Goal: Information Seeking & Learning: Learn about a topic

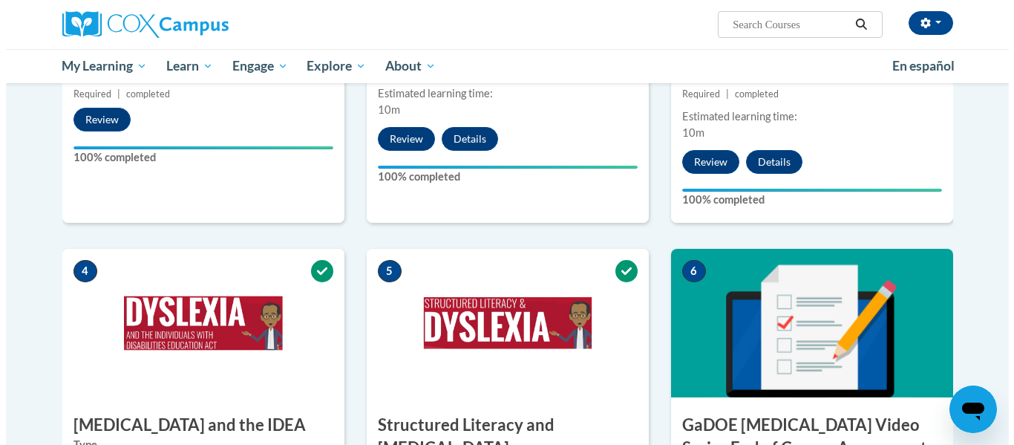
scroll to position [816, 0]
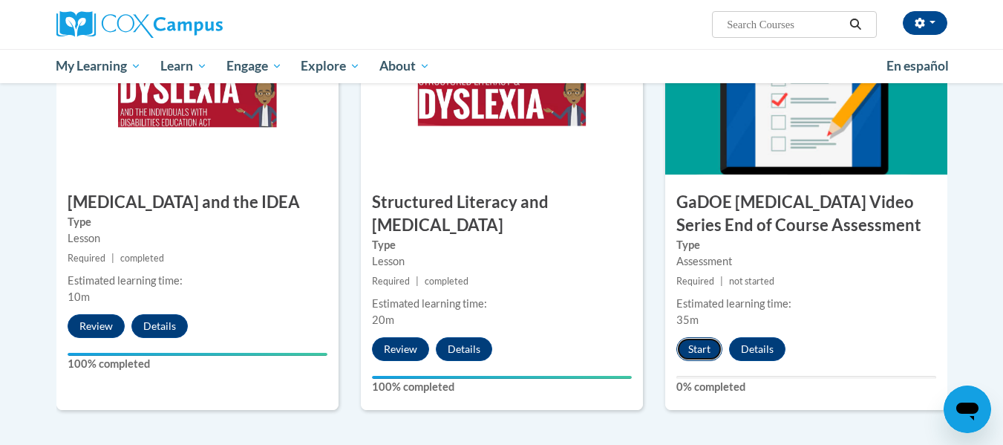
click at [707, 337] on button "Start" at bounding box center [699, 349] width 46 height 24
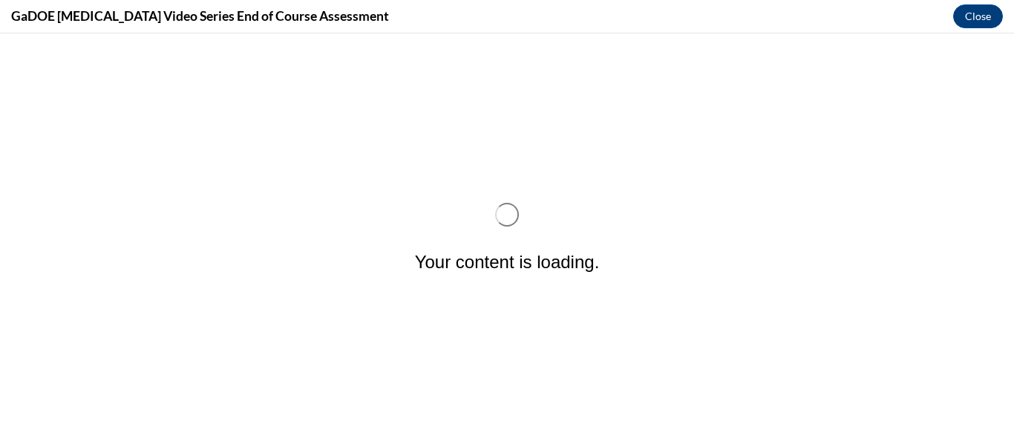
scroll to position [0, 0]
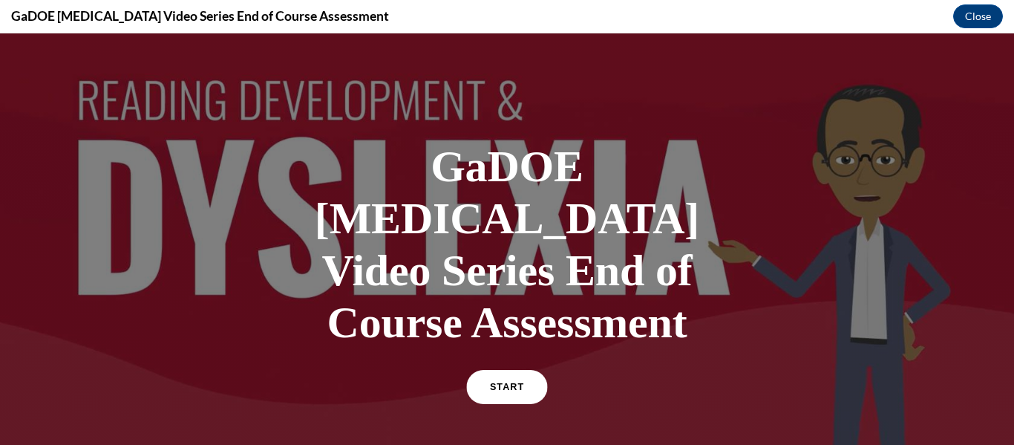
click at [482, 370] on link "START" at bounding box center [506, 387] width 81 height 34
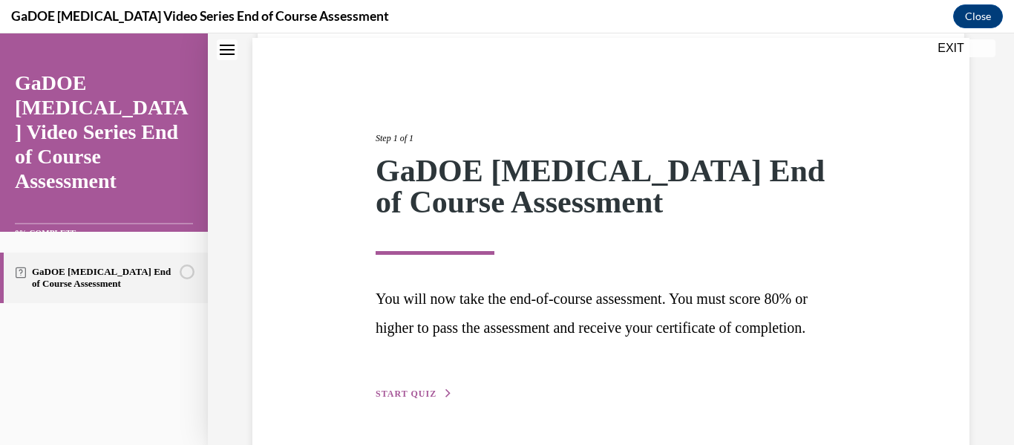
scroll to position [183, 0]
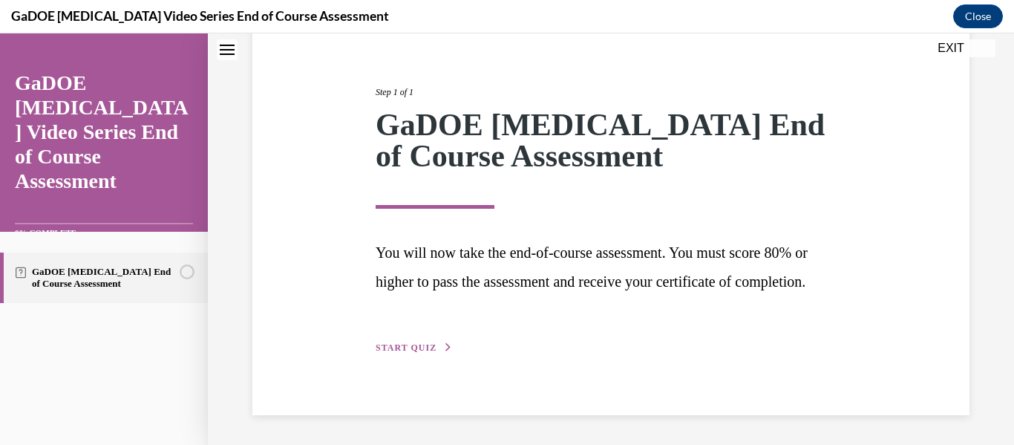
click at [404, 343] on span "START QUIZ" at bounding box center [406, 347] width 61 height 10
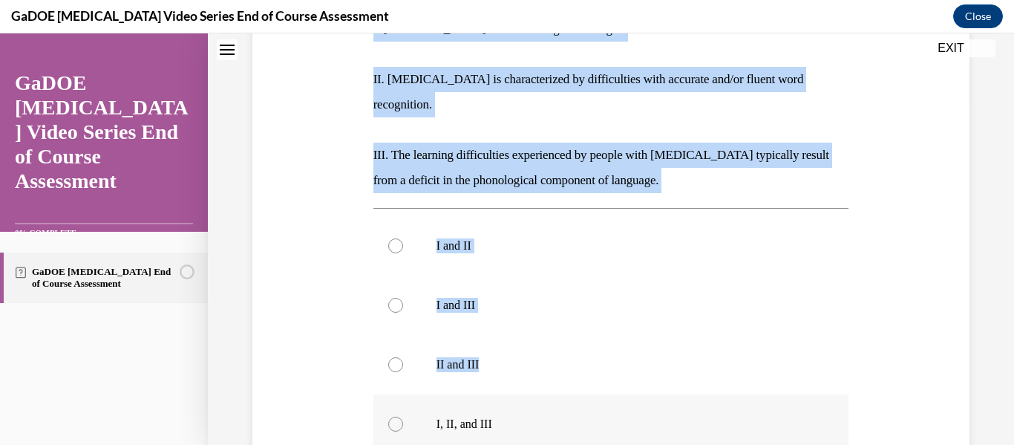
scroll to position [416, 0]
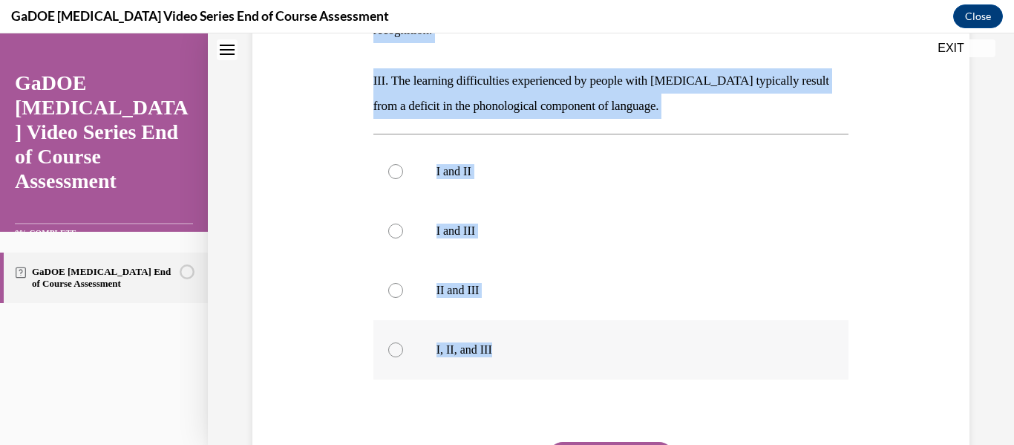
drag, startPoint x: 358, startPoint y: 251, endPoint x: 614, endPoint y: 316, distance: 264.3
click at [614, 316] on div "Question 01/22 The current IDA definition of dyslexia includes which of the fol…" at bounding box center [611, 154] width 724 height 818
copy div "The current IDA definition of dyslexia includes which of the following tenets? …"
click at [389, 342] on div at bounding box center [395, 349] width 15 height 15
click at [389, 342] on input "I, II, and III" at bounding box center [395, 349] width 15 height 15
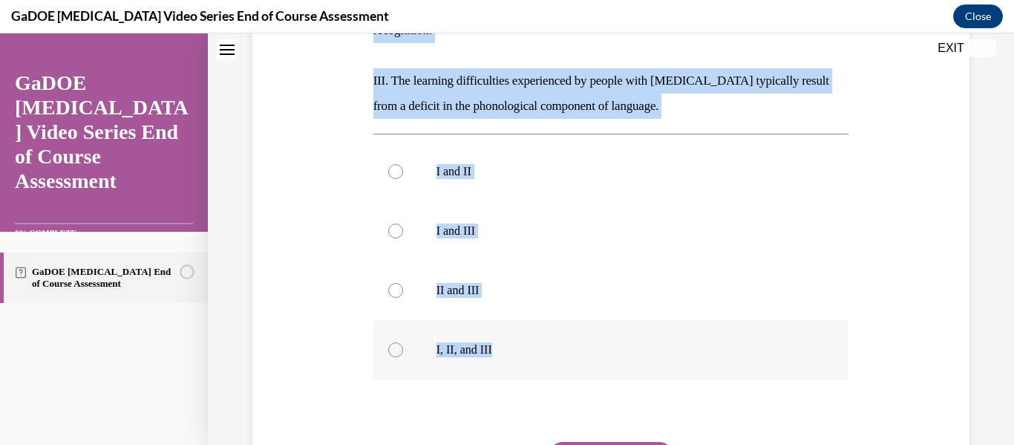
radio input "true"
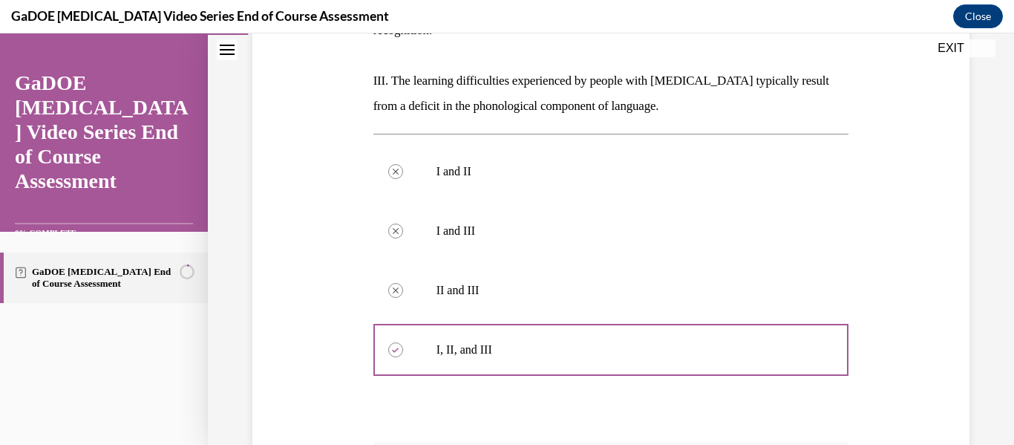
scroll to position [635, 0]
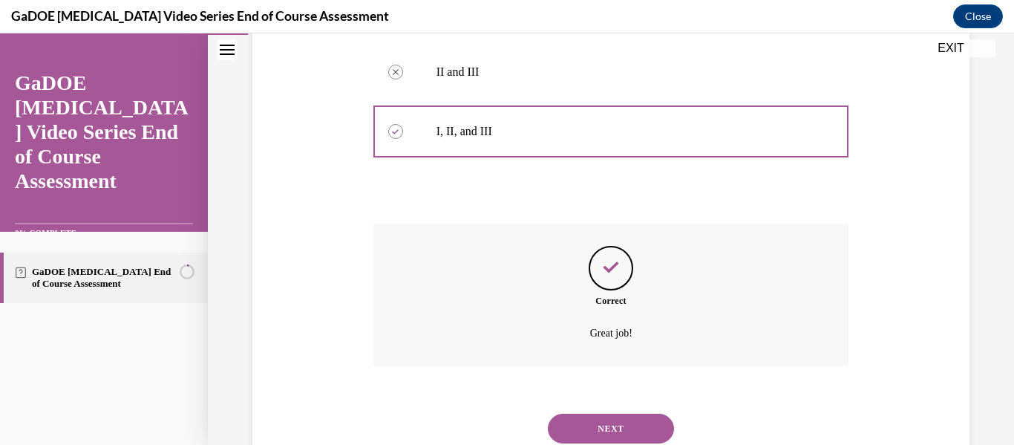
click at [607, 413] on button "NEXT" at bounding box center [611, 428] width 126 height 30
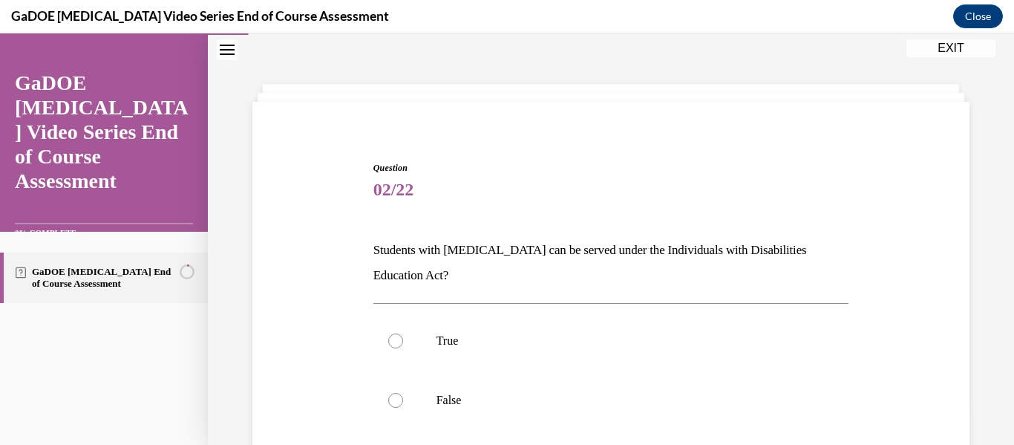
scroll to position [194, 0]
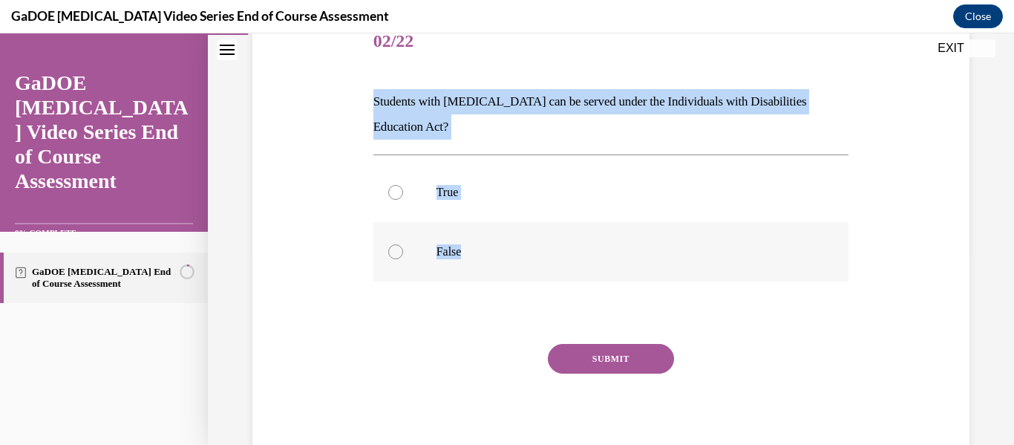
drag, startPoint x: 364, startPoint y: 100, endPoint x: 575, endPoint y: 265, distance: 268.1
click at [575, 265] on div "Question 02/22 Students with dyslexia can be served under the Individuals with …" at bounding box center [611, 216] width 724 height 497
copy div "Students with dyslexia can be served under the Individuals with Disabilities Ed…"
click at [398, 187] on div at bounding box center [395, 192] width 15 height 15
click at [398, 187] on input "True" at bounding box center [395, 192] width 15 height 15
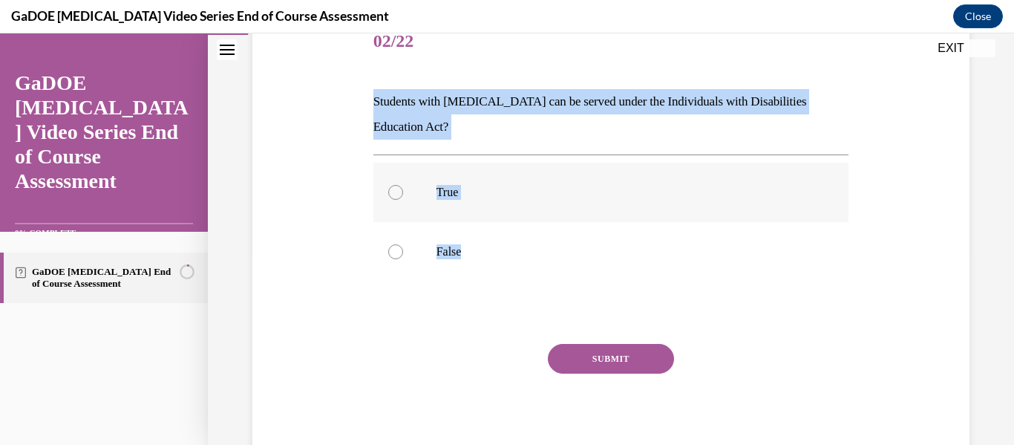
radio input "true"
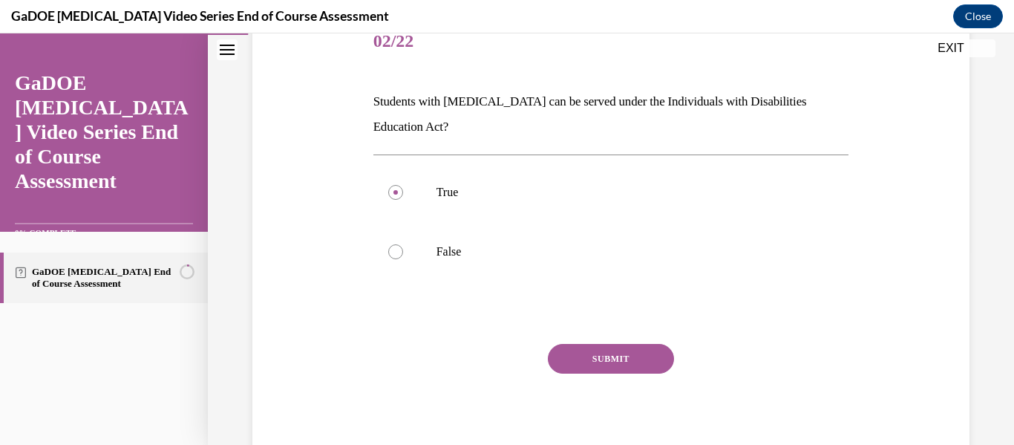
click at [587, 361] on button "SUBMIT" at bounding box center [611, 359] width 126 height 30
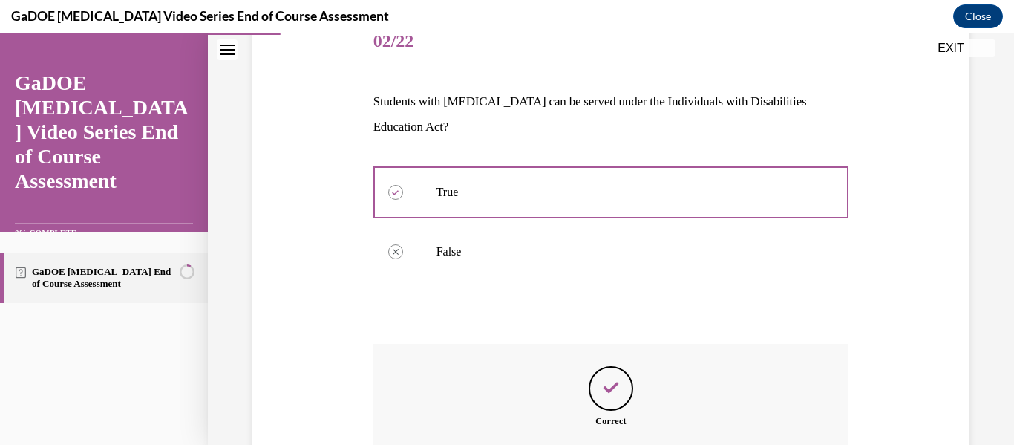
scroll to position [342, 0]
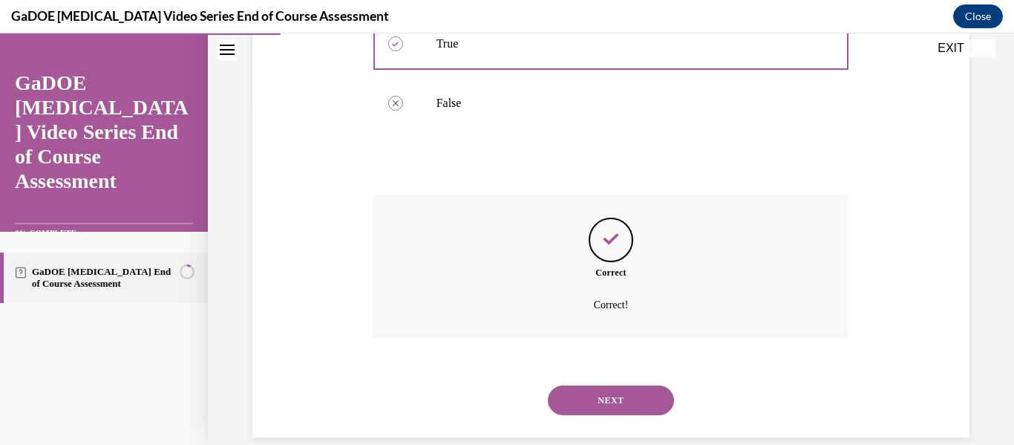
click at [597, 396] on button "NEXT" at bounding box center [611, 400] width 126 height 30
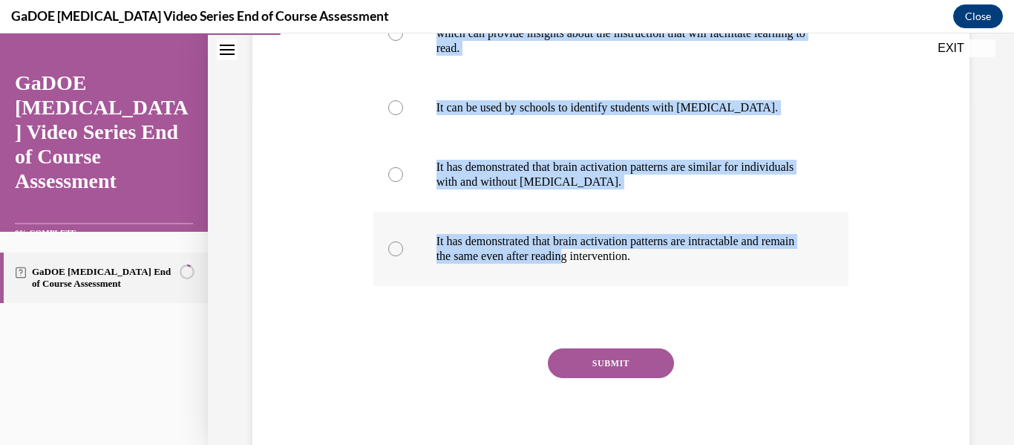
scroll to position [353, 0]
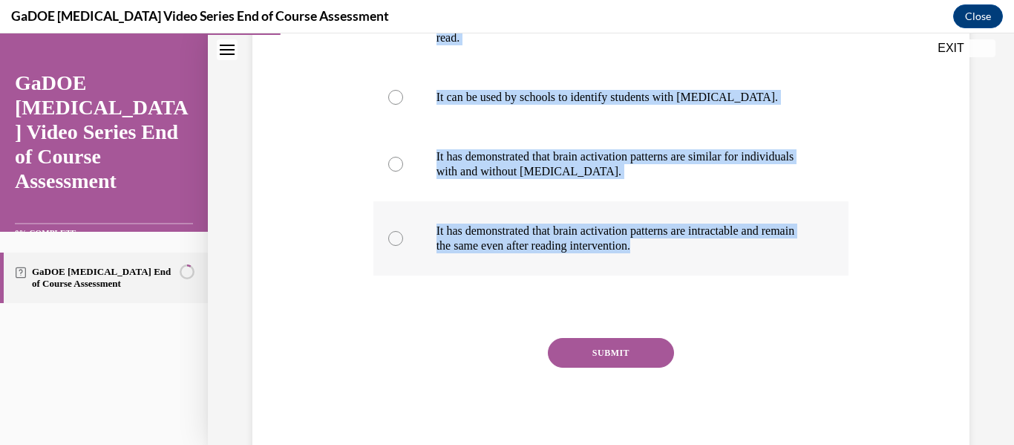
drag, startPoint x: 356, startPoint y: 100, endPoint x: 721, endPoint y: 266, distance: 401.6
click at [721, 266] on div "Question 03/22 One advantage of neuroimaging research is that It provides infor…" at bounding box center [611, 134] width 724 height 650
copy div "One advantage of neuroimaging research is that It provides information about th…"
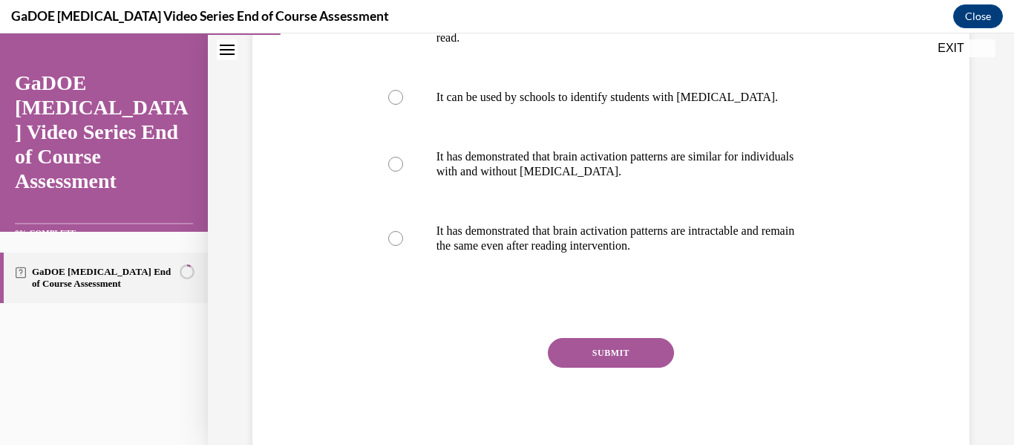
click at [393, 344] on div "SUBMIT" at bounding box center [611, 375] width 476 height 74
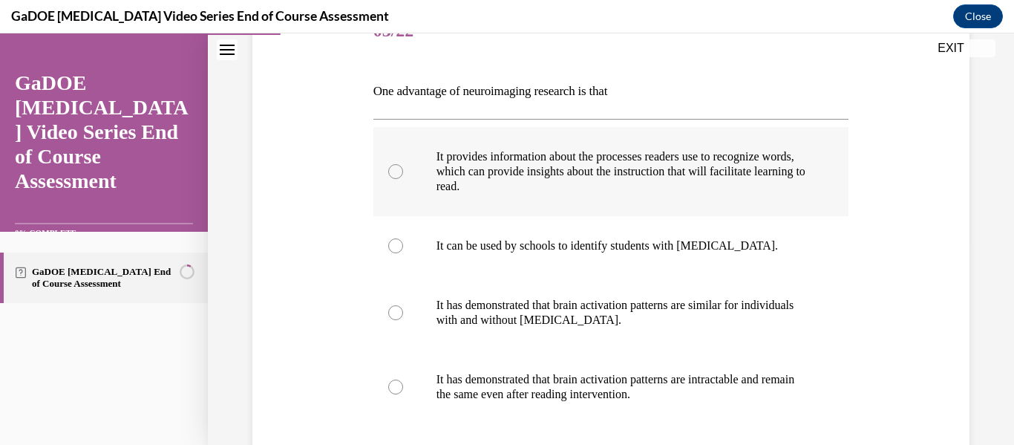
click at [401, 172] on div at bounding box center [395, 171] width 15 height 15
click at [401, 172] on input "It provides information about the processes readers use to recognize words, whi…" at bounding box center [395, 171] width 15 height 15
radio input "true"
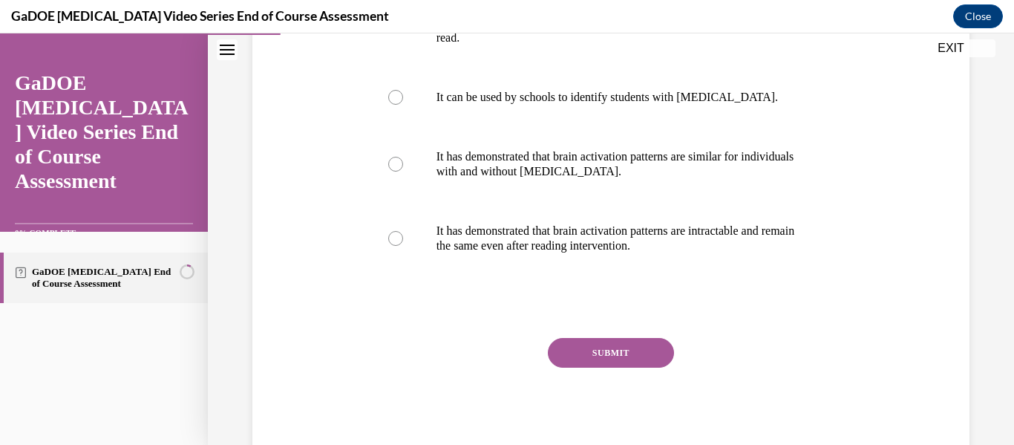
click at [603, 344] on button "SUBMIT" at bounding box center [611, 353] width 126 height 30
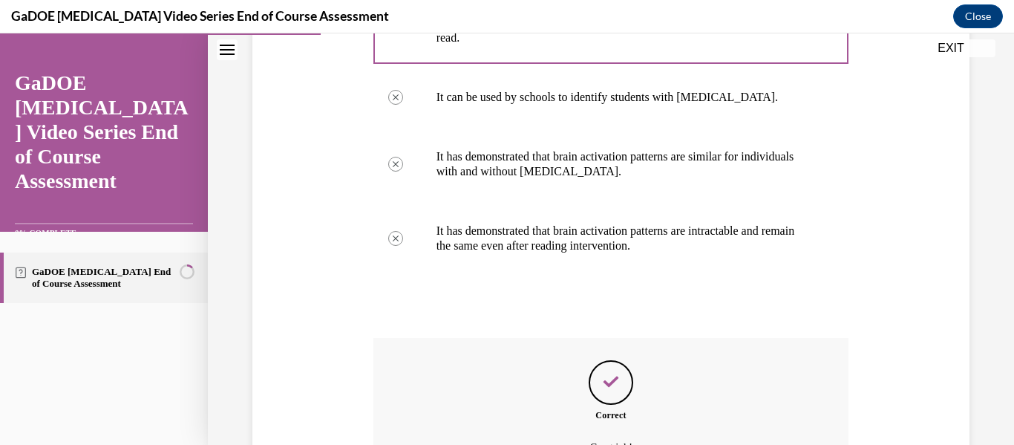
scroll to position [517, 0]
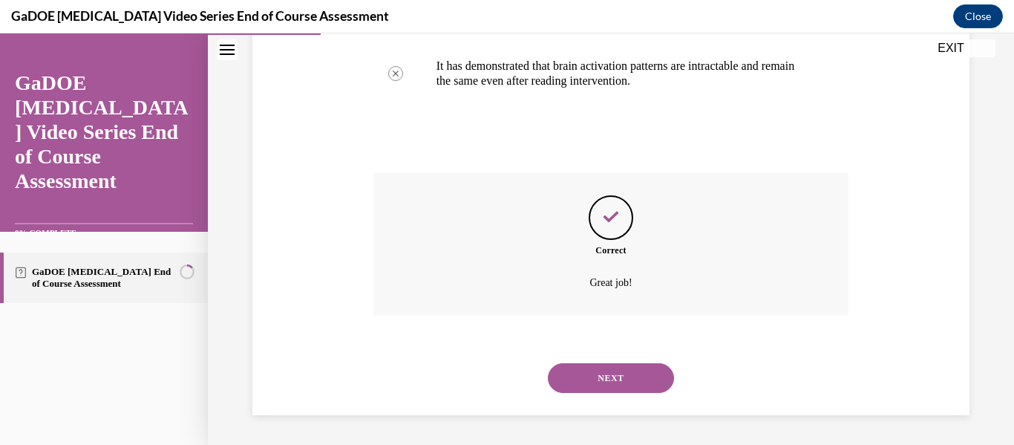
click at [618, 381] on button "NEXT" at bounding box center [611, 378] width 126 height 30
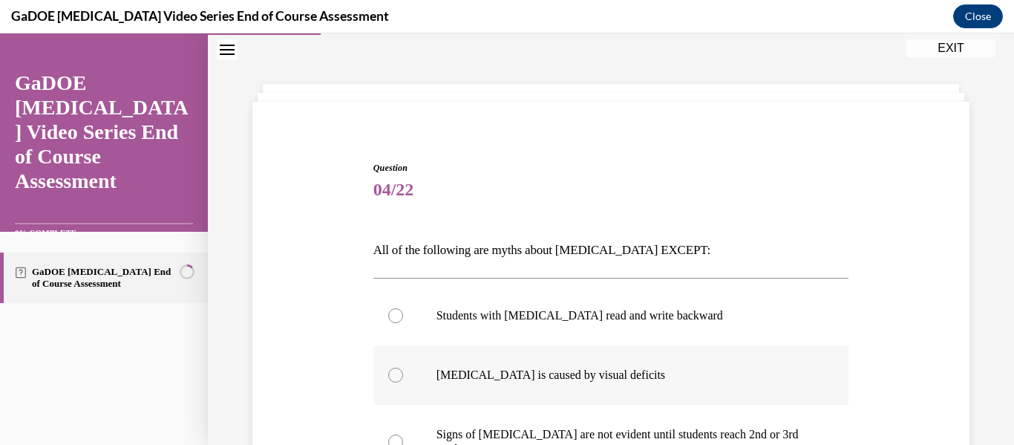
scroll to position [194, 0]
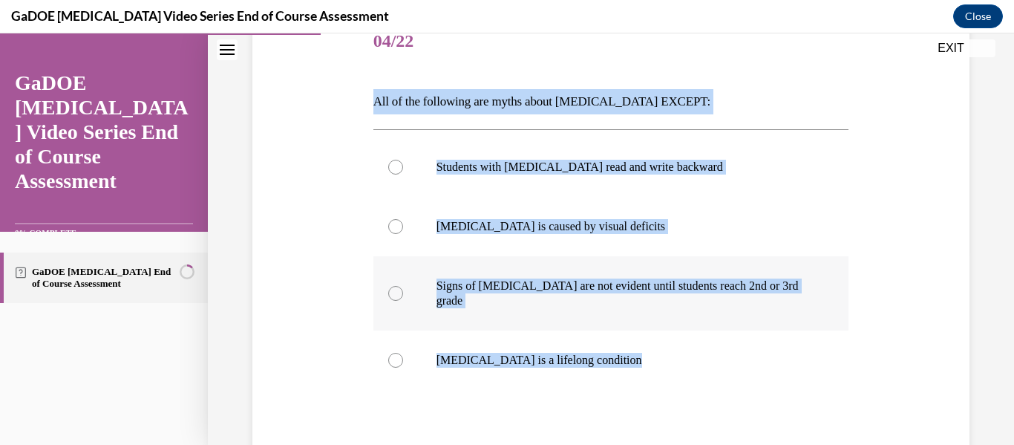
drag, startPoint x: 361, startPoint y: 99, endPoint x: 566, endPoint y: 303, distance: 288.6
click at [616, 376] on div "Question 04/22 All of the following are myths about dyslexia EXCEPT: Students w…" at bounding box center [611, 271] width 724 height 606
copy div "All of the following are myths about dyslexia EXCEPT: Students with dyslexia re…"
click at [399, 353] on label "Dyslexia is a lifelong condition" at bounding box center [611, 359] width 476 height 59
click at [399, 353] on input "Dyslexia is a lifelong condition" at bounding box center [395, 360] width 15 height 15
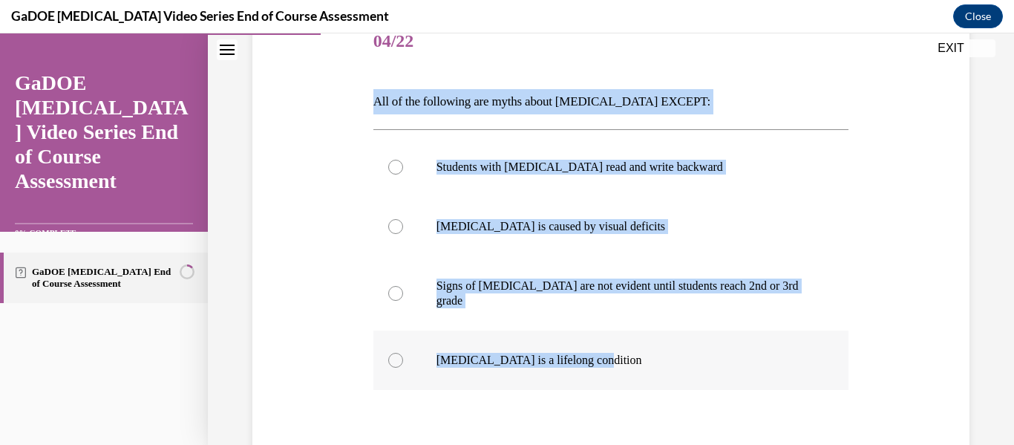
radio input "true"
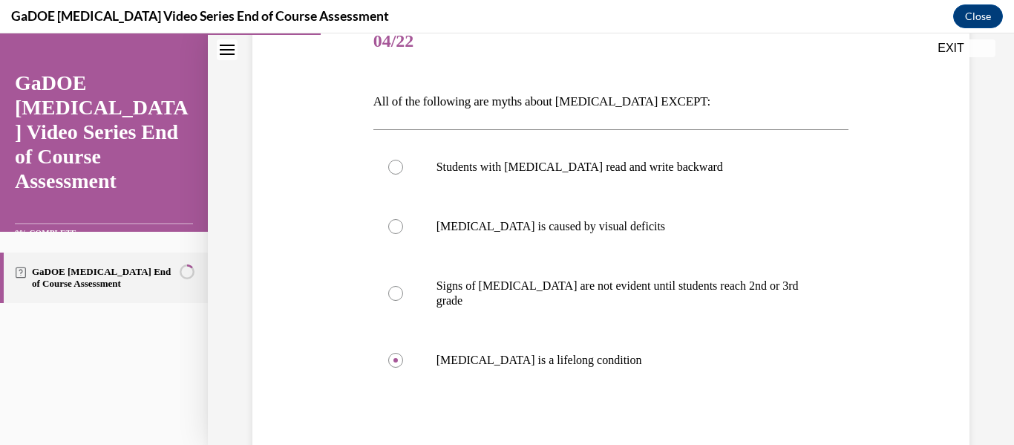
scroll to position [268, 0]
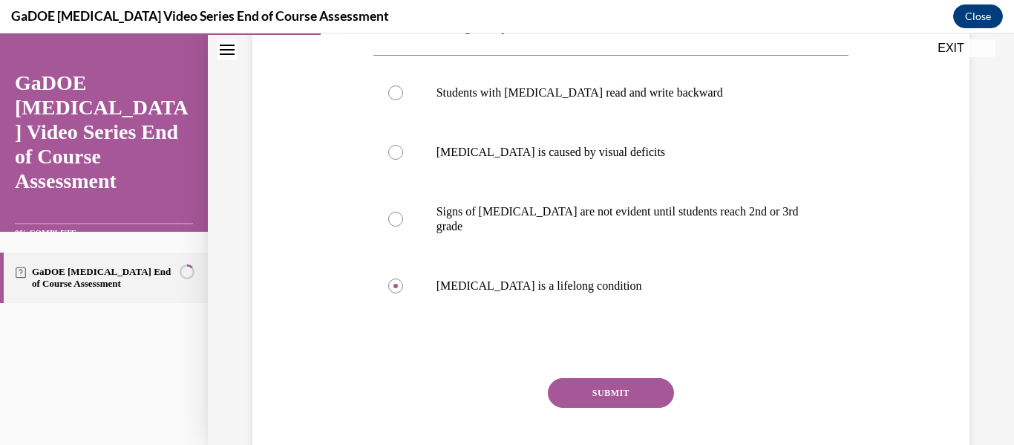
click at [622, 378] on button "SUBMIT" at bounding box center [611, 393] width 126 height 30
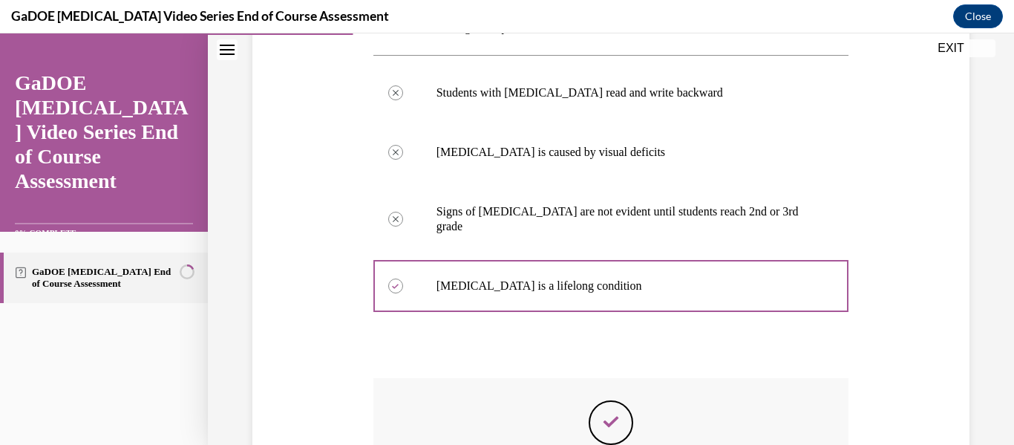
scroll to position [458, 0]
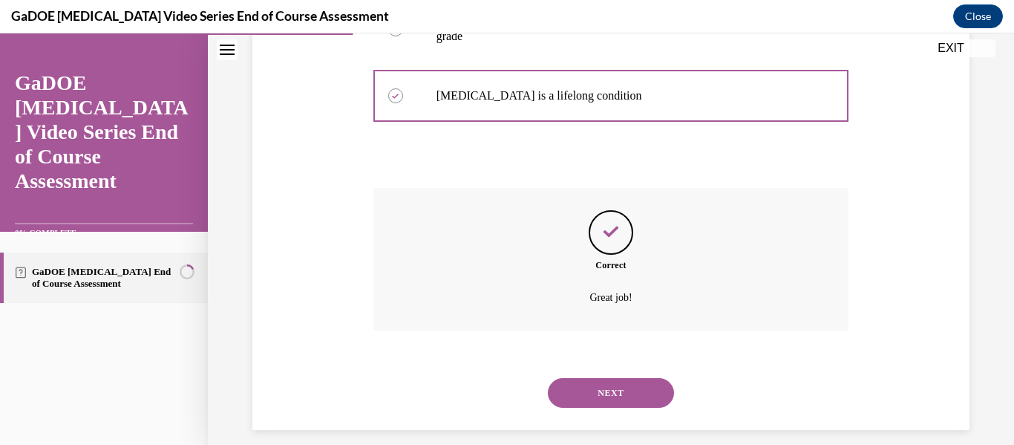
click at [586, 378] on button "NEXT" at bounding box center [611, 393] width 126 height 30
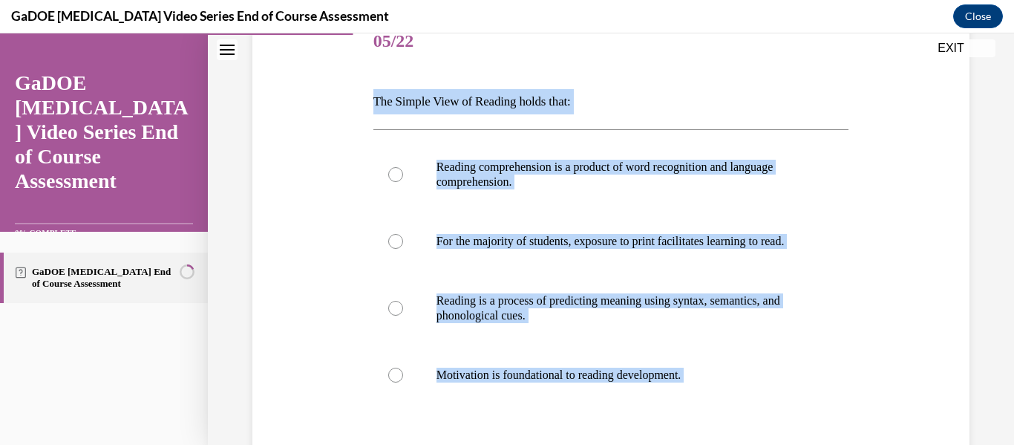
scroll to position [338, 0]
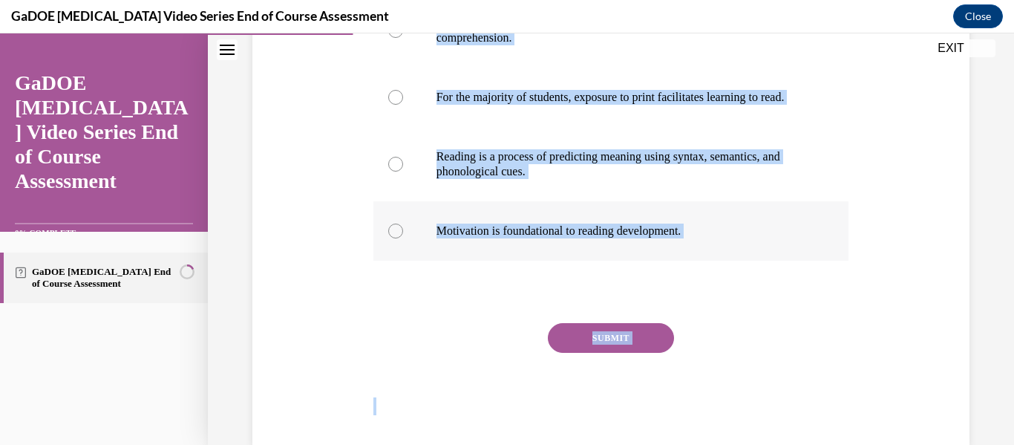
drag, startPoint x: 368, startPoint y: 254, endPoint x: 690, endPoint y: 230, distance: 322.2
click at [716, 246] on div "Question 05/22 The Simple View of Reading holds that: Reading comprehension is …" at bounding box center [611, 145] width 483 height 598
copy div "The Simple View of Reading holds that: Reading comprehension is a product of wo…"
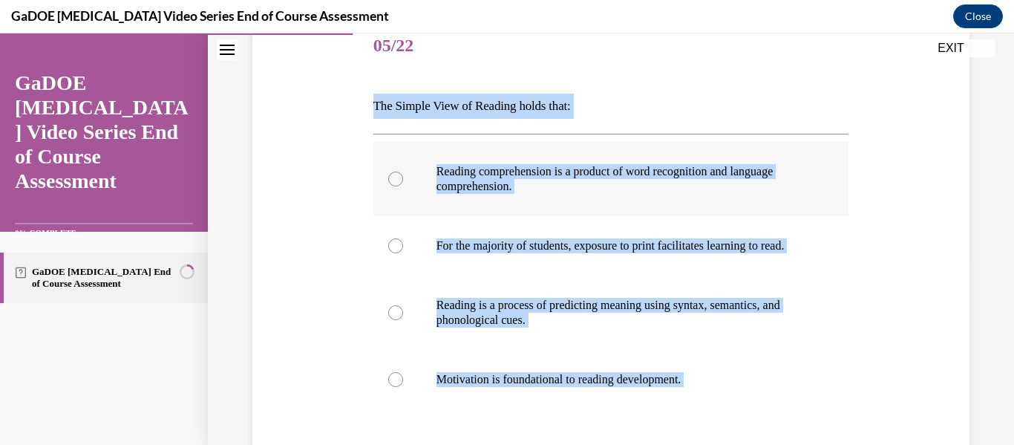
click at [399, 171] on label "Reading comprehension is a product of word recognition and language comprehensi…" at bounding box center [611, 179] width 476 height 74
click at [399, 171] on input "Reading comprehension is a product of word recognition and language comprehensi…" at bounding box center [395, 178] width 15 height 15
radio input "true"
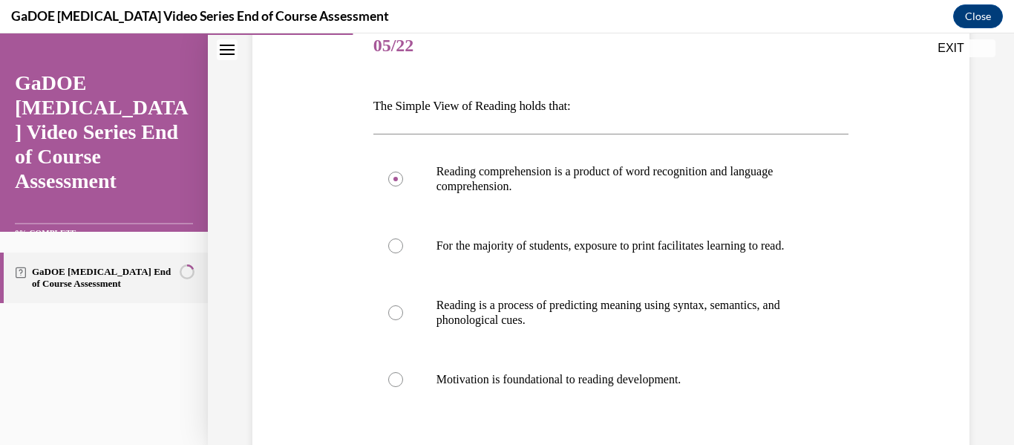
scroll to position [338, 0]
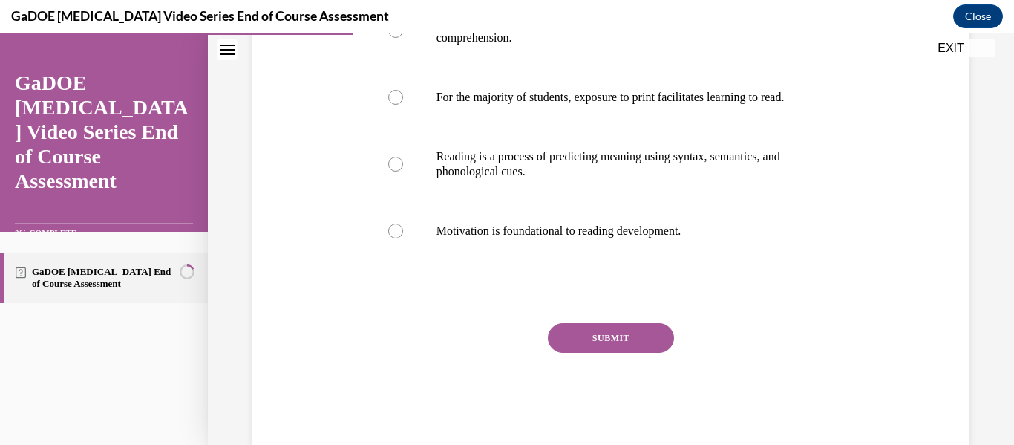
click at [593, 339] on button "SUBMIT" at bounding box center [611, 338] width 126 height 30
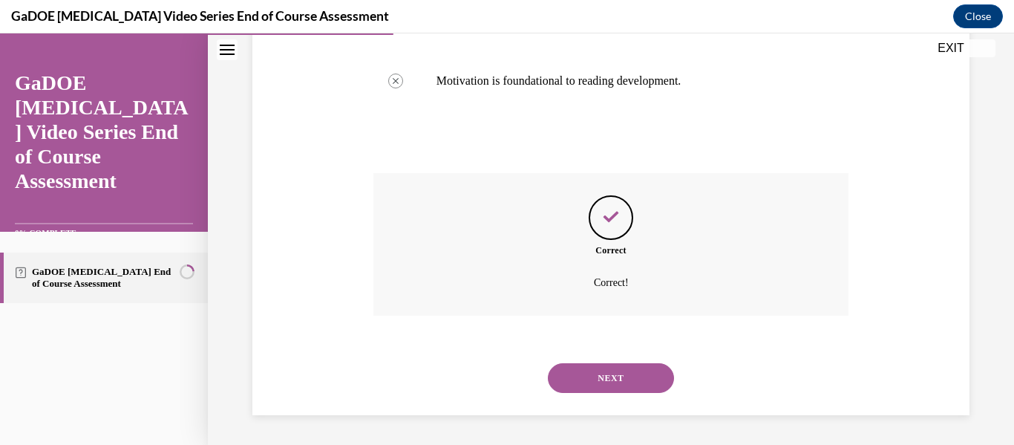
click at [603, 382] on button "NEXT" at bounding box center [611, 378] width 126 height 30
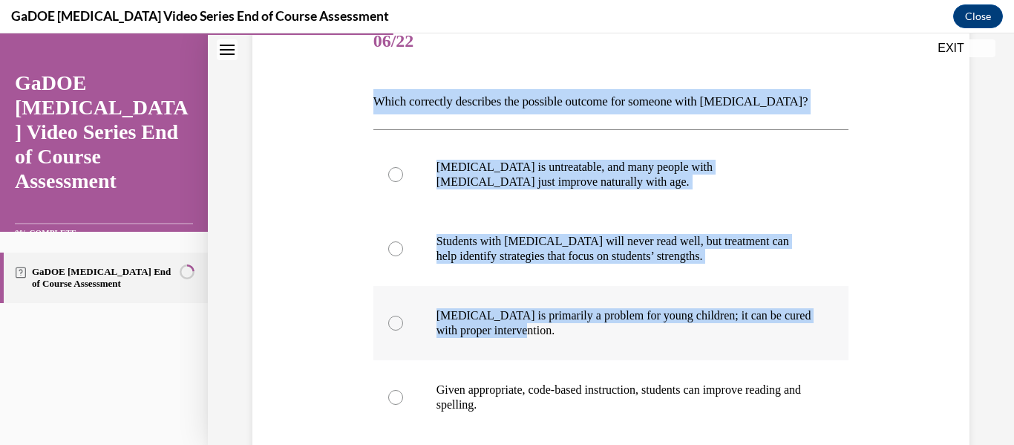
scroll to position [268, 0]
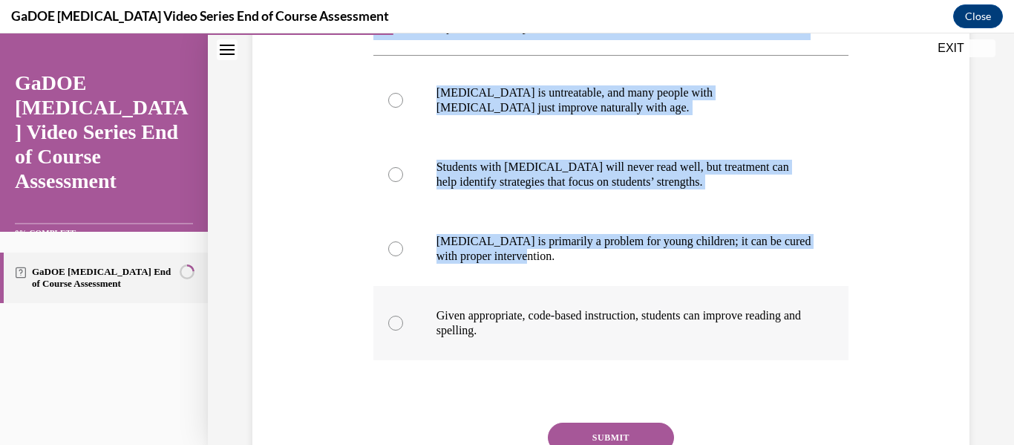
drag, startPoint x: 362, startPoint y: 180, endPoint x: 784, endPoint y: 333, distance: 448.7
click at [784, 333] on div "Question 06/22 Which correctly describes the possible outcome for someone with …" at bounding box center [611, 219] width 724 height 650
copy div "Which correctly describes the possible outcome for someone with dyslexia? Dysle…"
click at [396, 314] on label "Given appropriate, code-based instruction, students can improve reading and spe…" at bounding box center [611, 323] width 476 height 74
click at [396, 315] on input "Given appropriate, code-based instruction, students can improve reading and spe…" at bounding box center [395, 322] width 15 height 15
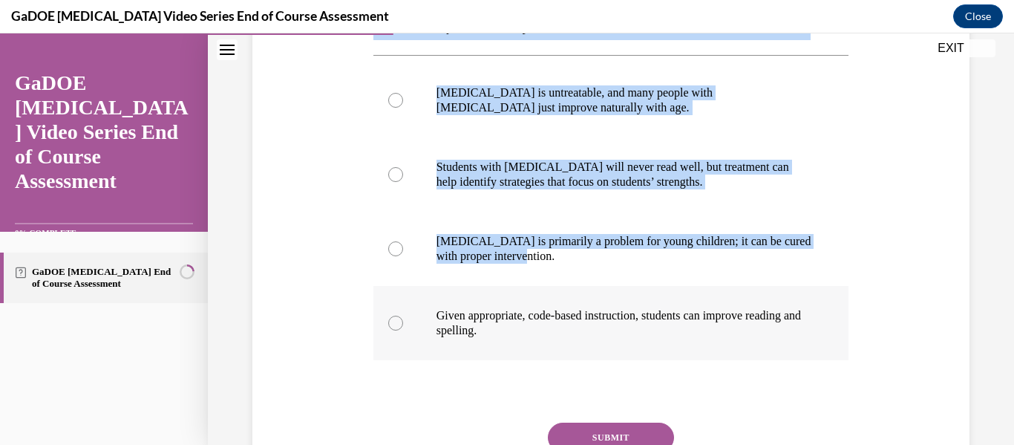
radio input "true"
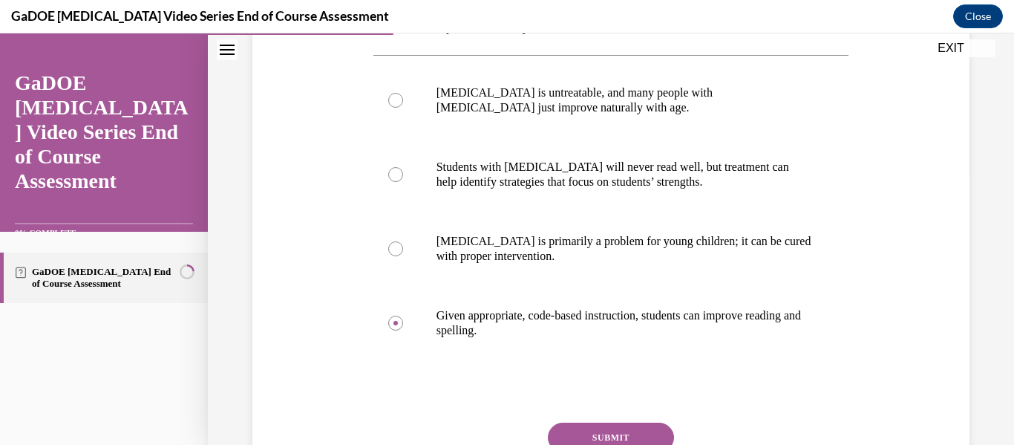
click at [599, 426] on button "SUBMIT" at bounding box center [611, 437] width 126 height 30
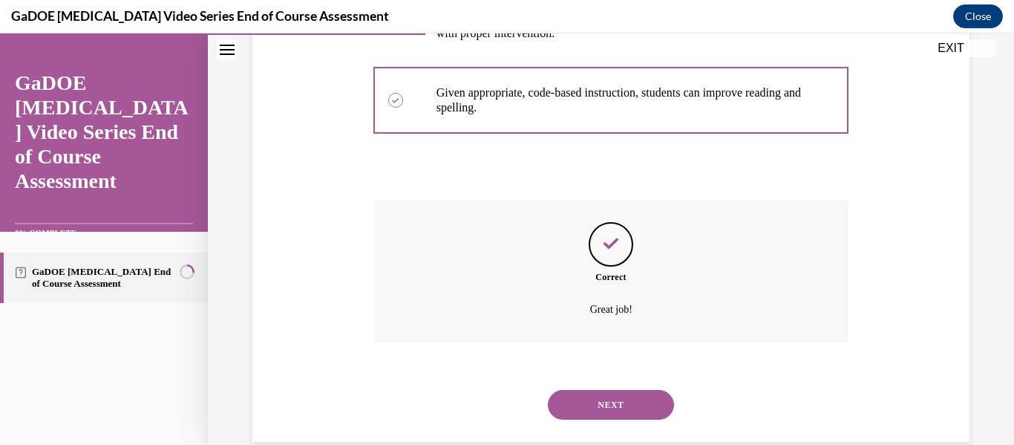
scroll to position [517, 0]
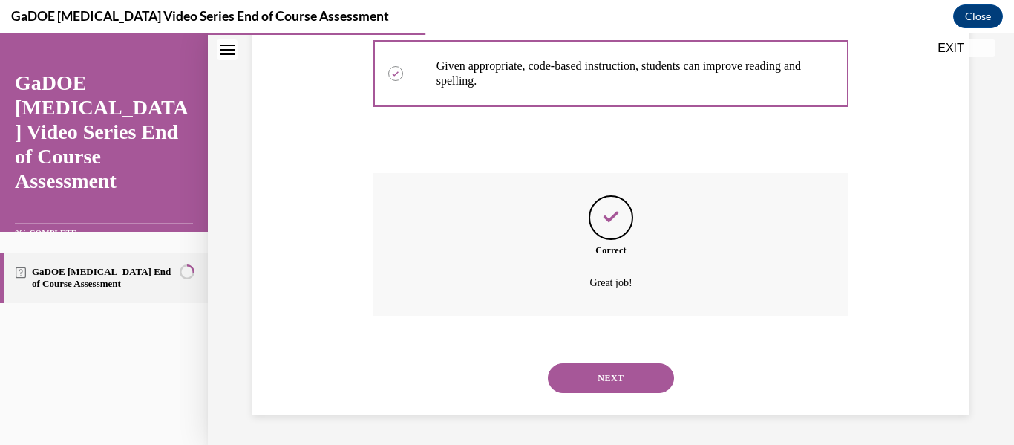
click at [597, 379] on button "NEXT" at bounding box center [611, 378] width 126 height 30
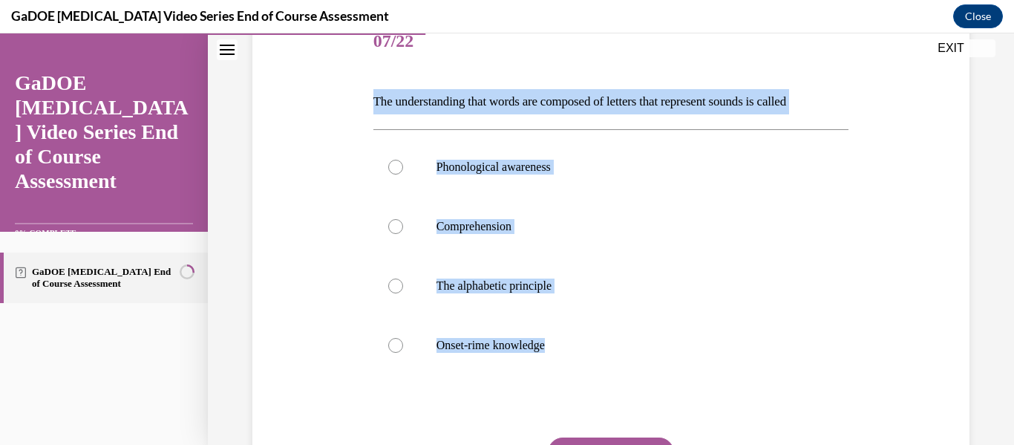
scroll to position [268, 0]
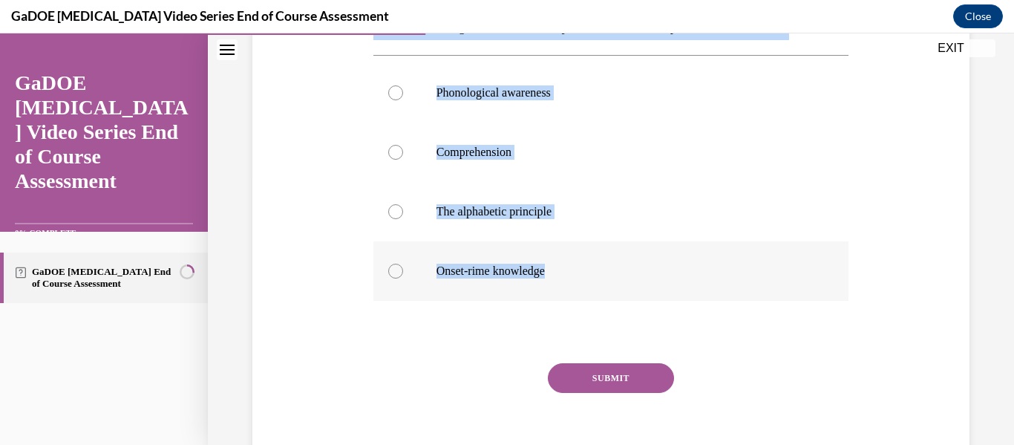
drag, startPoint x: 373, startPoint y: 252, endPoint x: 619, endPoint y: 275, distance: 247.6
click at [619, 275] on div "Question 07/22 The understanding that words are composed of letters that repres…" at bounding box center [611, 211] width 476 height 546
click at [388, 215] on div at bounding box center [395, 211] width 15 height 15
click at [388, 215] on input "The alphabetic principle" at bounding box center [395, 211] width 15 height 15
radio input "true"
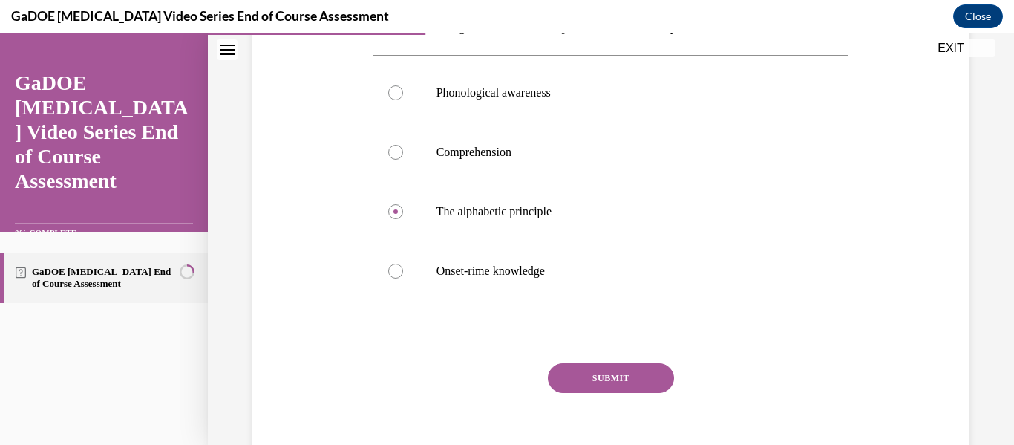
click at [577, 366] on button "SUBMIT" at bounding box center [611, 378] width 126 height 30
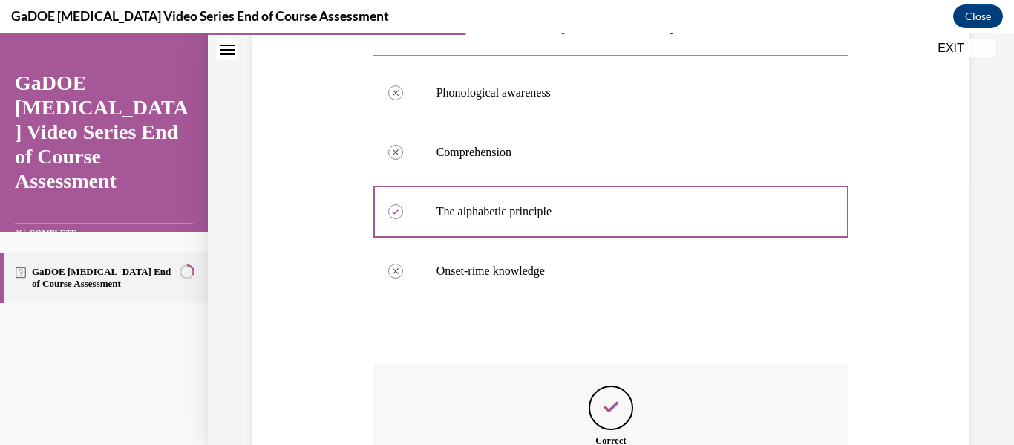
scroll to position [458, 0]
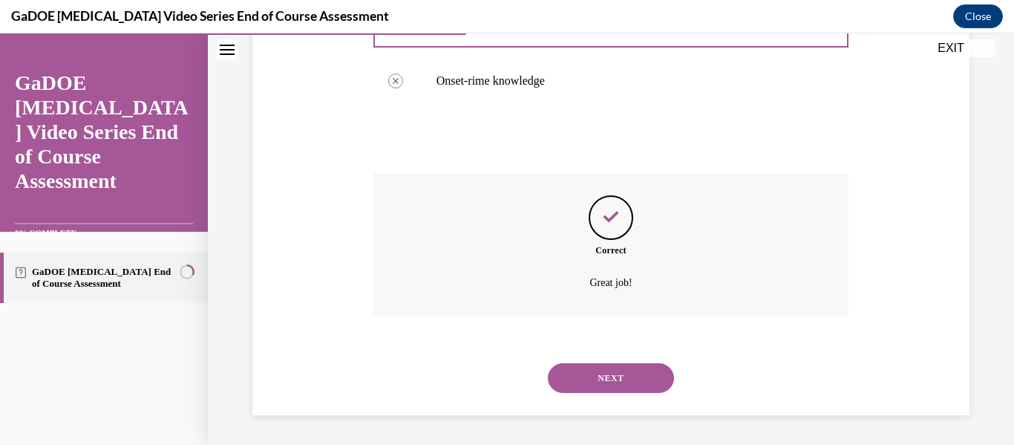
click at [580, 375] on button "NEXT" at bounding box center [611, 378] width 126 height 30
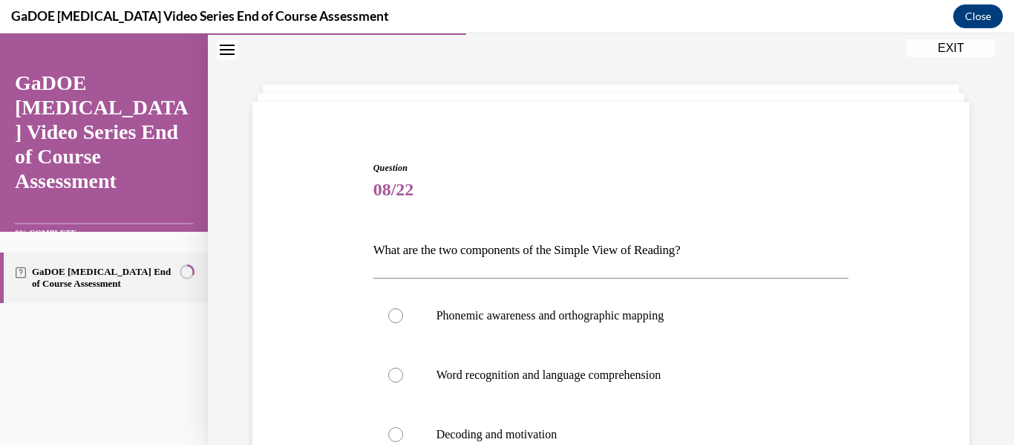
scroll to position [268, 0]
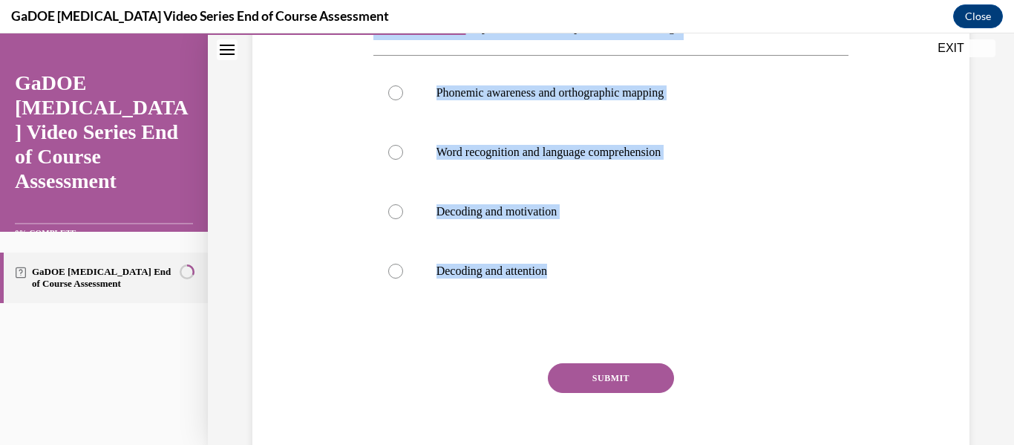
drag, startPoint x: 362, startPoint y: 253, endPoint x: 633, endPoint y: 302, distance: 275.3
click at [633, 302] on div "Question 08/22 What are the two components of the Simple View of Reading? Phone…" at bounding box center [611, 189] width 724 height 591
copy div "What are the two components of the Simple View of Reading? Phonemic awareness a…"
click at [393, 154] on div at bounding box center [395, 152] width 15 height 15
click at [393, 154] on input "Word recognition and language comprehension" at bounding box center [395, 152] width 15 height 15
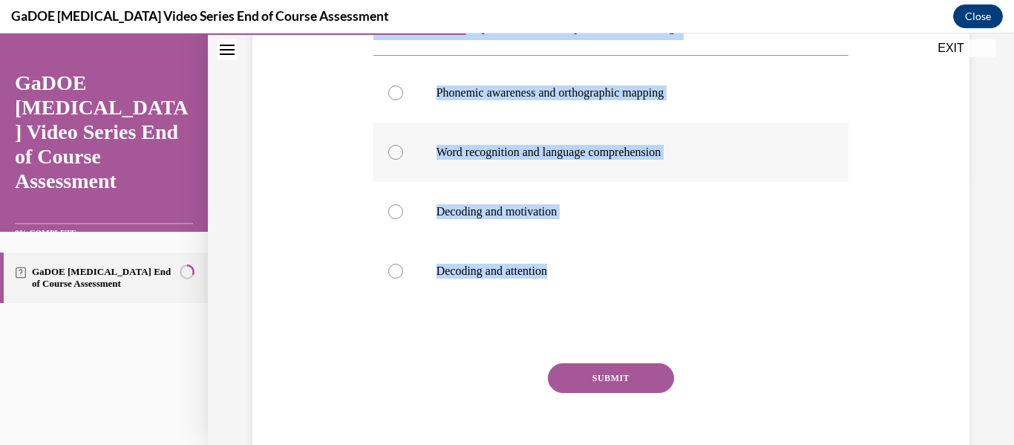
radio input "true"
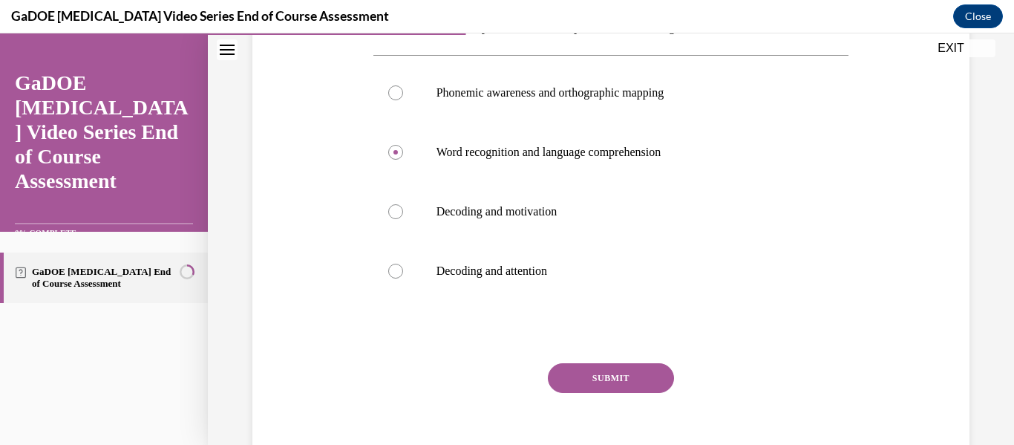
click at [609, 376] on button "SUBMIT" at bounding box center [611, 378] width 126 height 30
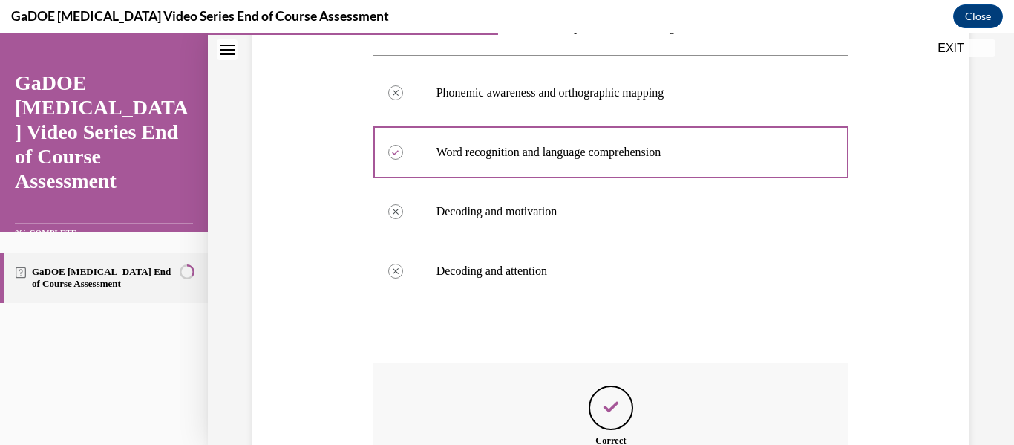
scroll to position [416, 0]
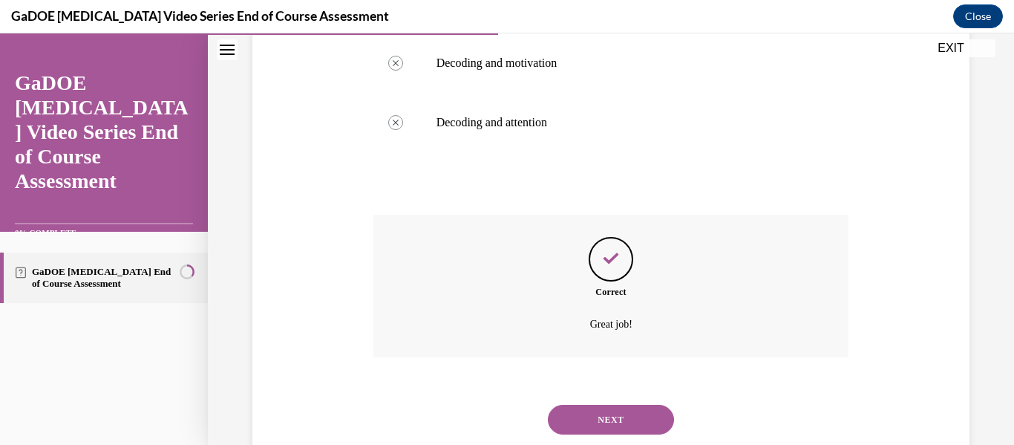
click at [590, 410] on button "NEXT" at bounding box center [611, 419] width 126 height 30
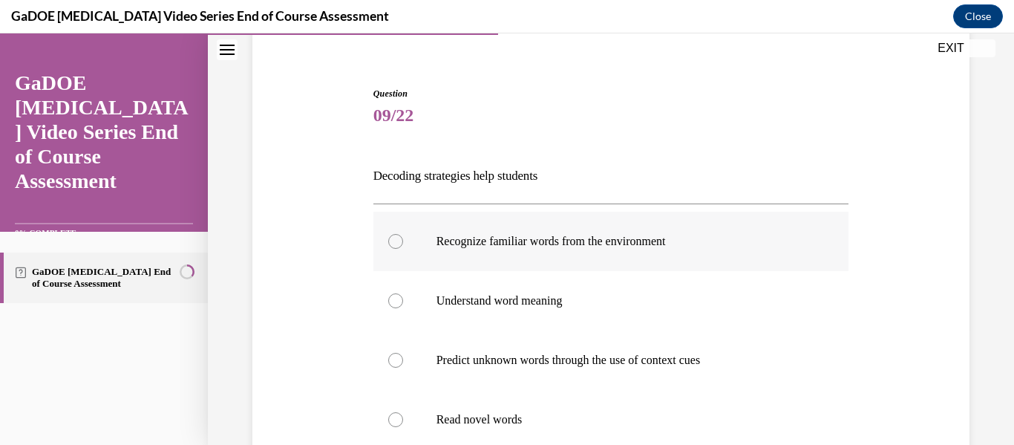
scroll to position [194, 0]
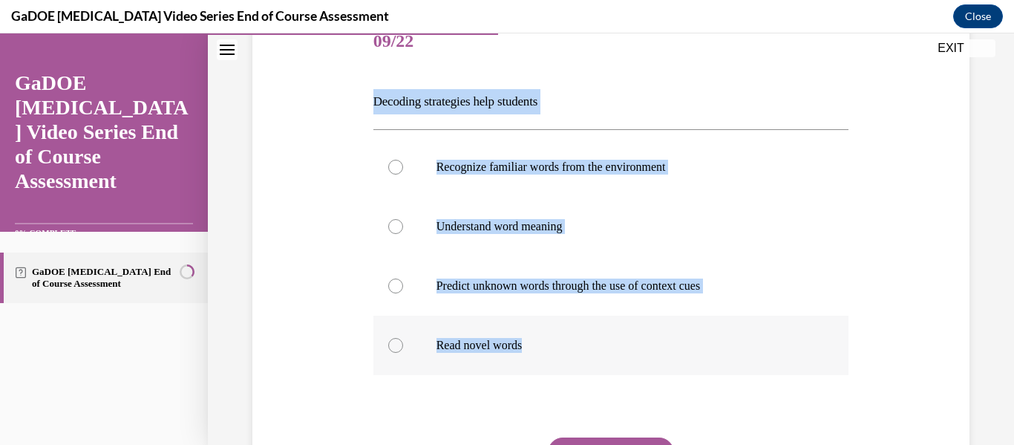
drag, startPoint x: 361, startPoint y: 102, endPoint x: 551, endPoint y: 344, distance: 308.1
click at [551, 344] on div "Question 09/22 Decoding strategies help students Recognize familiar words from …" at bounding box center [611, 263] width 724 height 591
copy div "Decoding strategies help students Recognize familiar words from the environment…"
click at [397, 340] on div at bounding box center [395, 345] width 15 height 15
click at [397, 340] on input "Read novel words" at bounding box center [395, 345] width 15 height 15
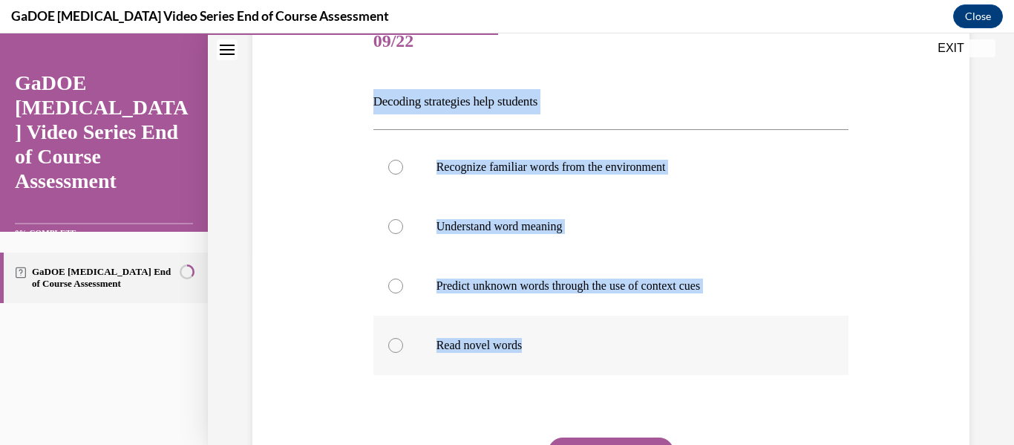
radio input "true"
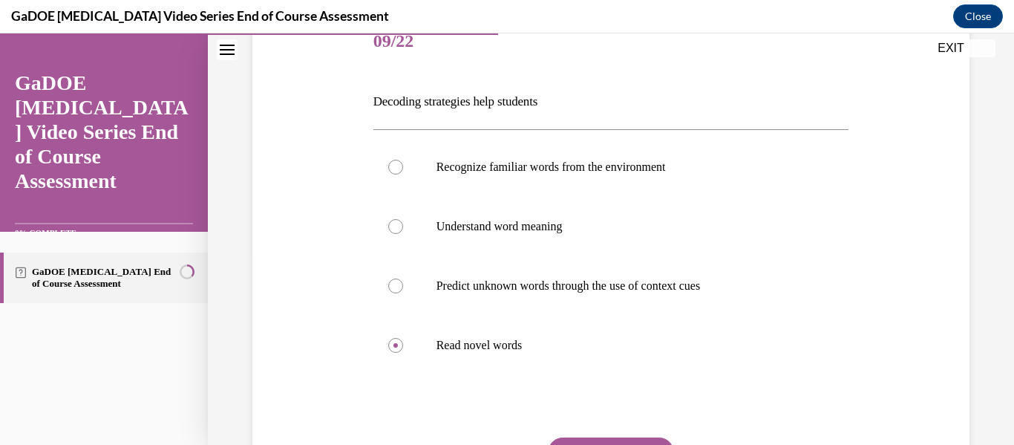
scroll to position [293, 0]
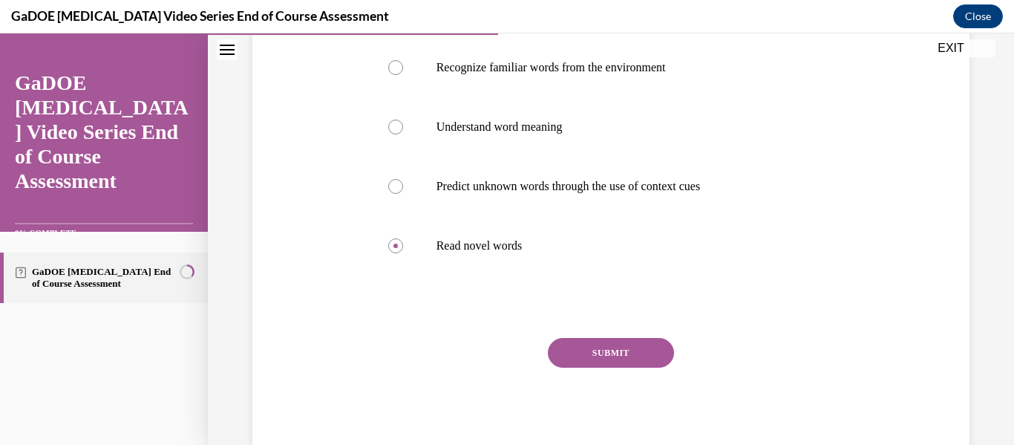
click at [612, 348] on button "SUBMIT" at bounding box center [611, 353] width 126 height 30
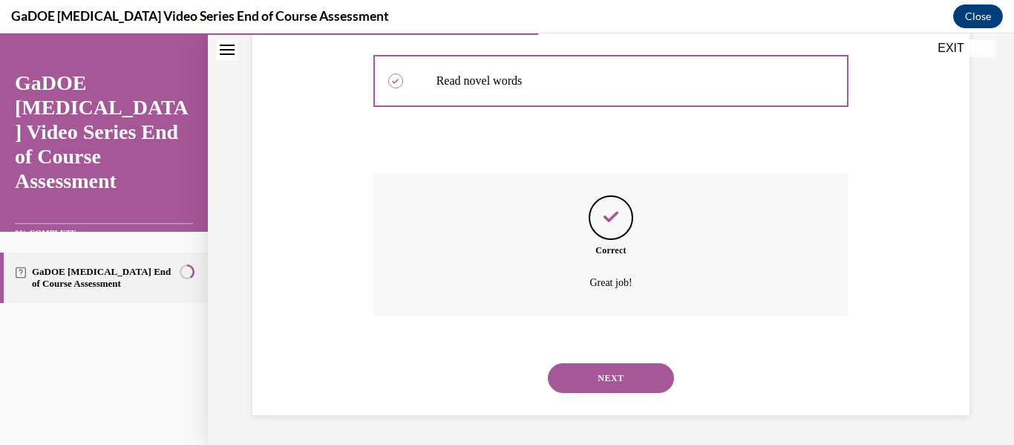
click at [618, 378] on button "NEXT" at bounding box center [611, 378] width 126 height 30
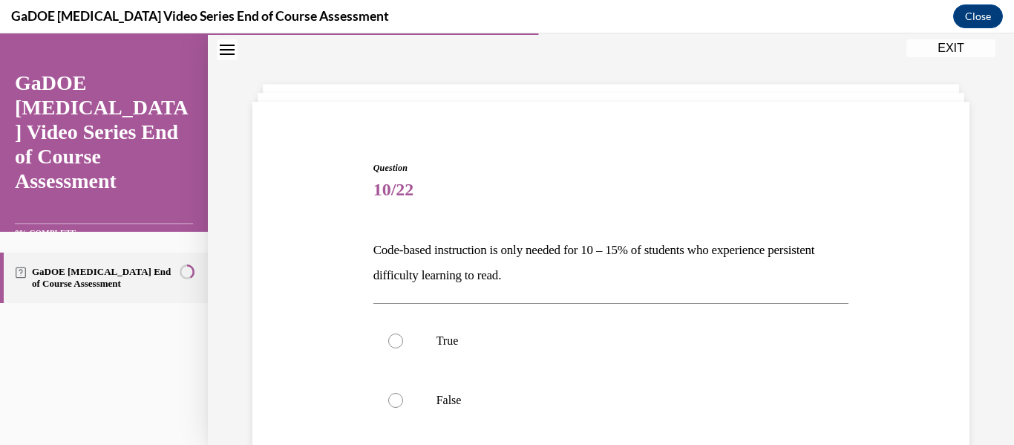
scroll to position [194, 0]
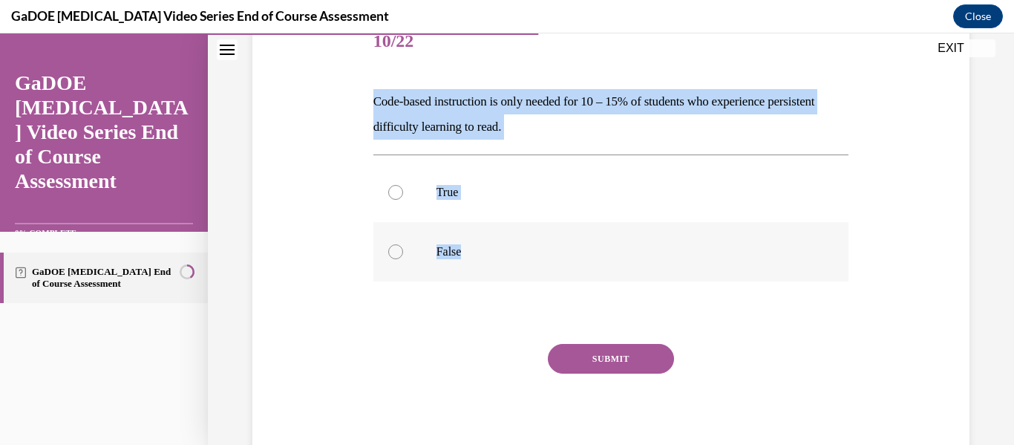
drag, startPoint x: 358, startPoint y: 99, endPoint x: 510, endPoint y: 228, distance: 199.6
click at [517, 249] on div "Question 10/22 Code-based instruction is only needed for 10 – 15% of students w…" at bounding box center [611, 216] width 724 height 497
copy div "Code-based instruction is only needed for 10 – 15% of students who experience p…"
click at [385, 255] on label "False" at bounding box center [611, 251] width 476 height 59
click at [388, 255] on input "False" at bounding box center [395, 251] width 15 height 15
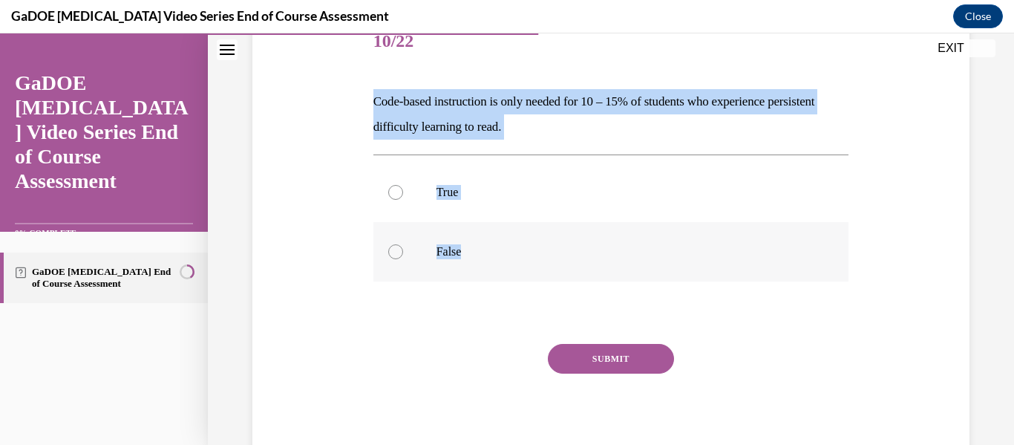
radio input "true"
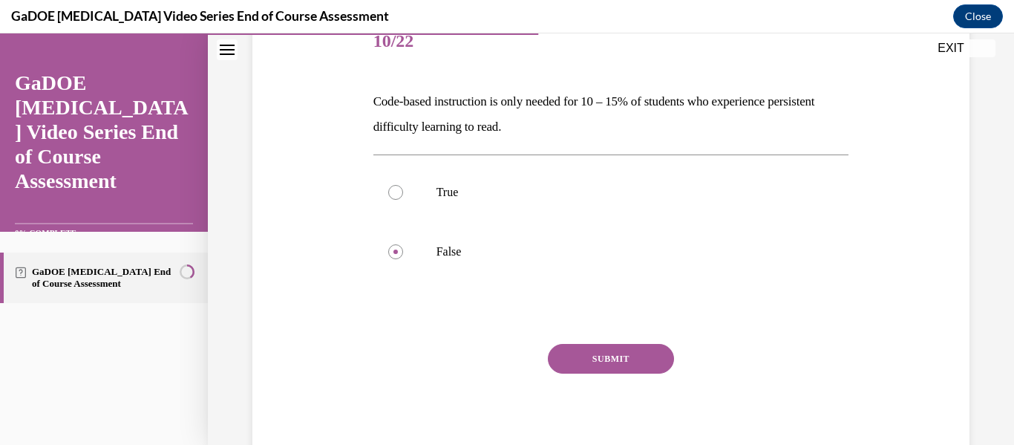
click at [631, 349] on button "SUBMIT" at bounding box center [611, 359] width 126 height 30
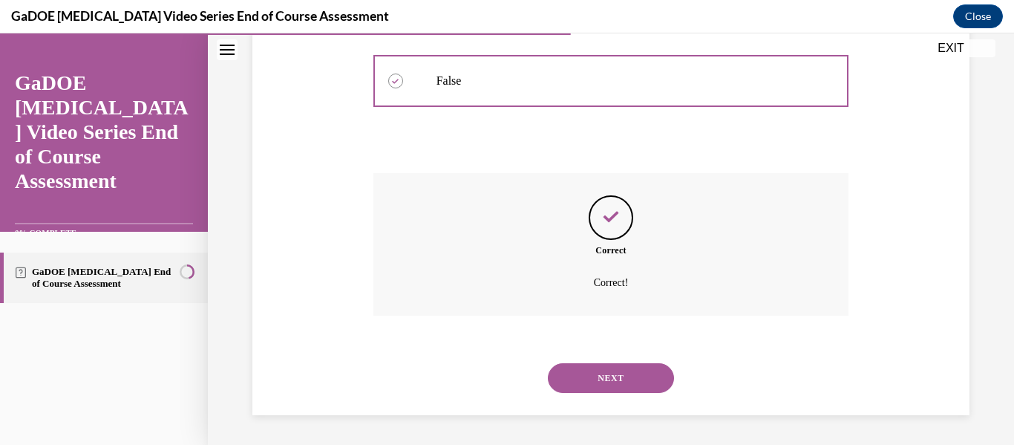
click at [606, 382] on button "NEXT" at bounding box center [611, 378] width 126 height 30
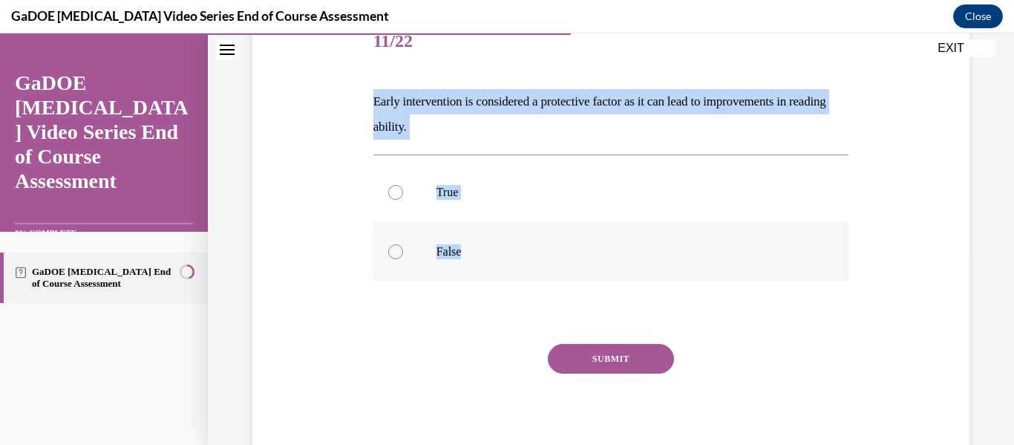
drag, startPoint x: 358, startPoint y: 108, endPoint x: 481, endPoint y: 258, distance: 194.1
click at [481, 258] on div "Question 11/22 Early intervention is considered a protective factor as it can l…" at bounding box center [611, 216] width 724 height 497
copy div "Early intervention is considered a protective factor as it can lead to improvem…"
click at [410, 183] on label "True" at bounding box center [611, 192] width 476 height 59
click at [403, 185] on input "True" at bounding box center [395, 192] width 15 height 15
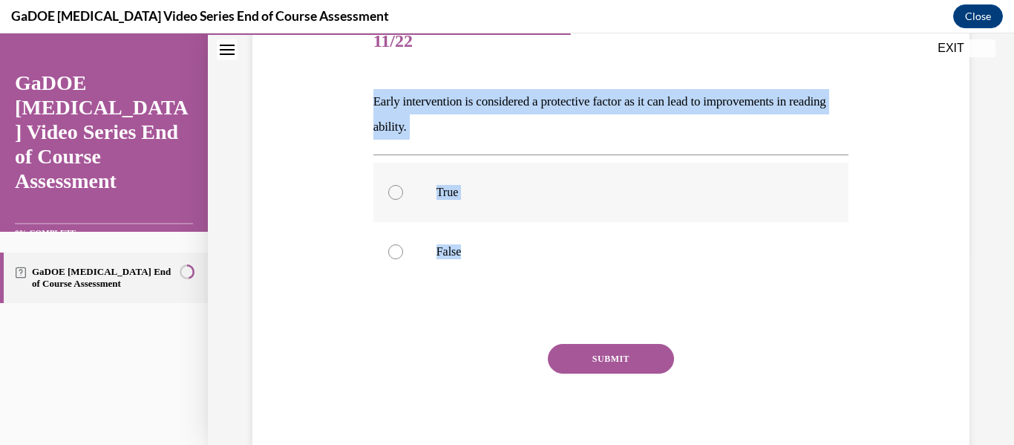
radio input "true"
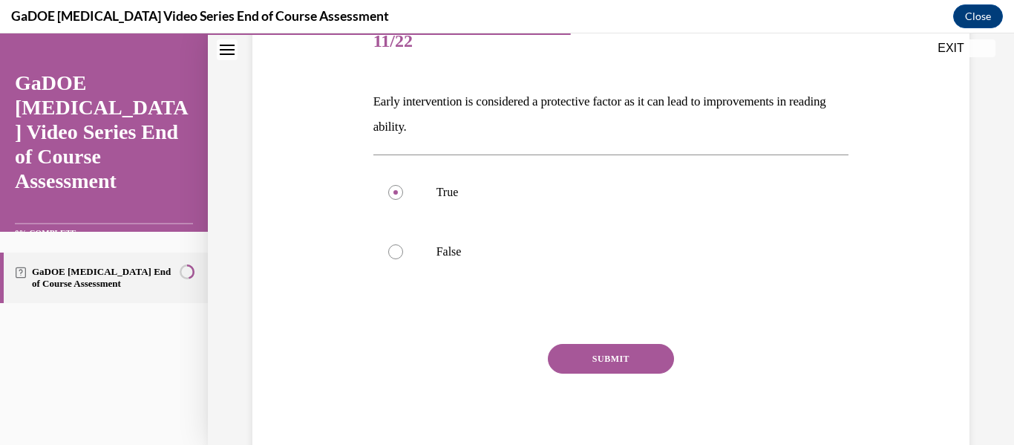
click at [609, 347] on button "SUBMIT" at bounding box center [611, 359] width 126 height 30
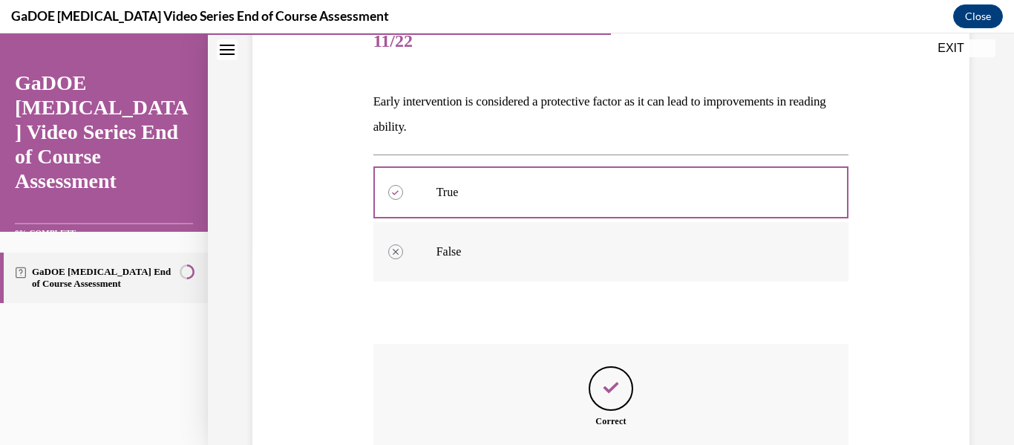
scroll to position [342, 0]
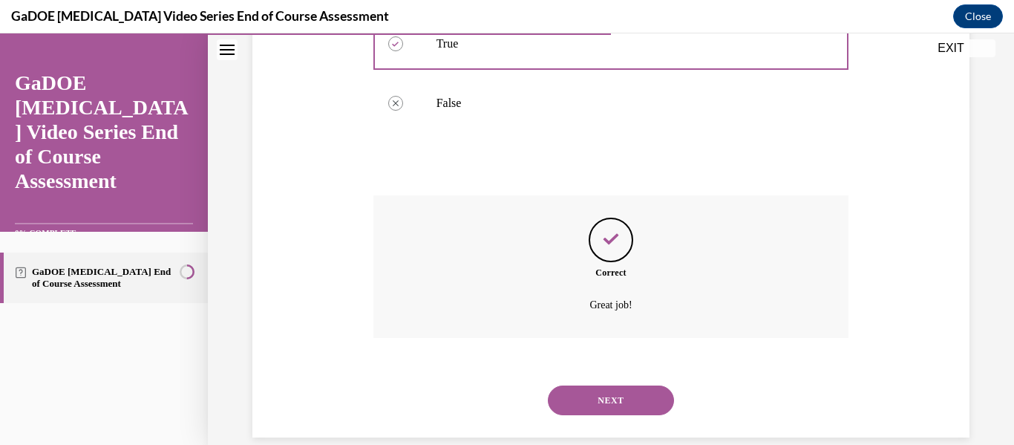
click at [625, 397] on button "NEXT" at bounding box center [611, 400] width 126 height 30
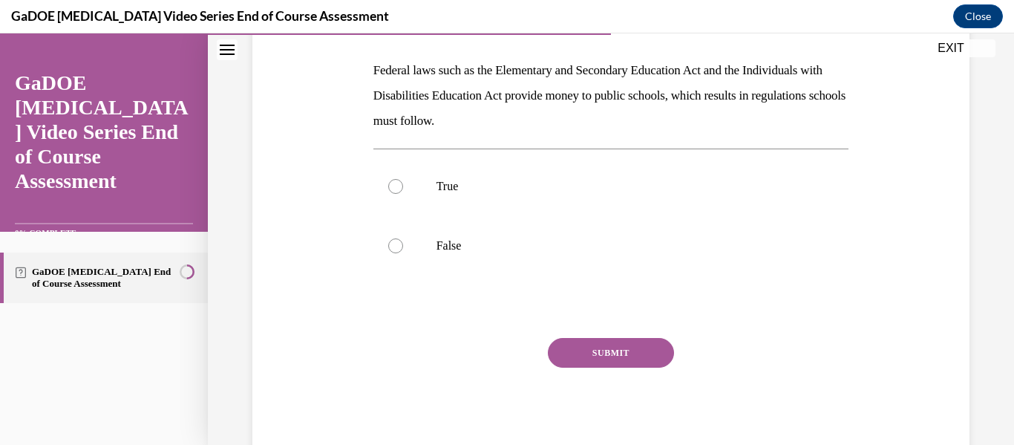
scroll to position [151, 0]
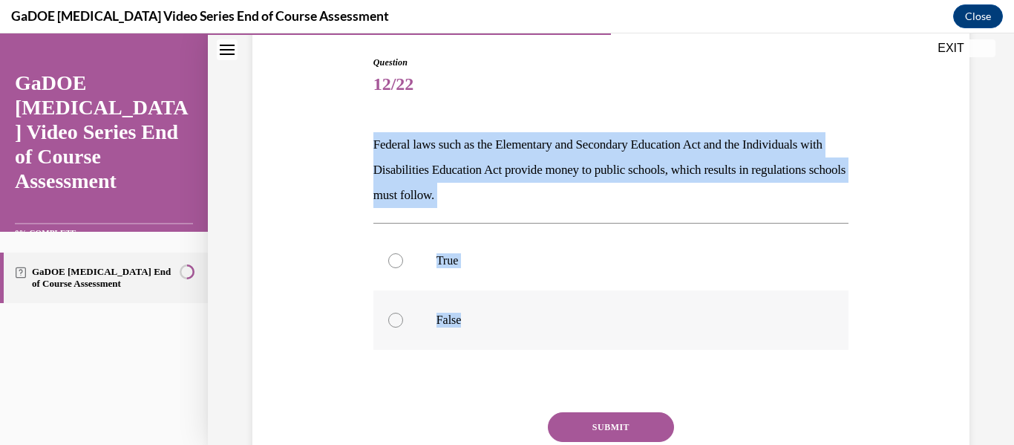
drag, startPoint x: 365, startPoint y: 137, endPoint x: 530, endPoint y: 296, distance: 228.9
click at [528, 315] on div "Question 12/22 Federal laws such as the Elementary and Secondary Education Act …" at bounding box center [611, 272] width 724 height 523
click at [402, 246] on label "True" at bounding box center [611, 260] width 476 height 59
click at [402, 253] on input "True" at bounding box center [395, 260] width 15 height 15
radio input "true"
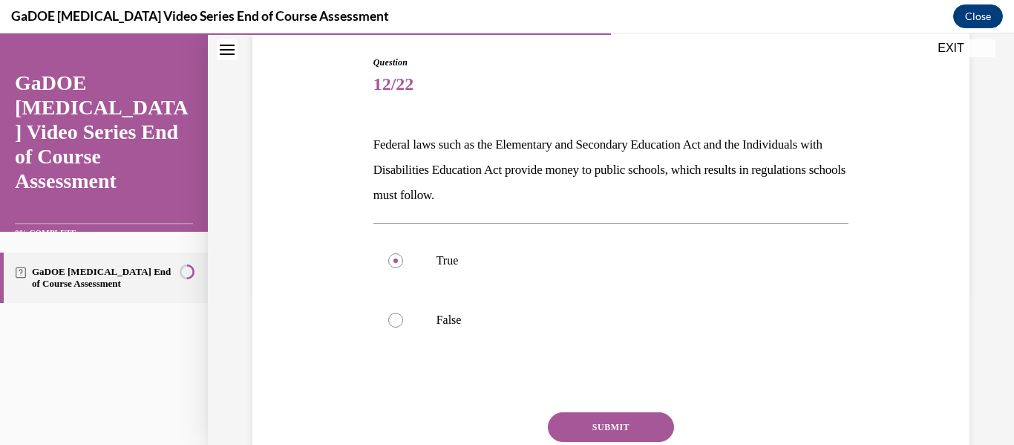
scroll to position [225, 0]
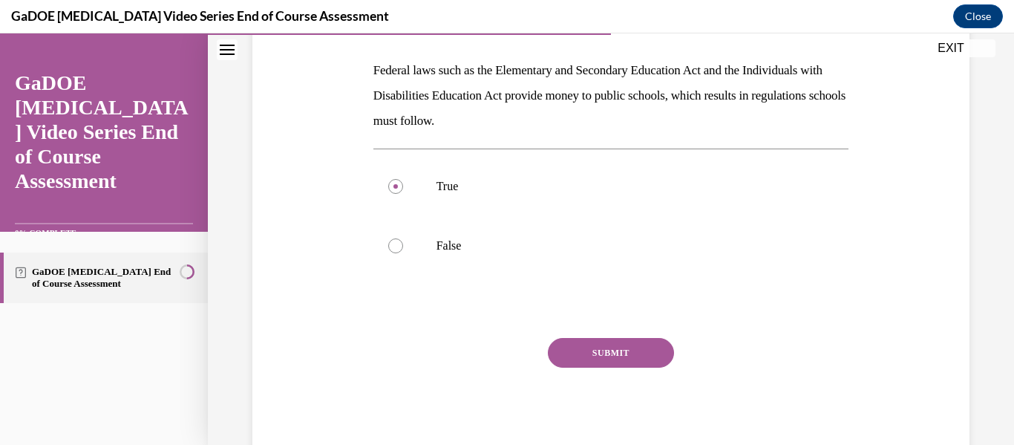
click at [598, 348] on button "SUBMIT" at bounding box center [611, 353] width 126 height 30
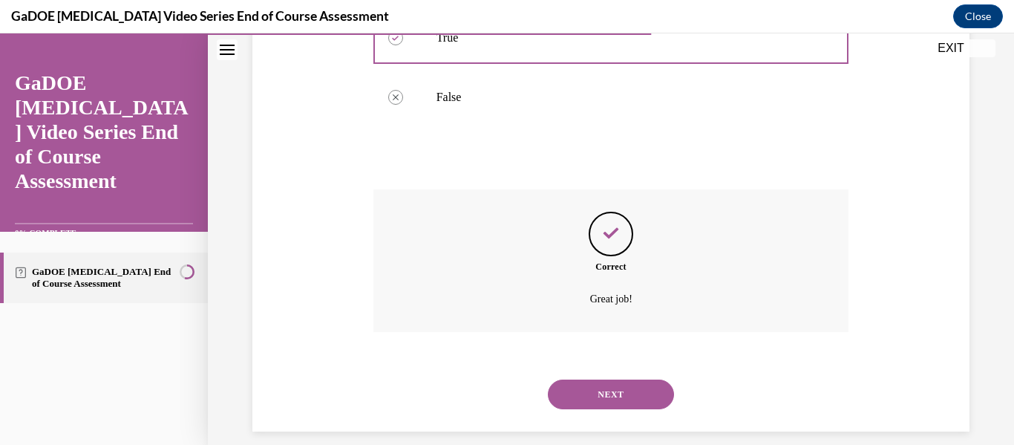
click at [594, 390] on button "NEXT" at bounding box center [611, 394] width 126 height 30
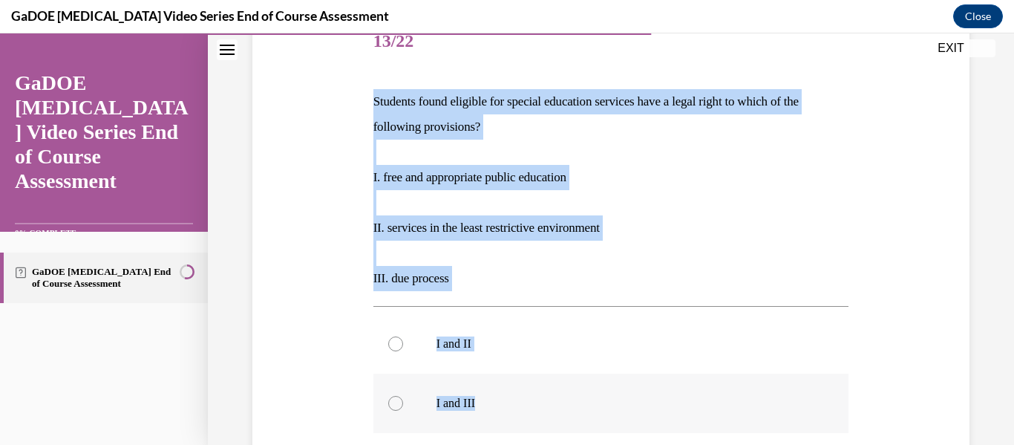
scroll to position [342, 0]
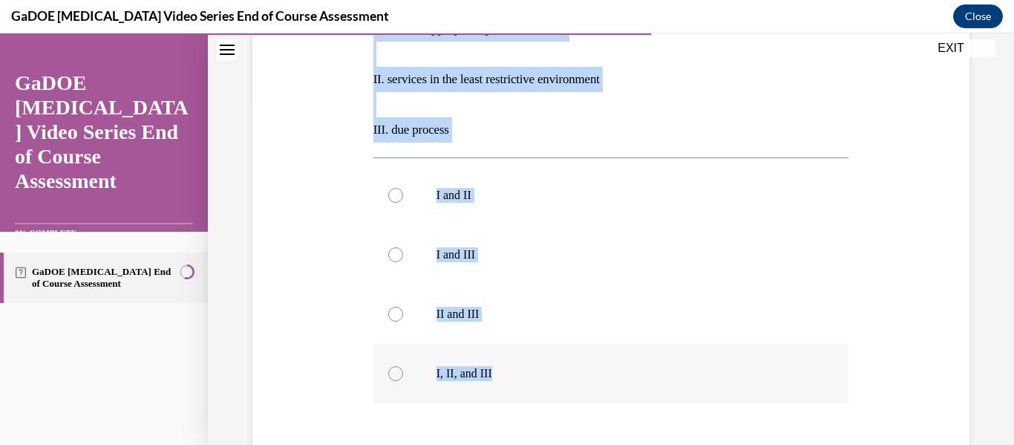
drag, startPoint x: 364, startPoint y: 95, endPoint x: 642, endPoint y: 378, distance: 396.3
click at [642, 378] on div "Question 13/22 Students found eligible for special education services have a le…" at bounding box center [611, 203] width 724 height 767
click at [389, 367] on div at bounding box center [395, 373] width 15 height 15
click at [389, 367] on input "I, II, and III" at bounding box center [395, 373] width 15 height 15
radio input "true"
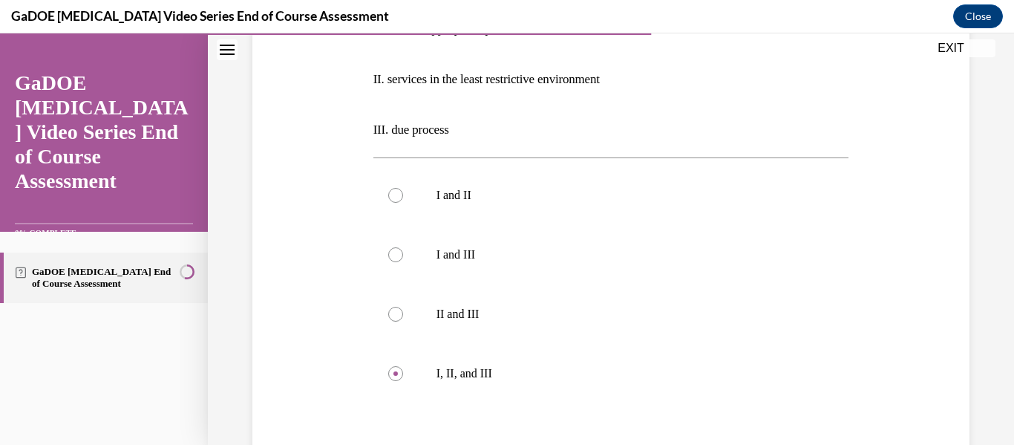
scroll to position [470, 0]
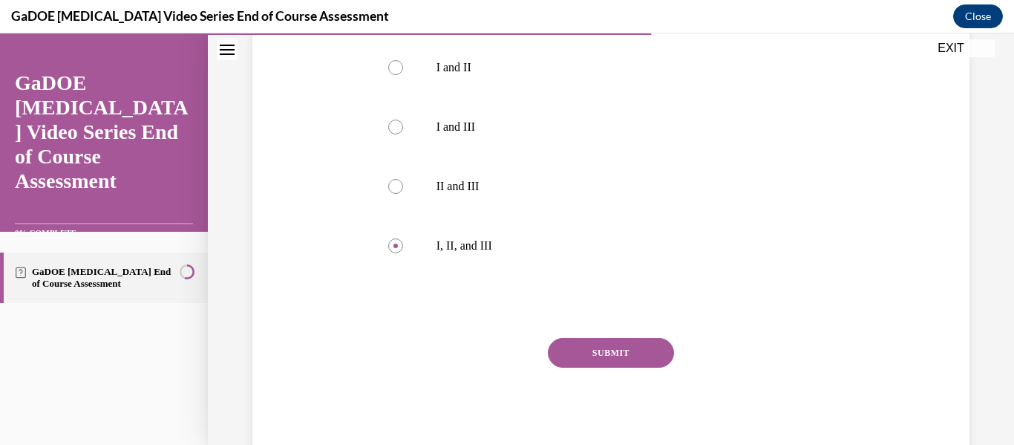
click at [621, 352] on button "SUBMIT" at bounding box center [611, 353] width 126 height 30
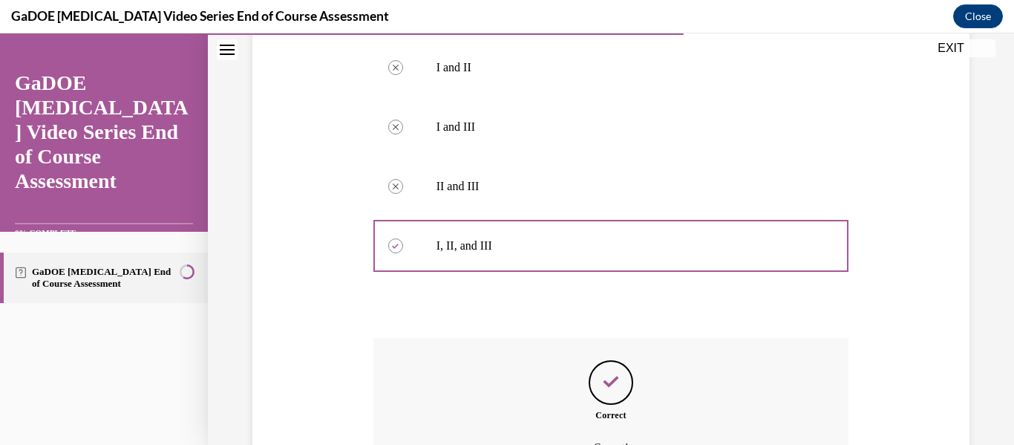
scroll to position [618, 0]
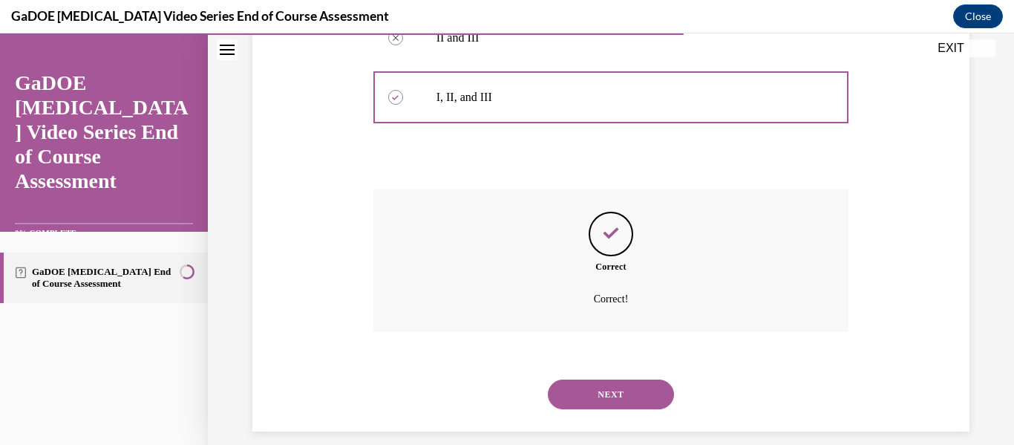
click at [599, 392] on button "NEXT" at bounding box center [611, 394] width 126 height 30
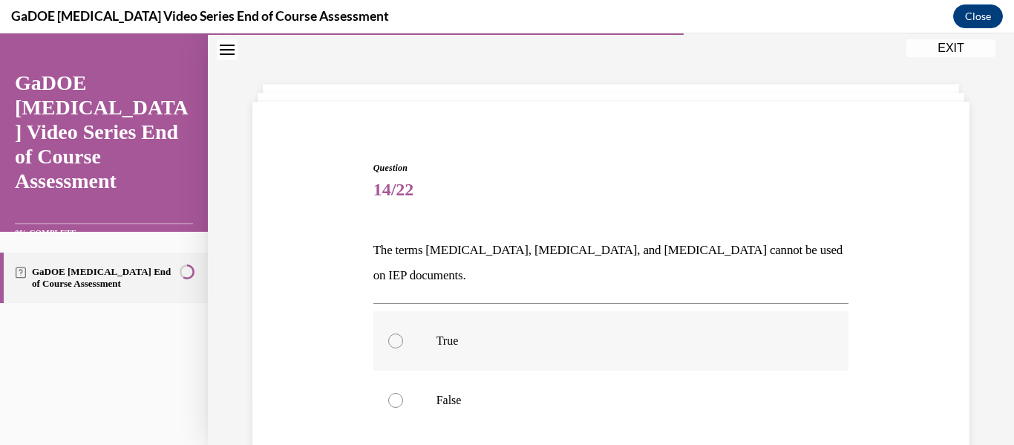
scroll to position [174, 0]
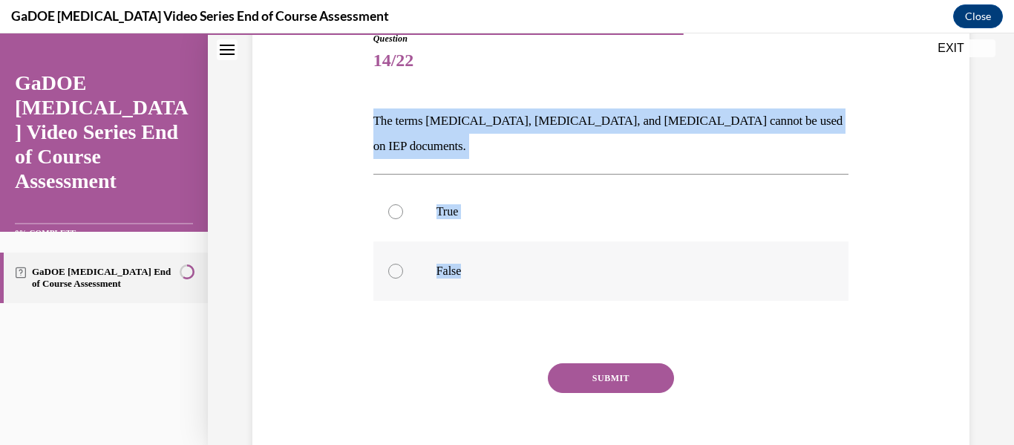
drag, startPoint x: 358, startPoint y: 120, endPoint x: 522, endPoint y: 231, distance: 197.8
click at [522, 231] on div "Question 14/22 The terms dyslexia, dyscalculia, and dysgraphia cannot be used o…" at bounding box center [611, 235] width 724 height 497
click at [410, 183] on label "True" at bounding box center [611, 211] width 476 height 59
click at [403, 204] on input "True" at bounding box center [395, 211] width 15 height 15
radio input "true"
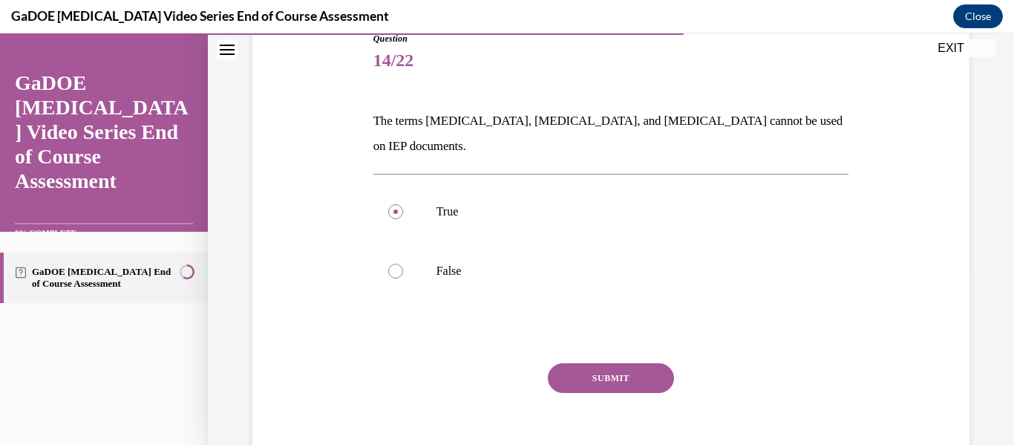
click at [641, 363] on button "SUBMIT" at bounding box center [611, 378] width 126 height 30
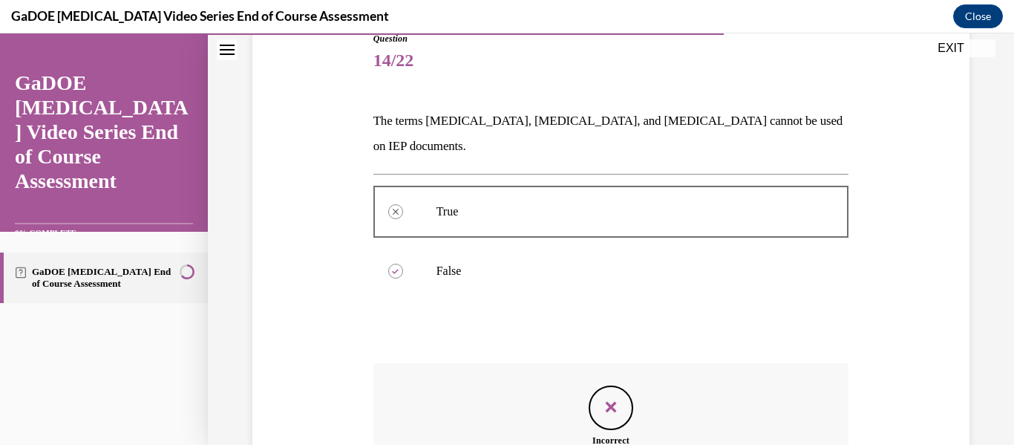
scroll to position [339, 0]
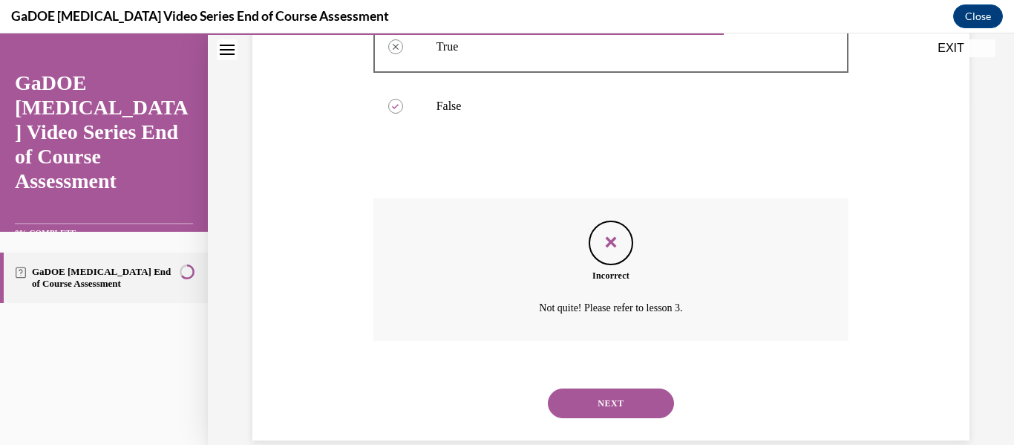
click at [593, 388] on button "NEXT" at bounding box center [611, 403] width 126 height 30
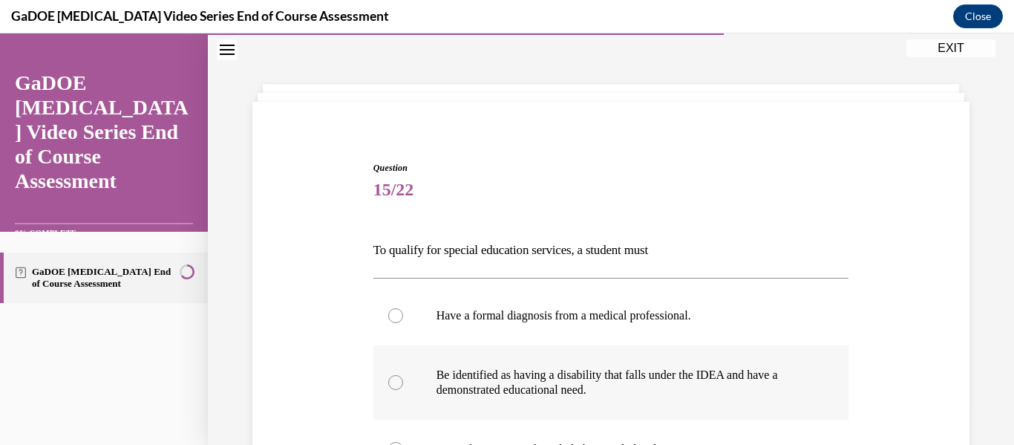
scroll to position [194, 0]
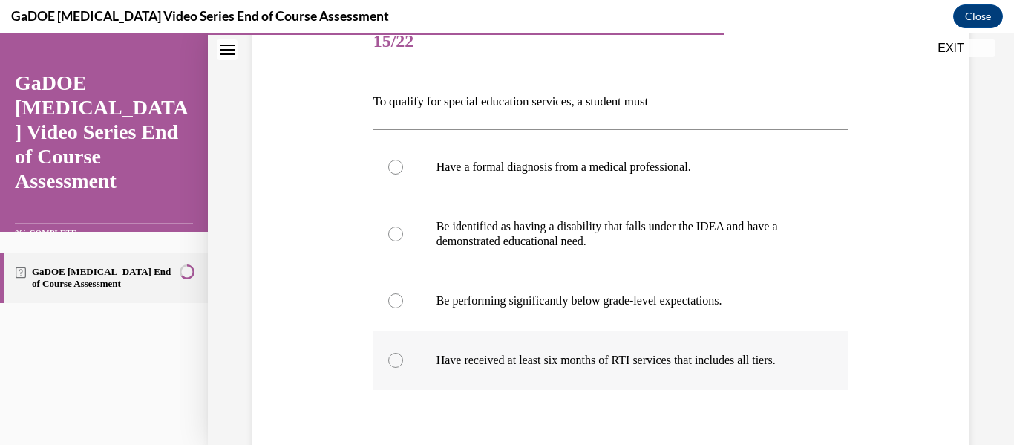
drag, startPoint x: 359, startPoint y: 96, endPoint x: 830, endPoint y: 367, distance: 543.3
click at [830, 367] on div "Question 15/22 To qualify for special education services, a student must Have a…" at bounding box center [611, 271] width 724 height 606
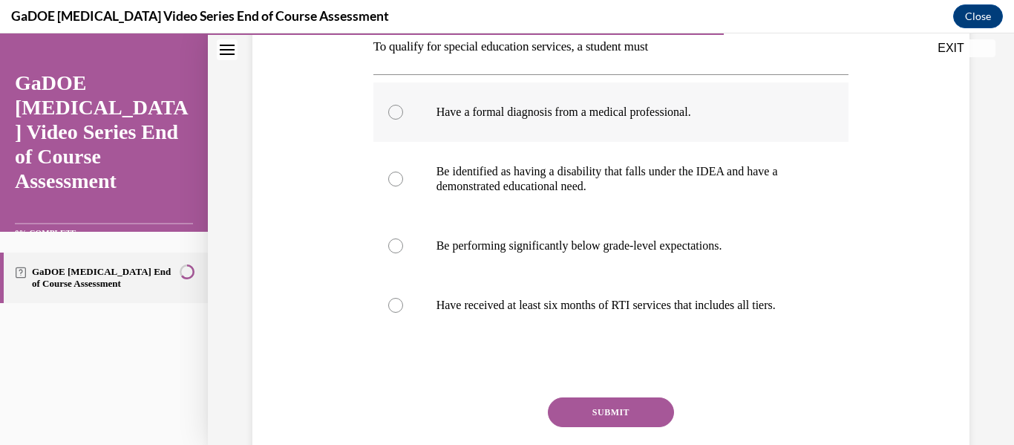
scroll to position [174, 0]
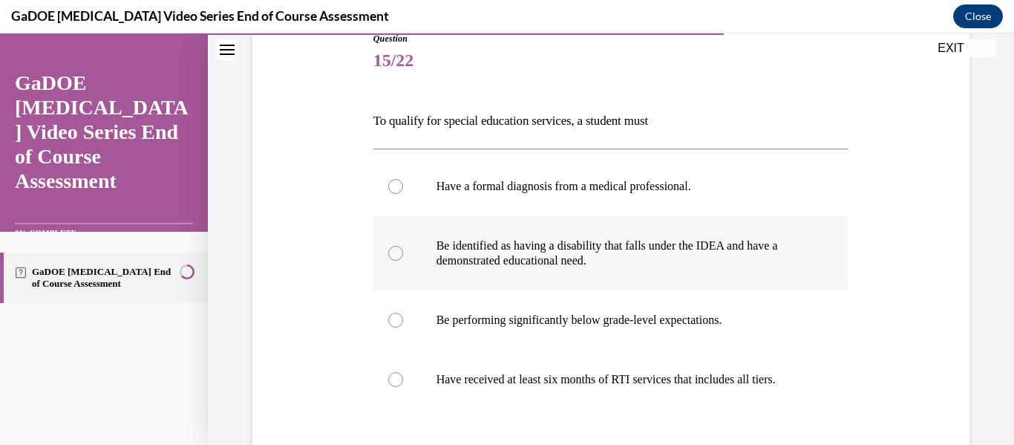
click at [399, 243] on label "Be identified as having a disability that falls under the IDEA and have a demon…" at bounding box center [611, 253] width 476 height 74
click at [399, 246] on input "Be identified as having a disability that falls under the IDEA and have a demon…" at bounding box center [395, 253] width 15 height 15
radio input "true"
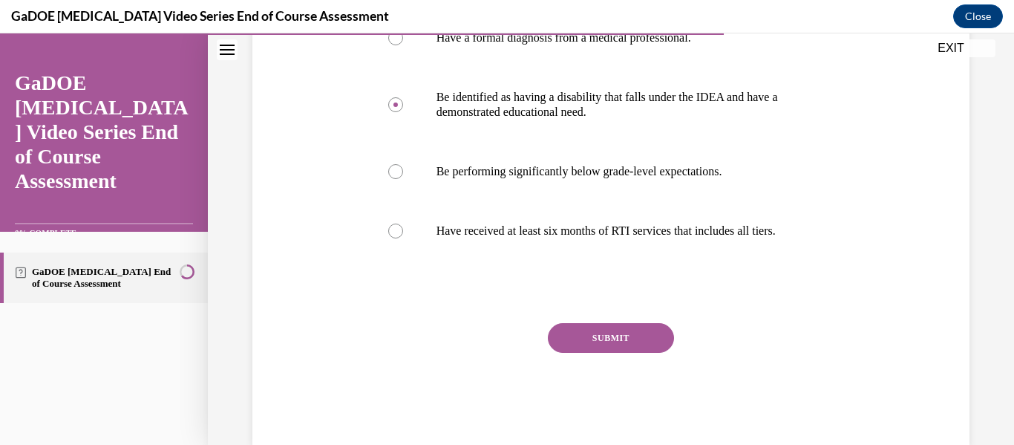
click at [589, 347] on button "SUBMIT" at bounding box center [611, 338] width 126 height 30
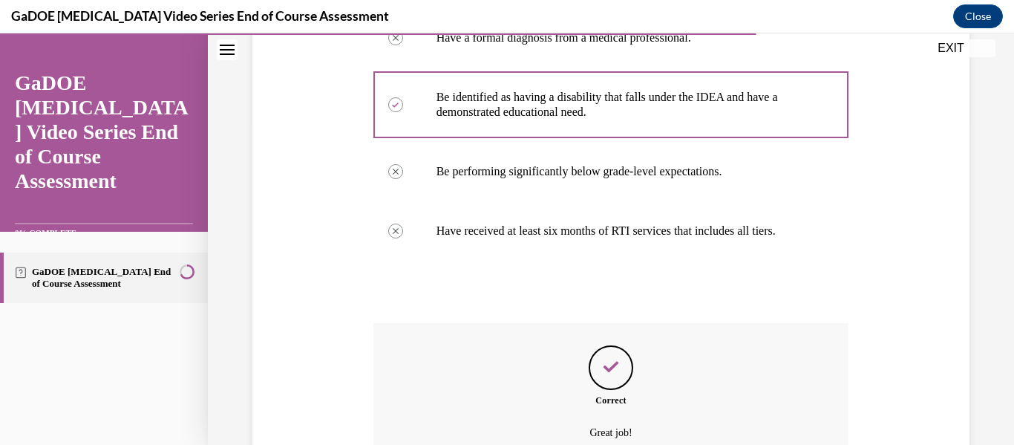
scroll to position [488, 0]
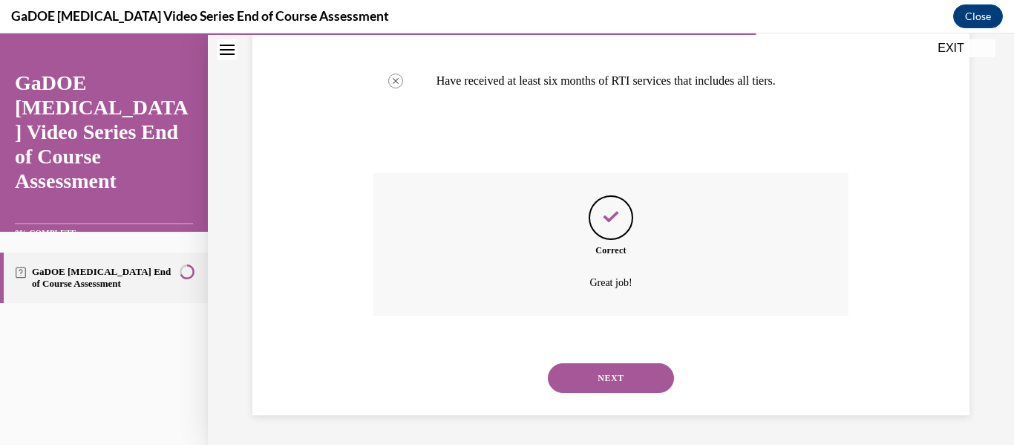
click at [608, 384] on button "NEXT" at bounding box center [611, 378] width 126 height 30
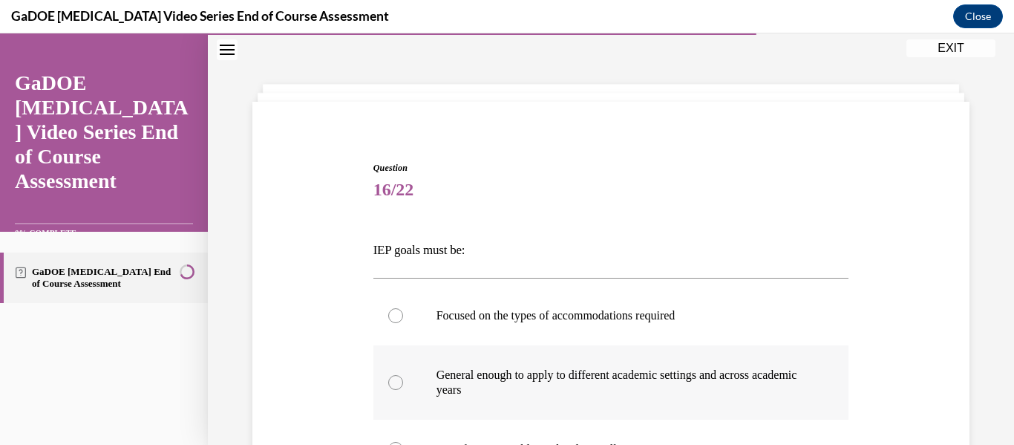
scroll to position [194, 0]
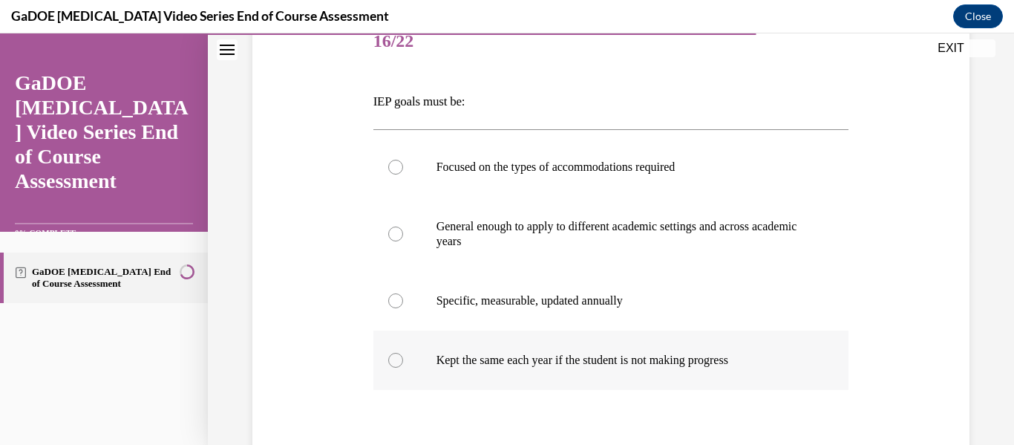
drag, startPoint x: 360, startPoint y: 102, endPoint x: 797, endPoint y: 354, distance: 504.8
click at [797, 354] on div "Question 16/22 IEP goals must be: Focused on the types of accommodations requir…" at bounding box center [611, 271] width 724 height 606
click at [399, 299] on div at bounding box center [395, 300] width 15 height 15
click at [399, 299] on input "Specific, measurable, updated annually" at bounding box center [395, 300] width 15 height 15
radio input "true"
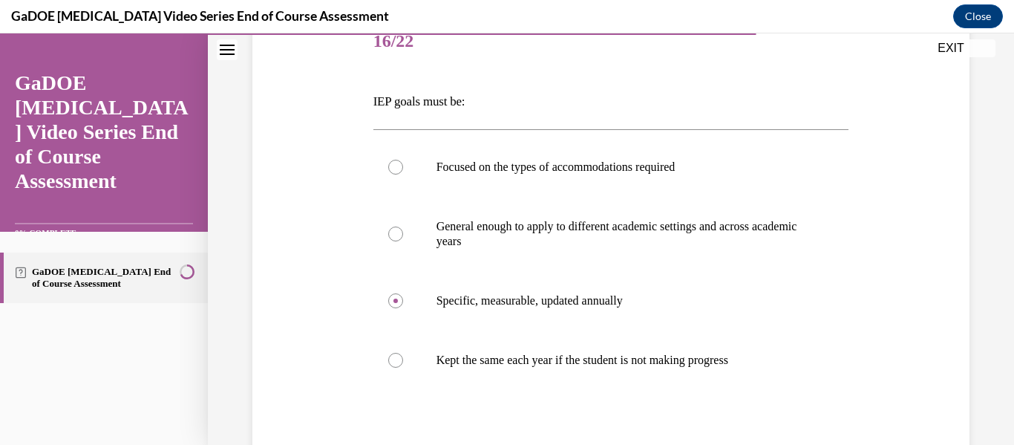
scroll to position [308, 0]
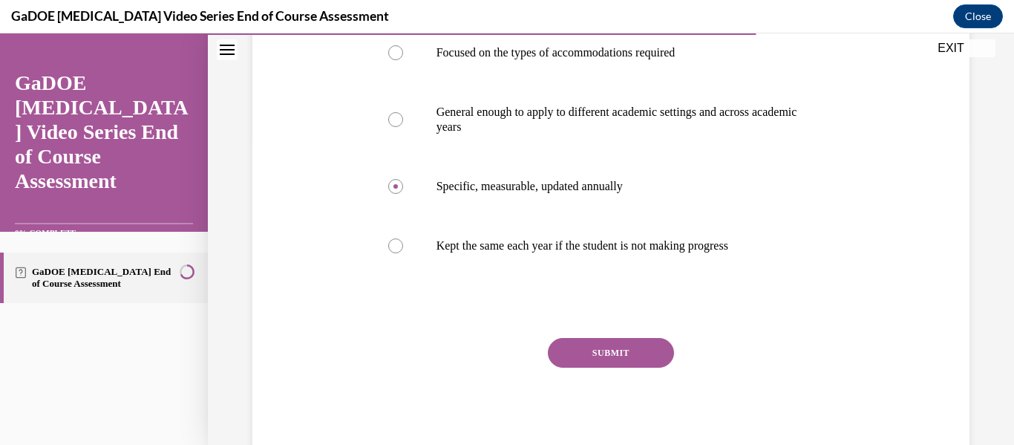
click at [620, 353] on button "SUBMIT" at bounding box center [611, 353] width 126 height 30
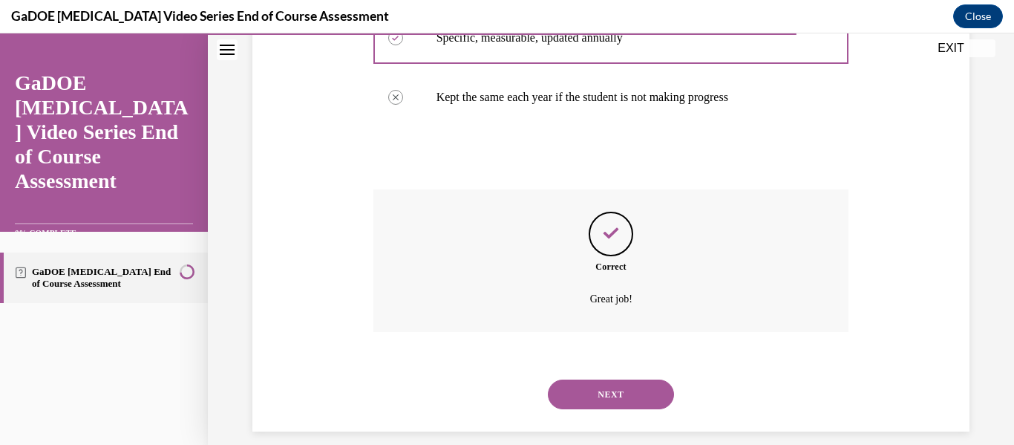
scroll to position [473, 0]
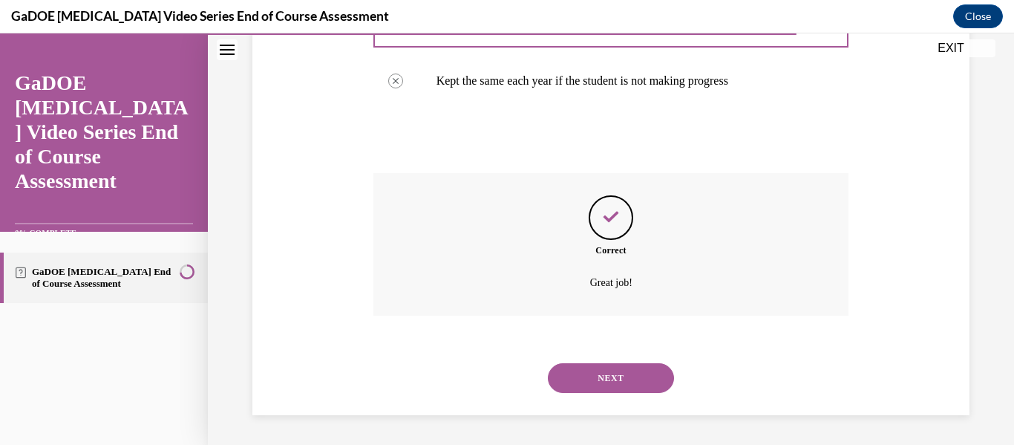
click at [596, 379] on button "NEXT" at bounding box center [611, 378] width 126 height 30
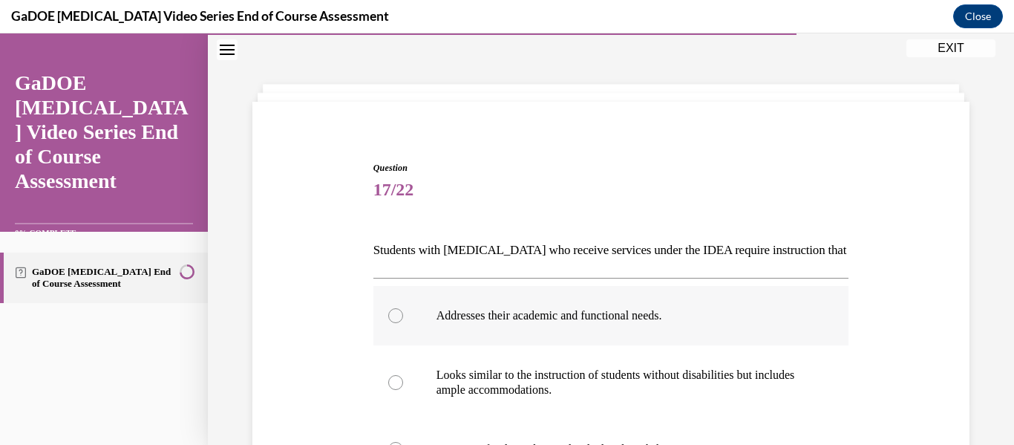
scroll to position [194, 0]
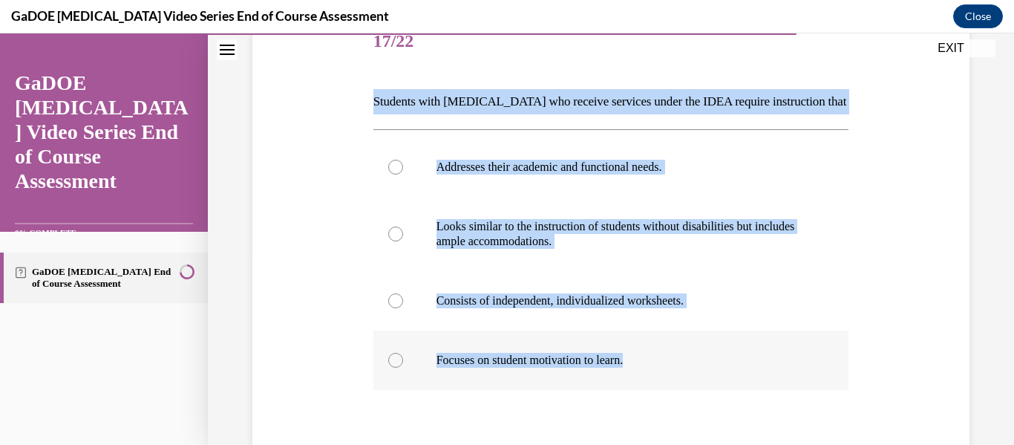
drag, startPoint x: 350, startPoint y: 97, endPoint x: 733, endPoint y: 343, distance: 454.4
click at [733, 343] on div "Question 17/22 Students with dyslexia who receive services under the IDEA requi…" at bounding box center [611, 271] width 724 height 606
click at [384, 168] on label "Addresses their academic and functional needs." at bounding box center [611, 166] width 476 height 59
click at [388, 168] on input "Addresses their academic and functional needs." at bounding box center [395, 167] width 15 height 15
radio input "true"
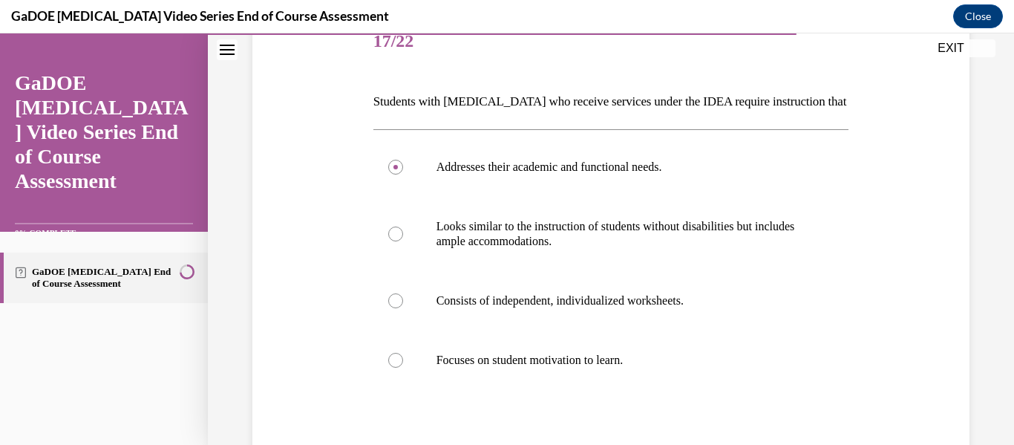
scroll to position [308, 0]
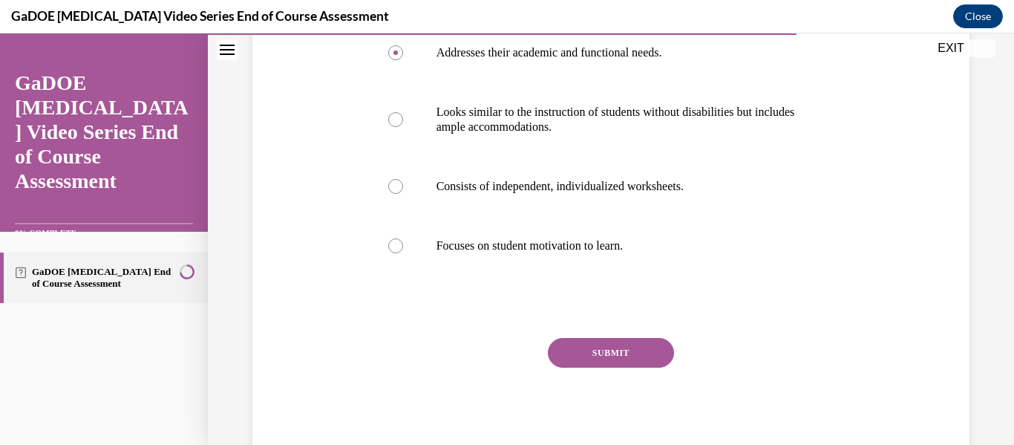
click at [615, 348] on button "SUBMIT" at bounding box center [611, 353] width 126 height 30
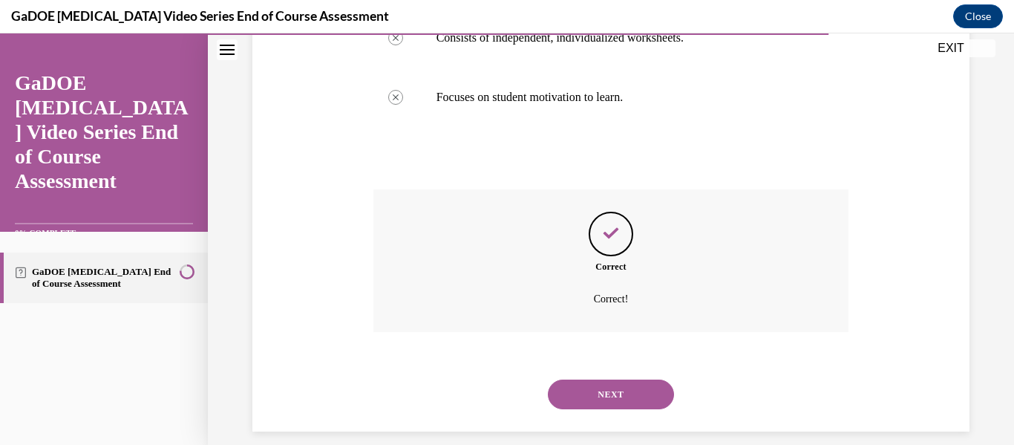
click at [605, 397] on button "NEXT" at bounding box center [611, 394] width 126 height 30
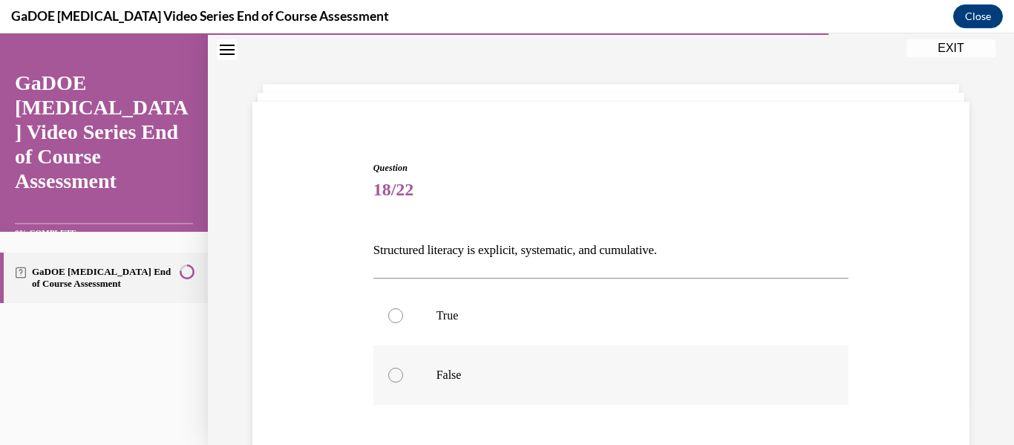
scroll to position [174, 0]
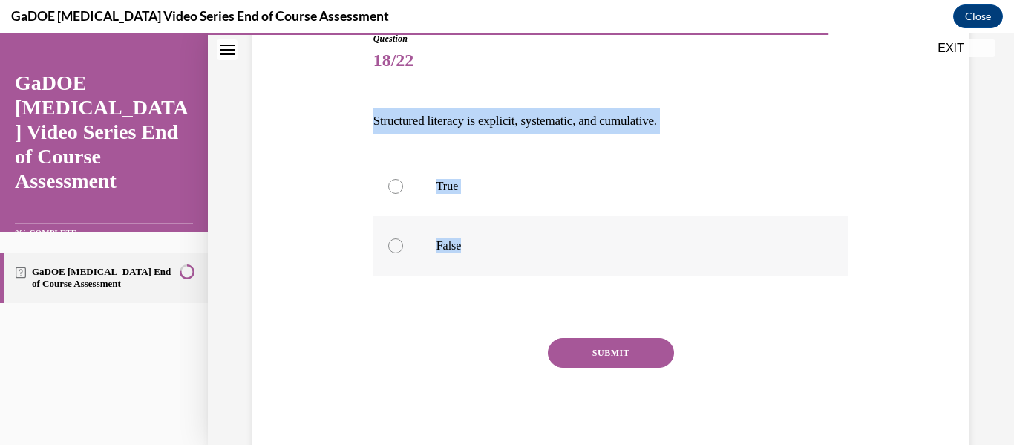
drag, startPoint x: 362, startPoint y: 110, endPoint x: 573, endPoint y: 232, distance: 243.8
click at [572, 232] on div "Question 18/22 Structured literacy is explicit, systematic, and cumulative. Tru…" at bounding box center [611, 223] width 724 height 472
click at [416, 185] on label "True" at bounding box center [611, 186] width 476 height 59
click at [403, 185] on input "True" at bounding box center [395, 186] width 15 height 15
radio input "true"
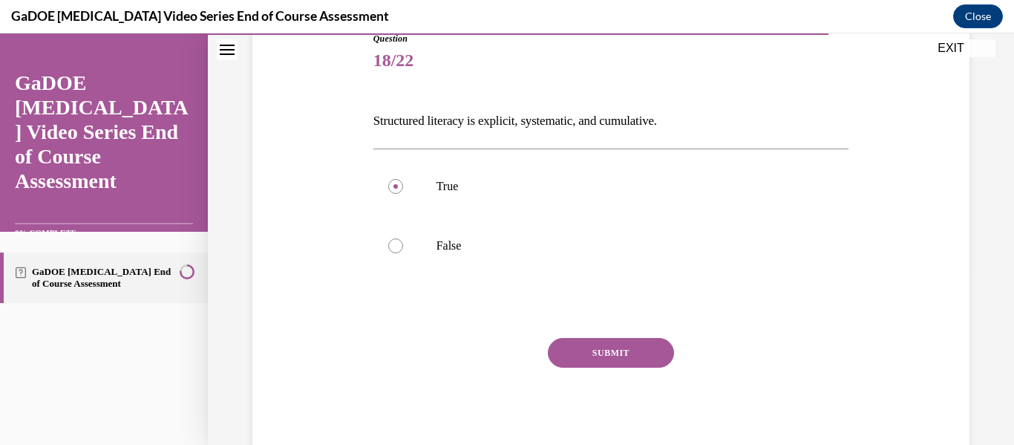
click at [618, 349] on button "SUBMIT" at bounding box center [611, 353] width 126 height 30
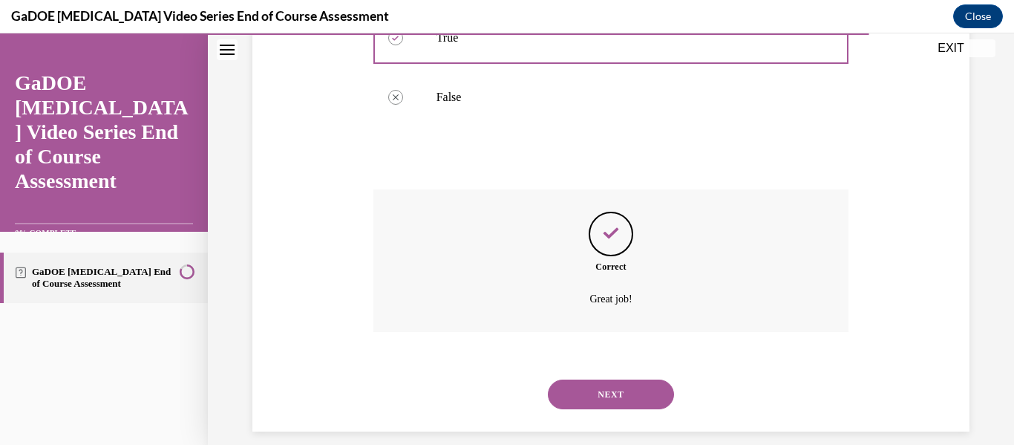
scroll to position [339, 0]
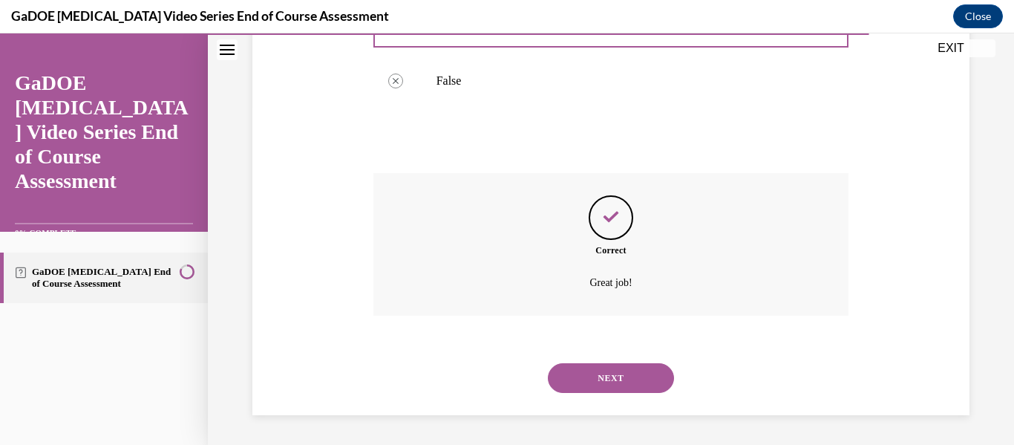
click at [605, 378] on button "NEXT" at bounding box center [611, 378] width 126 height 30
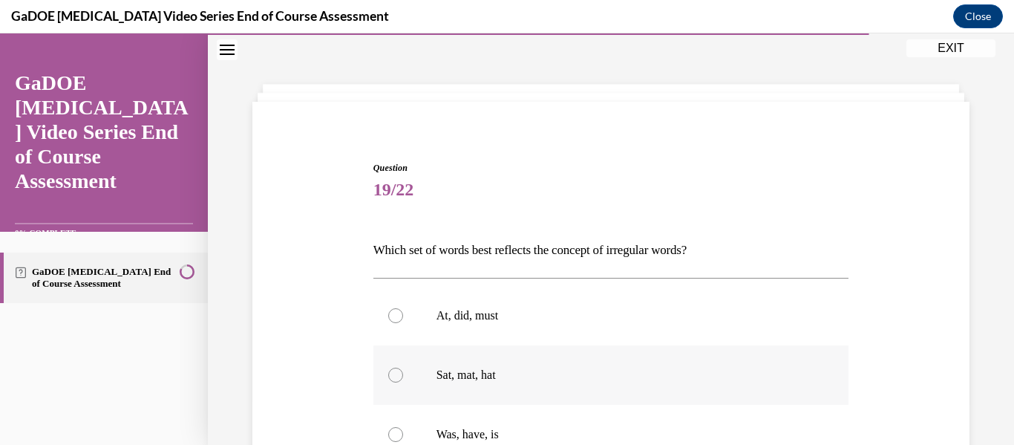
scroll to position [194, 0]
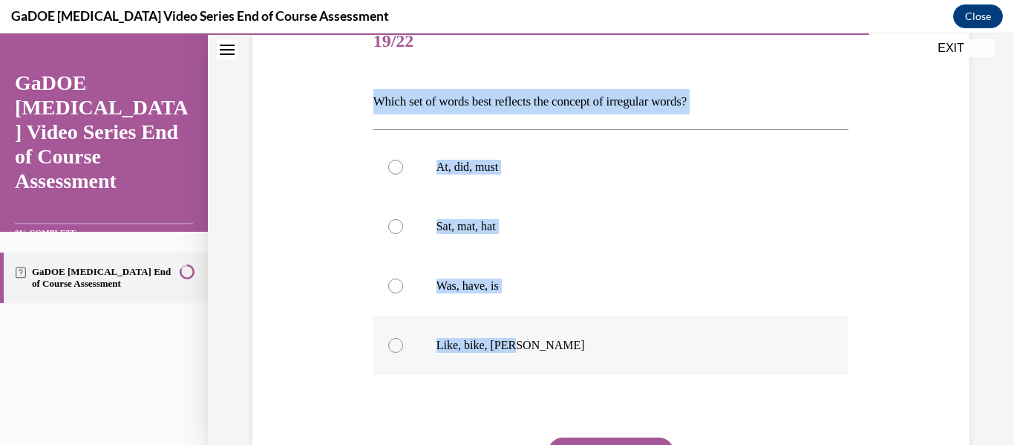
drag, startPoint x: 408, startPoint y: 112, endPoint x: 598, endPoint y: 341, distance: 297.8
click at [598, 341] on div "Question 19/22 Which set of words best reflects the concept of irregular words?…" at bounding box center [611, 263] width 724 height 591
click at [397, 280] on div at bounding box center [395, 285] width 15 height 15
click at [397, 280] on input "Was, have, is" at bounding box center [395, 285] width 15 height 15
radio input "true"
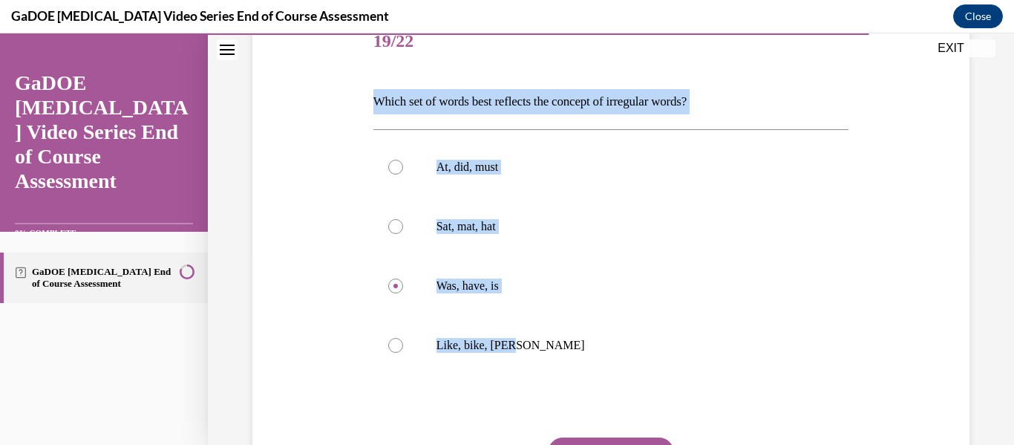
scroll to position [293, 0]
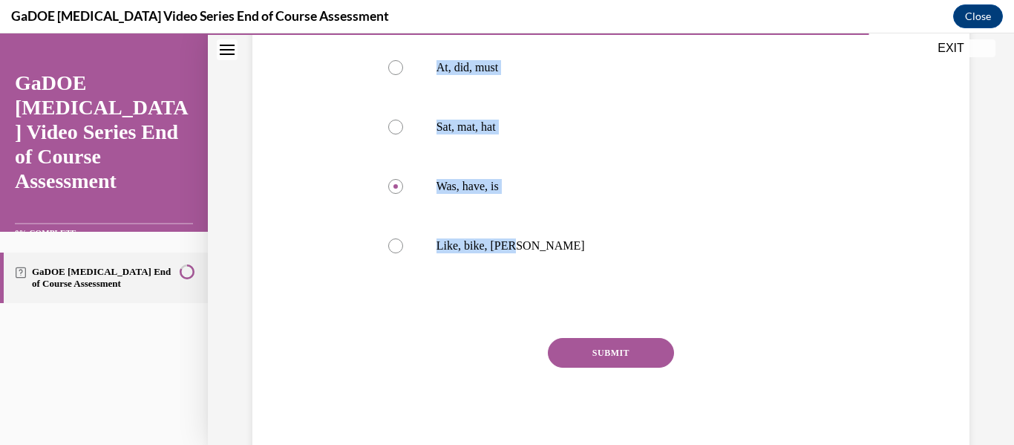
click at [580, 347] on button "SUBMIT" at bounding box center [611, 353] width 126 height 30
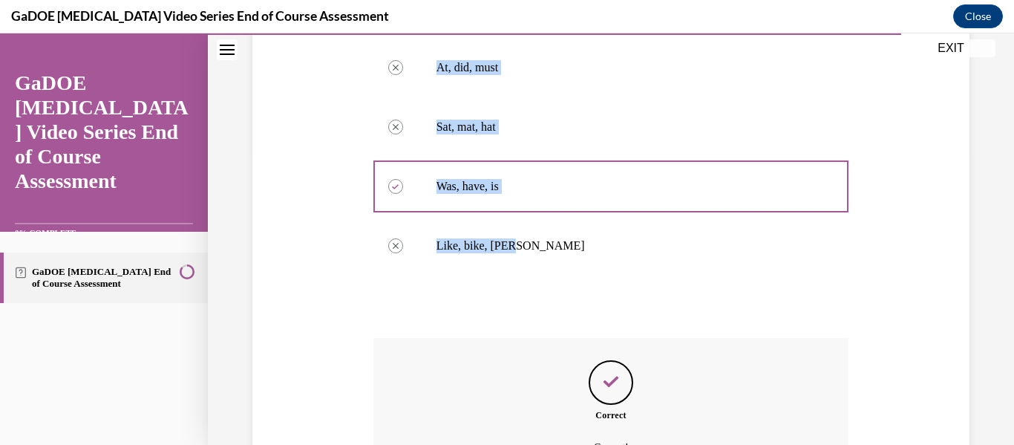
scroll to position [458, 0]
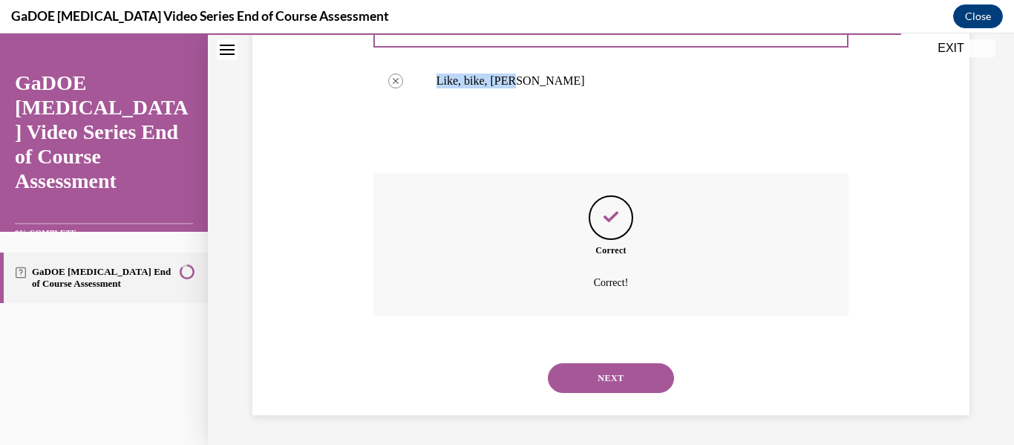
click at [606, 372] on button "NEXT" at bounding box center [611, 378] width 126 height 30
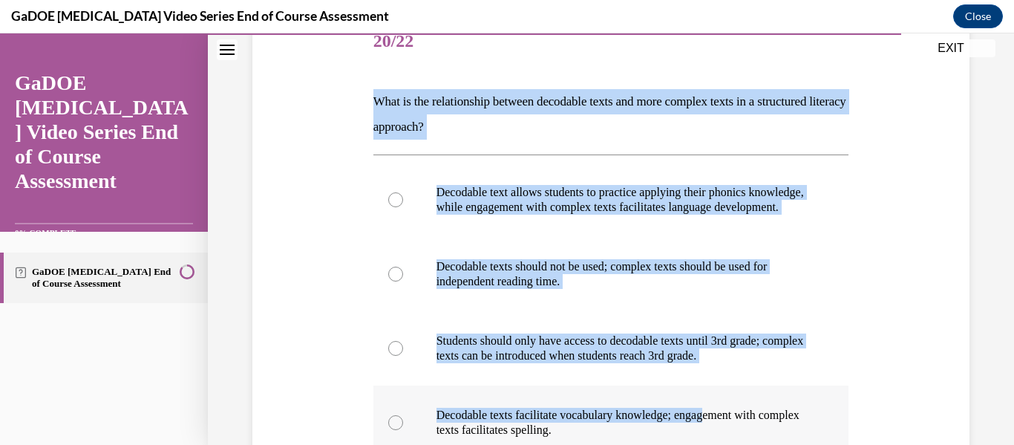
scroll to position [342, 0]
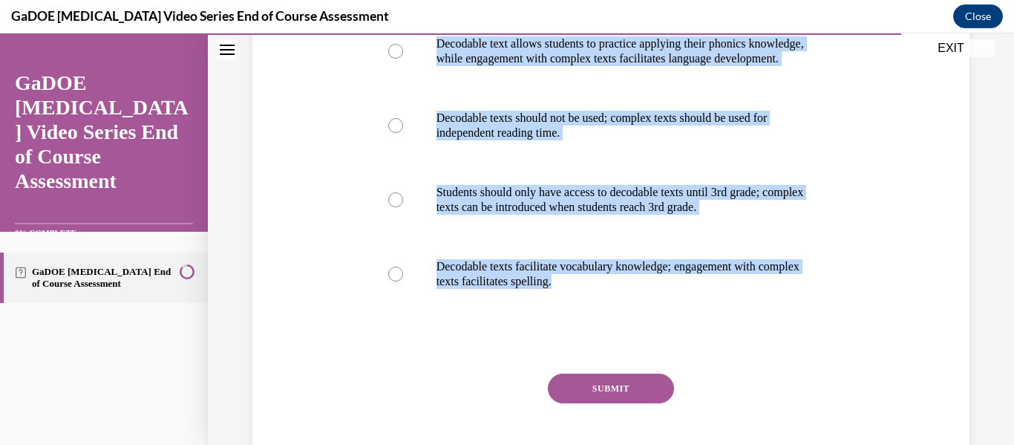
drag, startPoint x: 364, startPoint y: 99, endPoint x: 732, endPoint y: 353, distance: 446.7
click at [732, 353] on div "Question 20/22 What is the relationship between decodable texts and more comple…" at bounding box center [611, 157] width 724 height 675
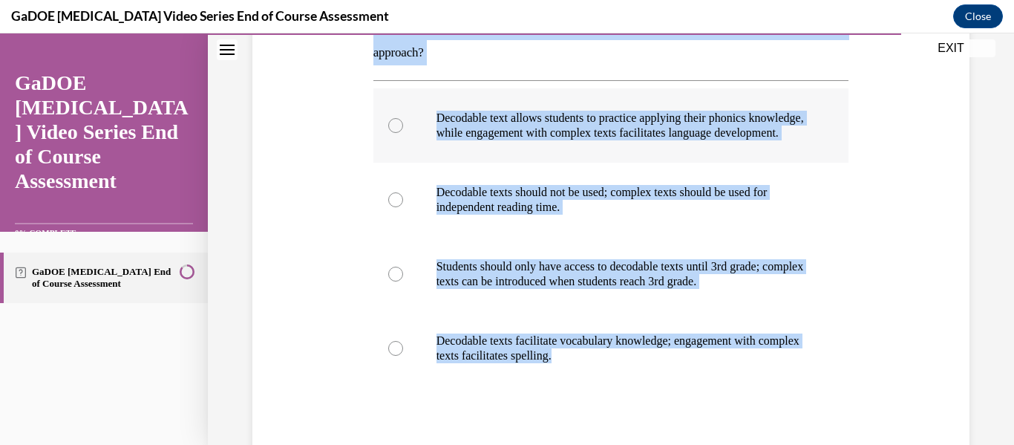
click at [397, 131] on div at bounding box center [395, 125] width 15 height 15
click at [397, 131] on input "Decodable text allows students to practice applying their phonics knowledge, wh…" at bounding box center [395, 125] width 15 height 15
radio input "true"
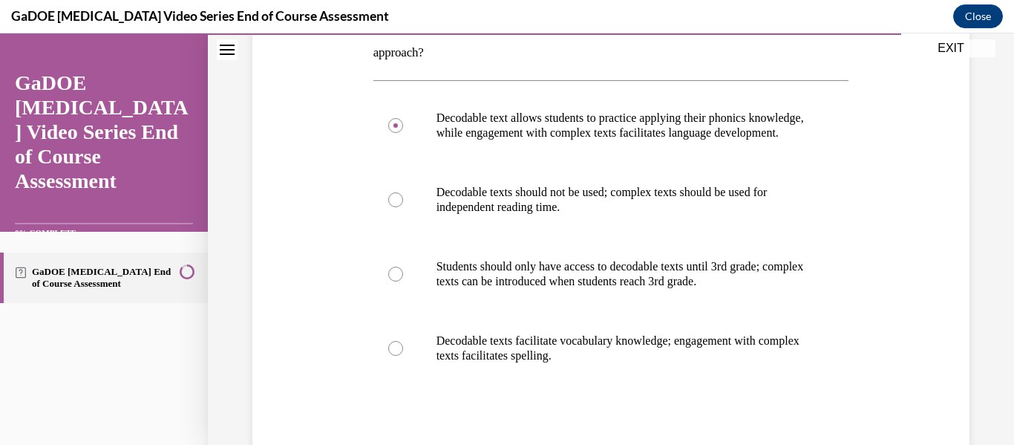
scroll to position [393, 0]
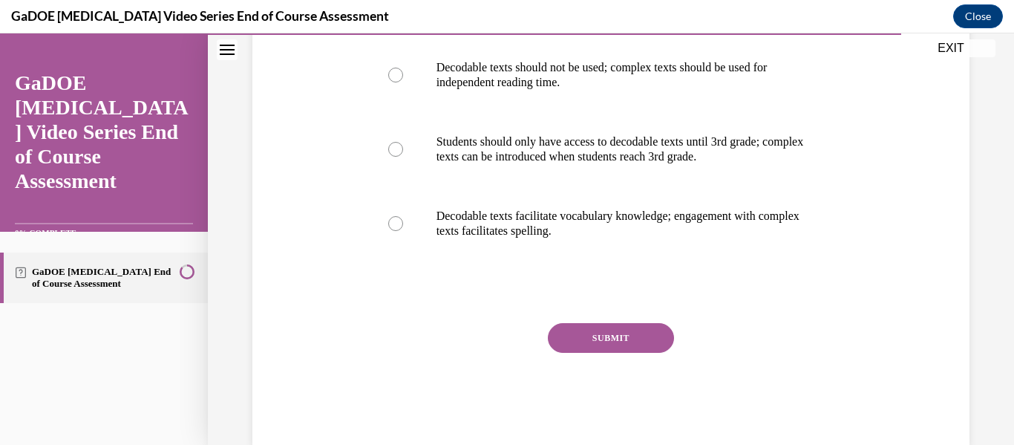
click at [638, 346] on button "SUBMIT" at bounding box center [611, 338] width 126 height 30
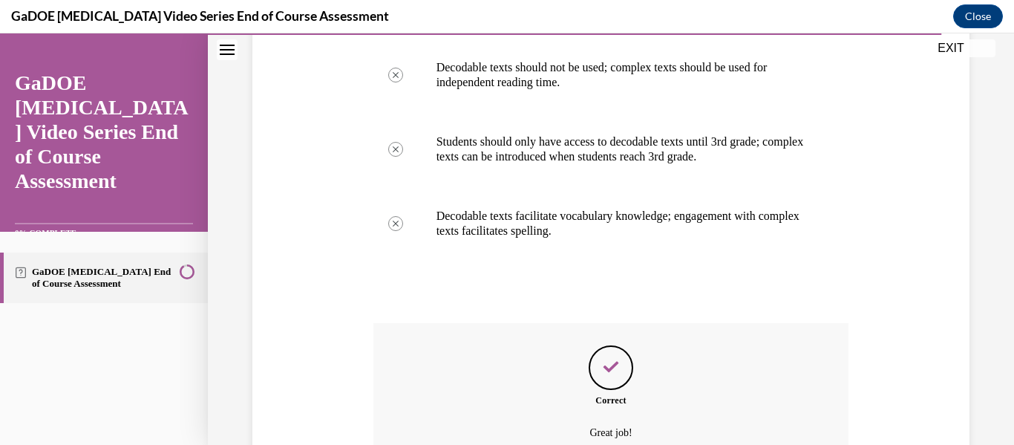
scroll to position [557, 0]
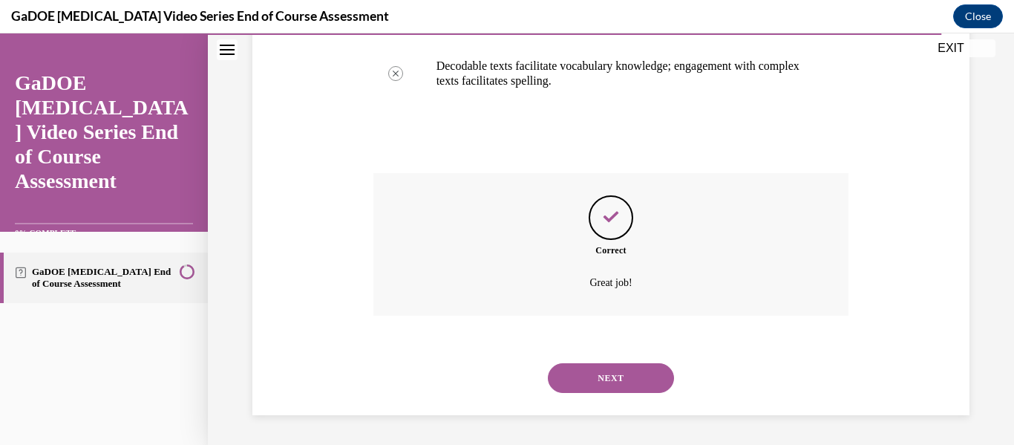
click at [607, 384] on button "NEXT" at bounding box center [611, 378] width 126 height 30
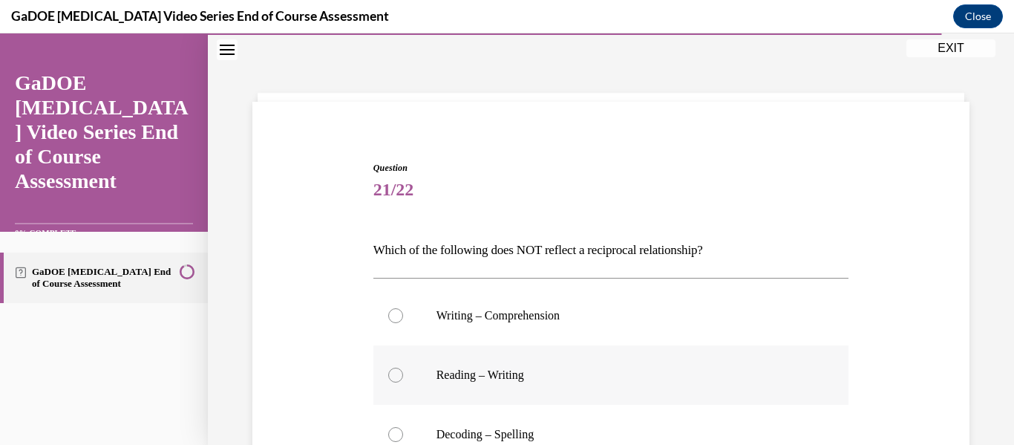
scroll to position [194, 0]
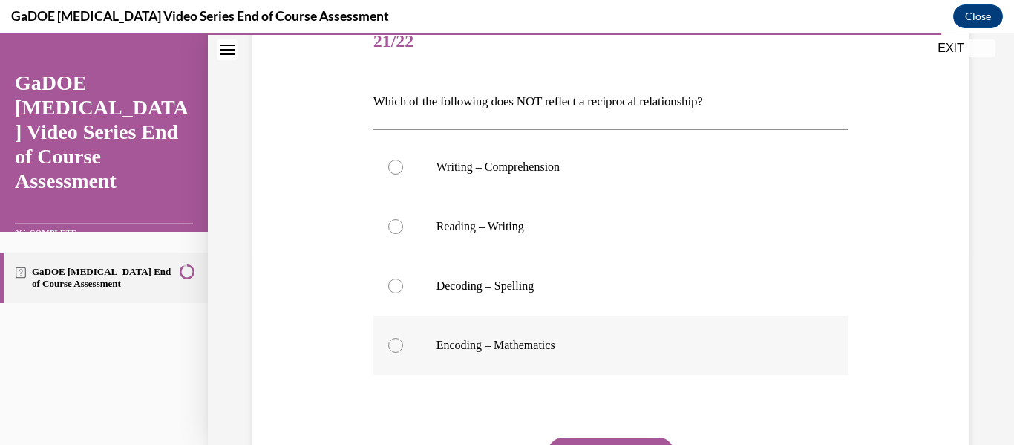
drag, startPoint x: 356, startPoint y: 99, endPoint x: 624, endPoint y: 335, distance: 357.6
click at [624, 335] on div "Question 21/22 Which of the following does NOT reflect a reciprocal relationshi…" at bounding box center [611, 263] width 724 height 591
click at [397, 345] on div at bounding box center [395, 345] width 15 height 15
click at [397, 345] on input "Encoding – Mathematics" at bounding box center [395, 345] width 15 height 15
radio input "true"
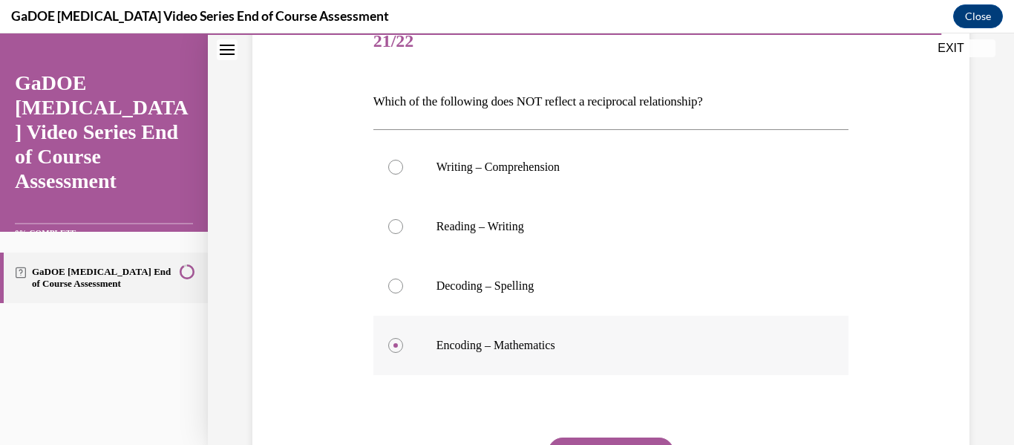
scroll to position [293, 0]
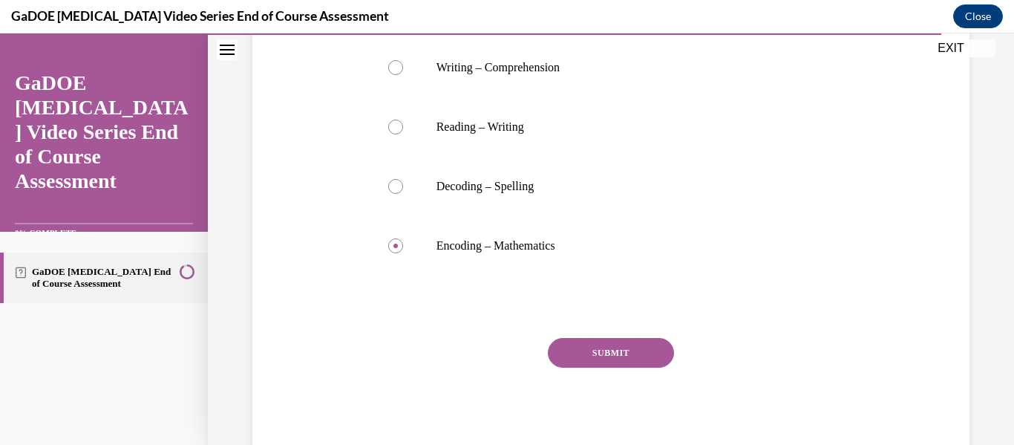
click at [592, 351] on button "SUBMIT" at bounding box center [611, 353] width 126 height 30
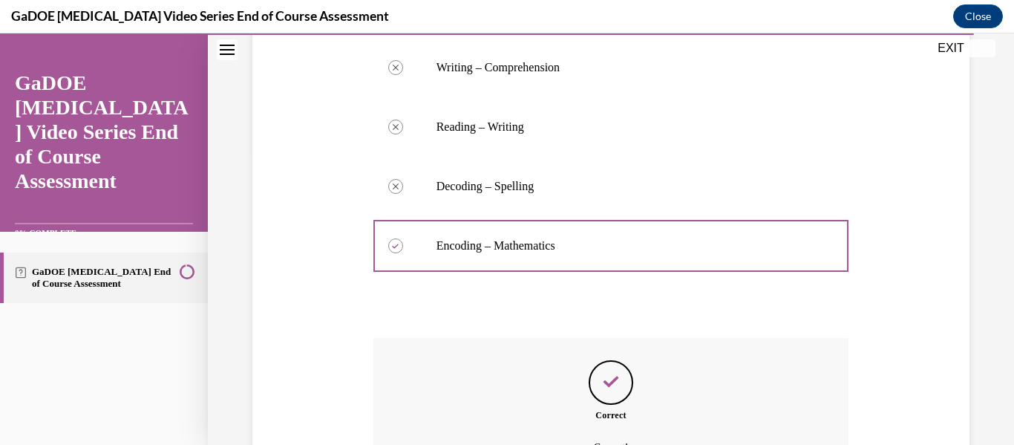
scroll to position [442, 0]
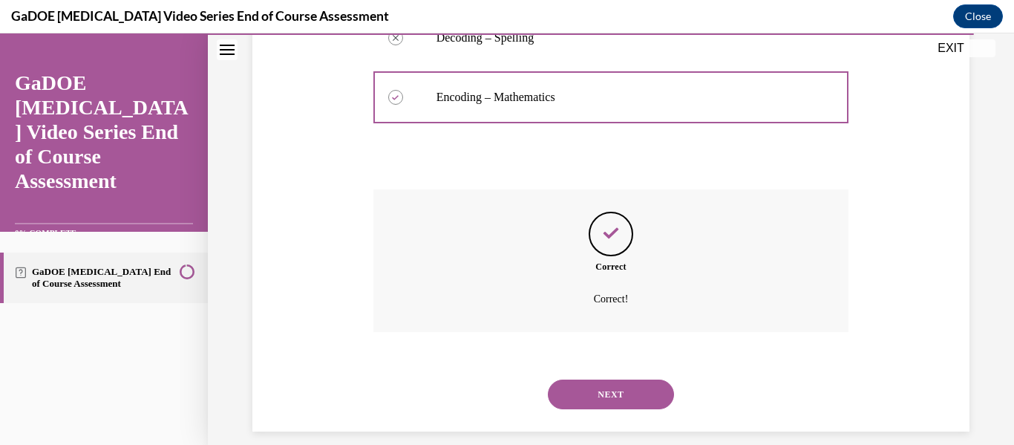
click at [577, 398] on button "NEXT" at bounding box center [611, 394] width 126 height 30
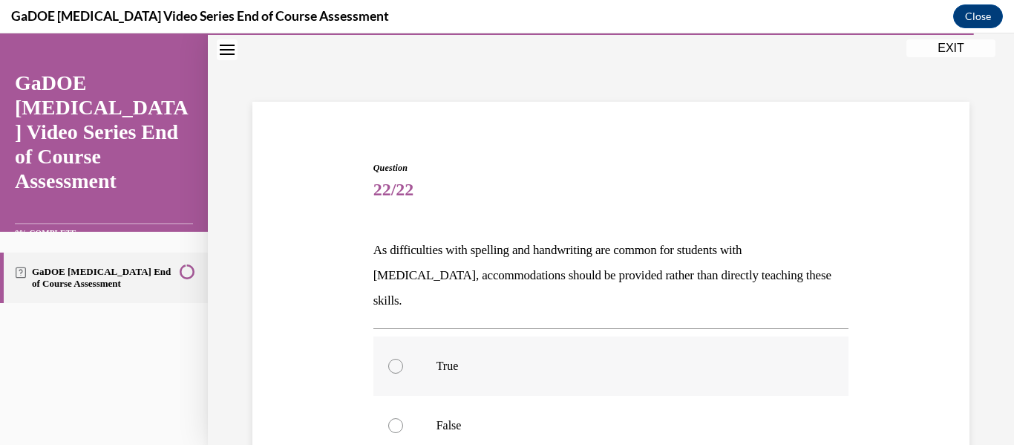
scroll to position [200, 0]
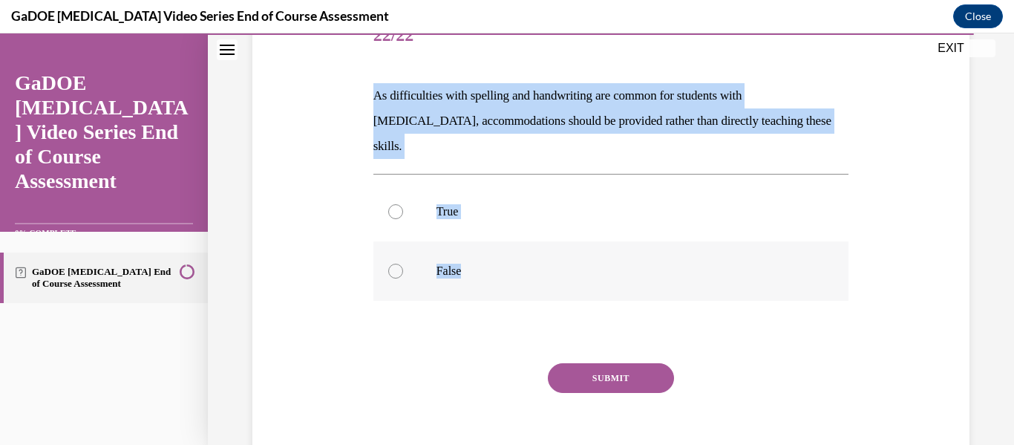
drag, startPoint x: 347, startPoint y: 94, endPoint x: 636, endPoint y: 246, distance: 326.4
click at [636, 246] on div "Question 22/22 As difficulties with spelling and handwriting are common for stu…" at bounding box center [611, 223] width 724 height 523
click at [406, 249] on label "False" at bounding box center [611, 270] width 476 height 59
click at [403, 263] on input "False" at bounding box center [395, 270] width 15 height 15
radio input "true"
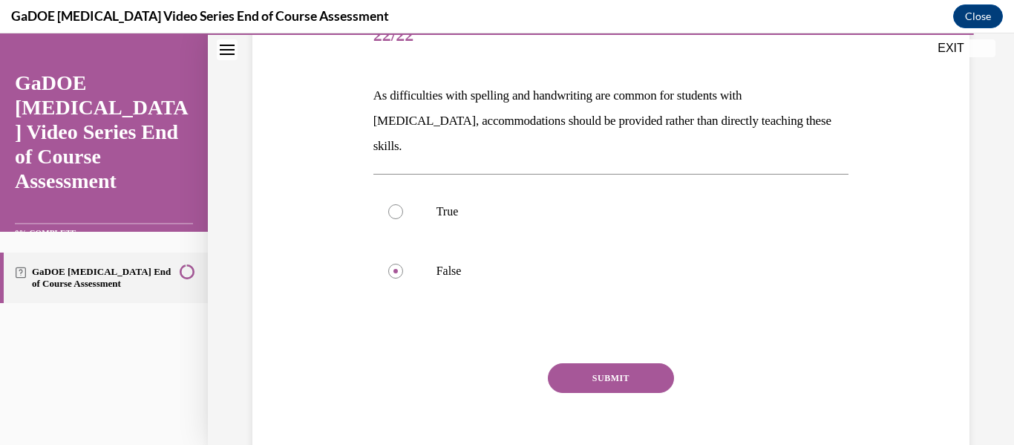
click at [610, 363] on button "SUBMIT" at bounding box center [611, 378] width 126 height 30
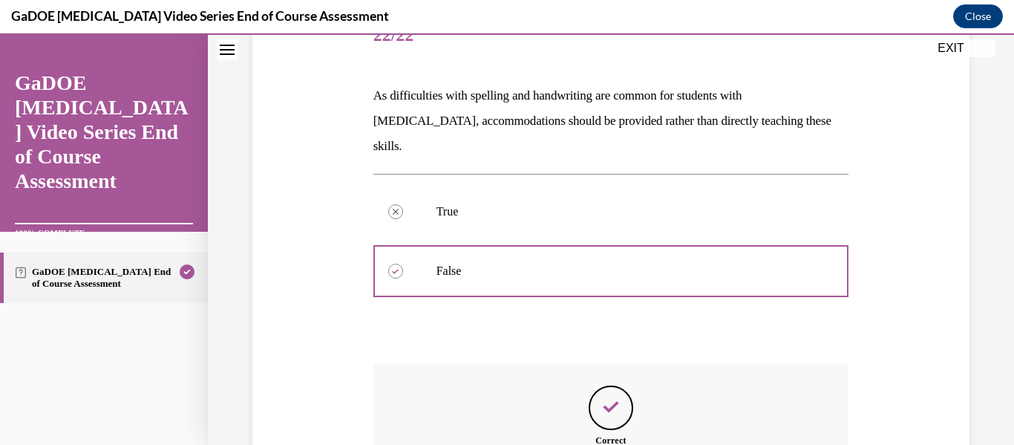
scroll to position [348, 0]
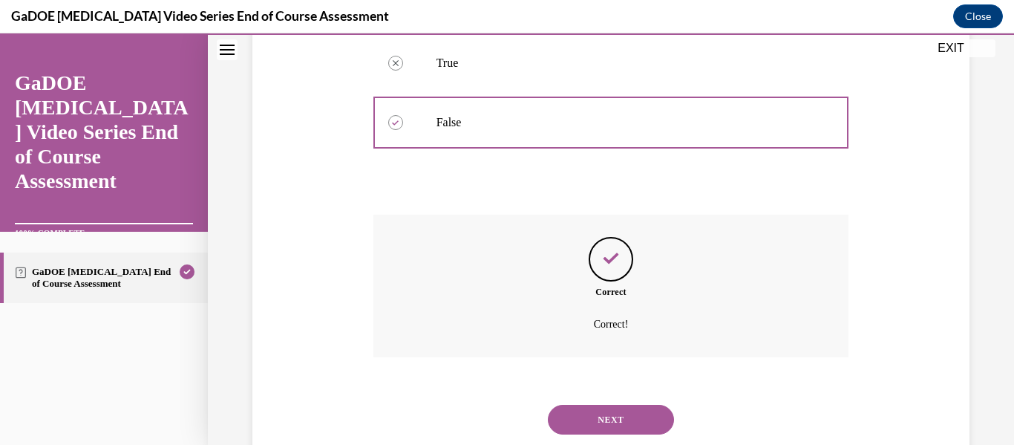
click at [582, 404] on button "NEXT" at bounding box center [611, 419] width 126 height 30
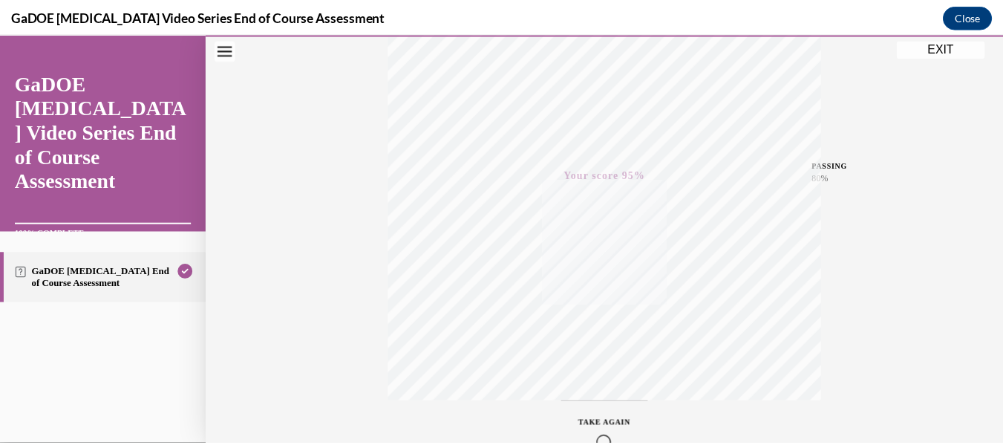
scroll to position [350, 0]
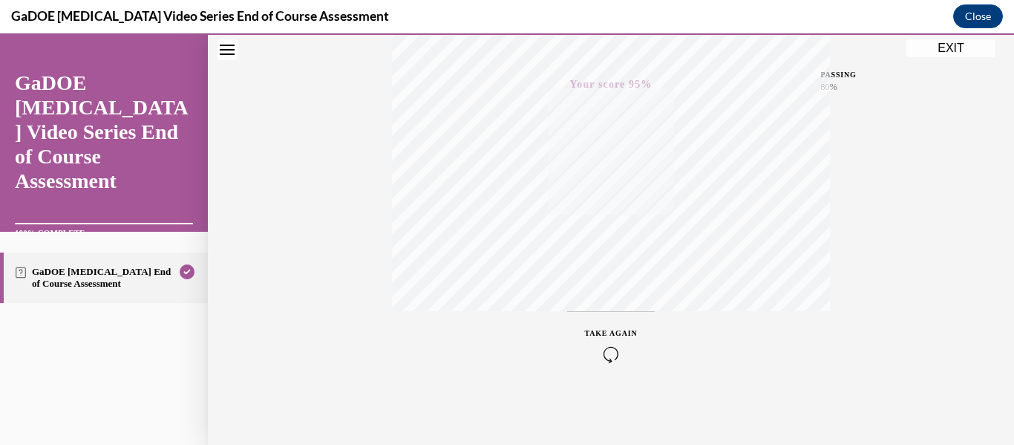
click at [923, 41] on button "EXIT" at bounding box center [950, 48] width 89 height 18
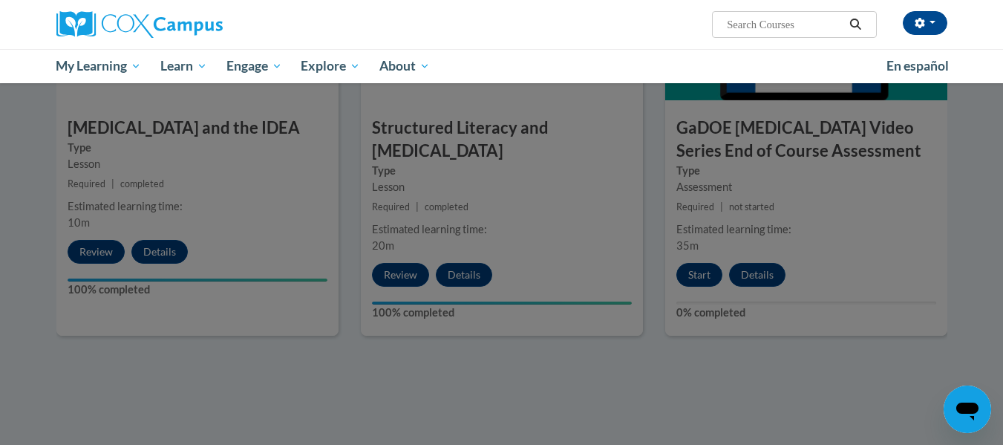
scroll to position [965, 0]
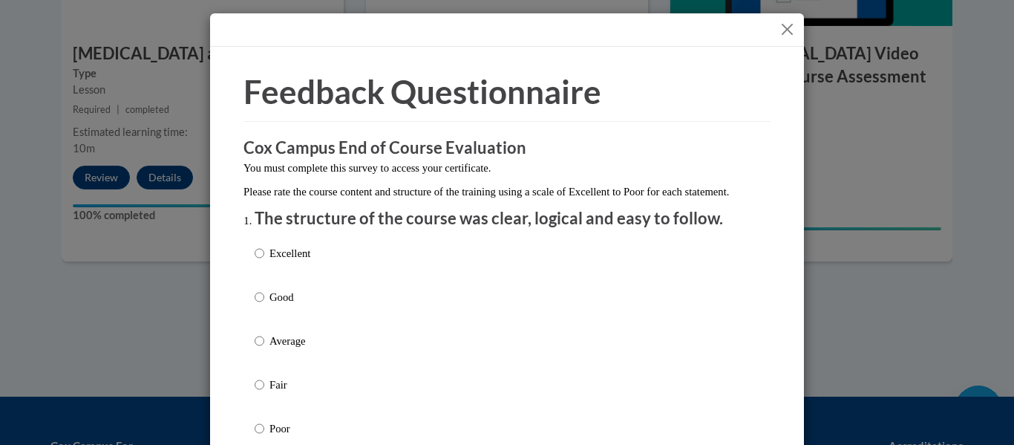
click at [778, 27] on button "Close" at bounding box center [787, 29] width 19 height 19
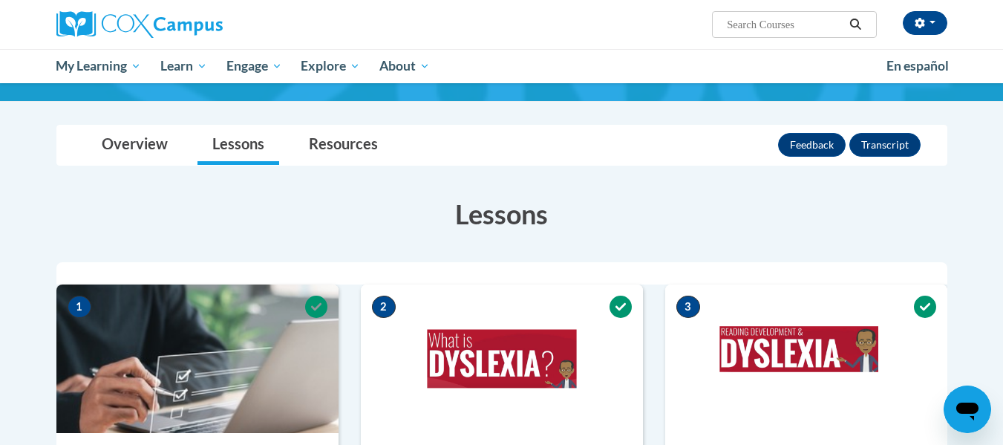
scroll to position [0, 0]
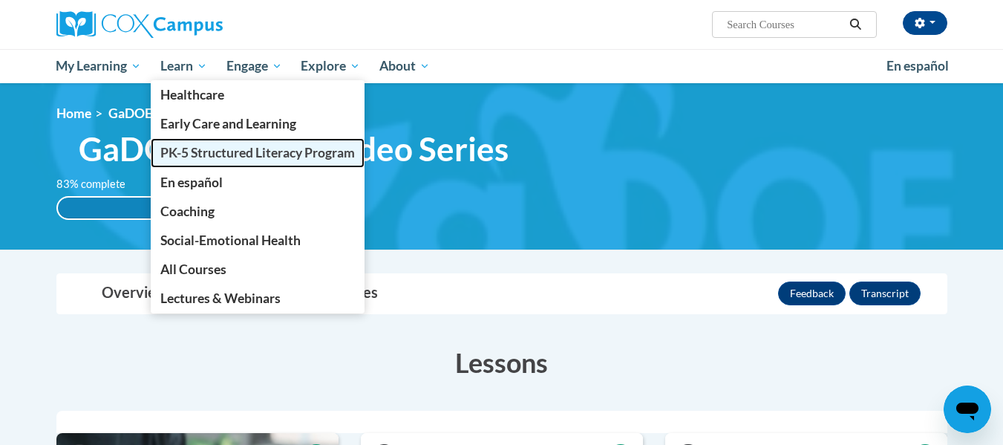
click at [216, 157] on span "PK-5 Structured Literacy Program" at bounding box center [257, 153] width 194 height 16
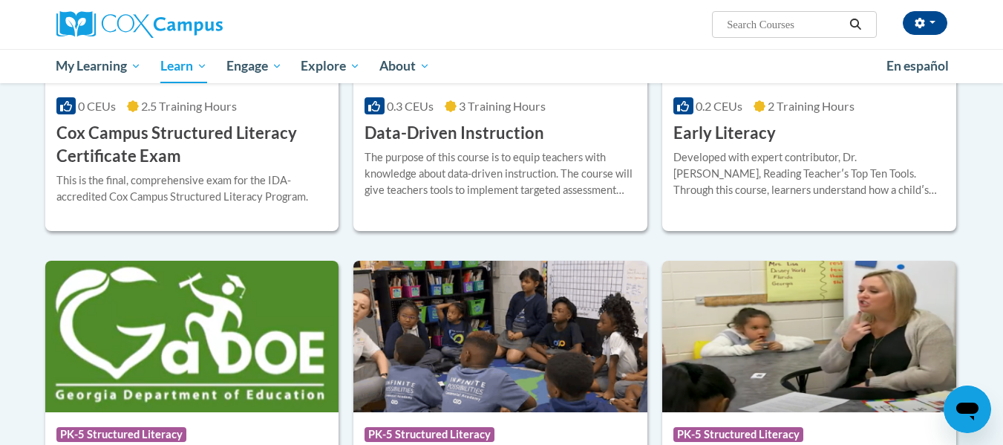
scroll to position [594, 0]
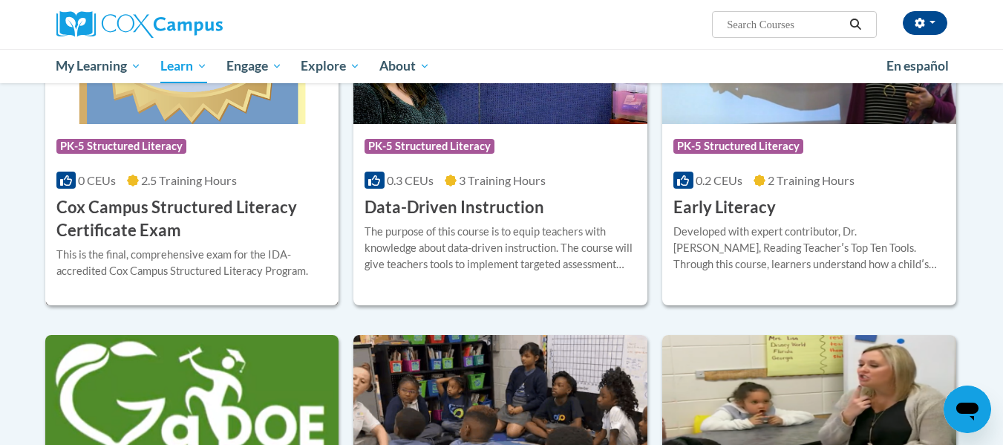
click at [137, 203] on h3 "Cox Campus Structured Literacy Certificate Exam" at bounding box center [192, 219] width 272 height 46
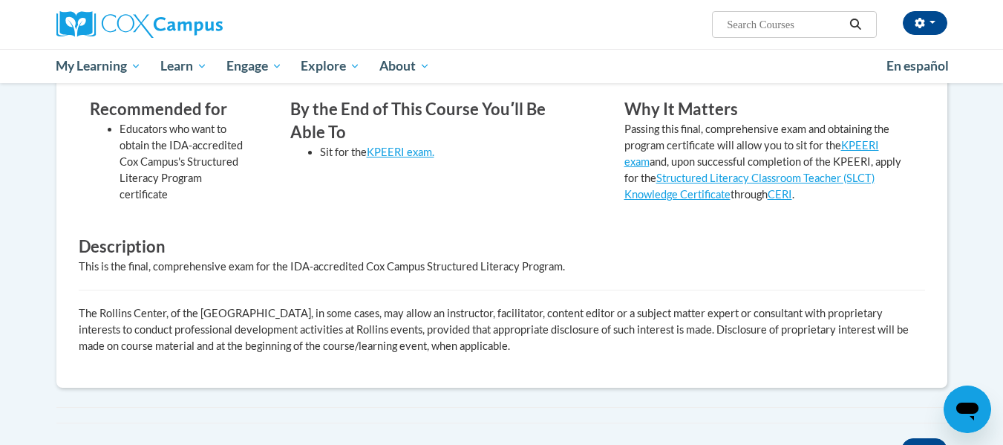
scroll to position [148, 0]
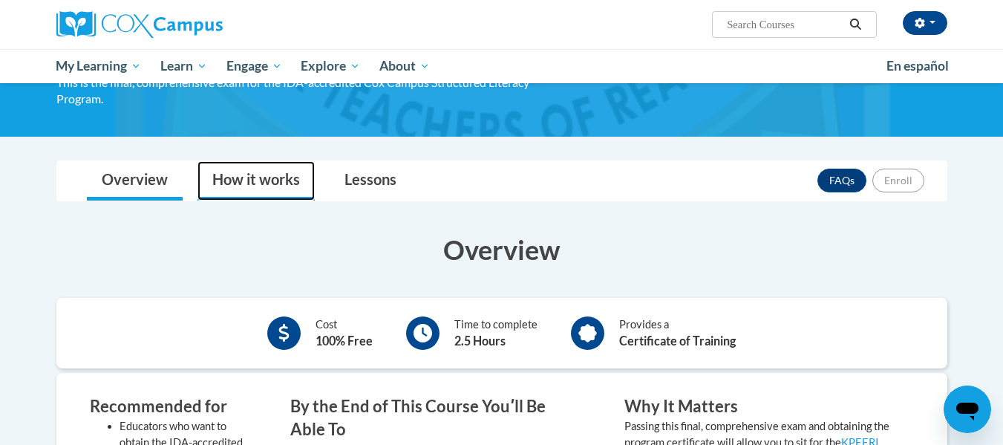
click at [267, 171] on link "How it works" at bounding box center [255, 180] width 117 height 39
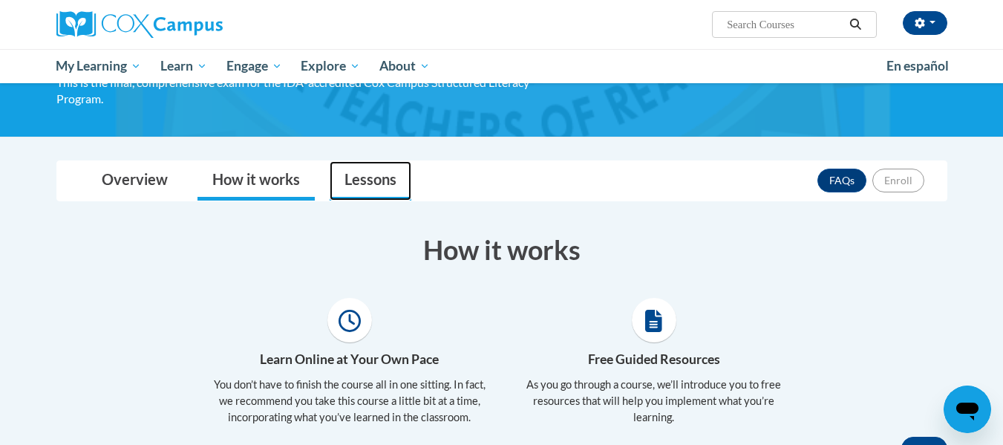
click at [351, 180] on link "Lessons" at bounding box center [371, 180] width 82 height 39
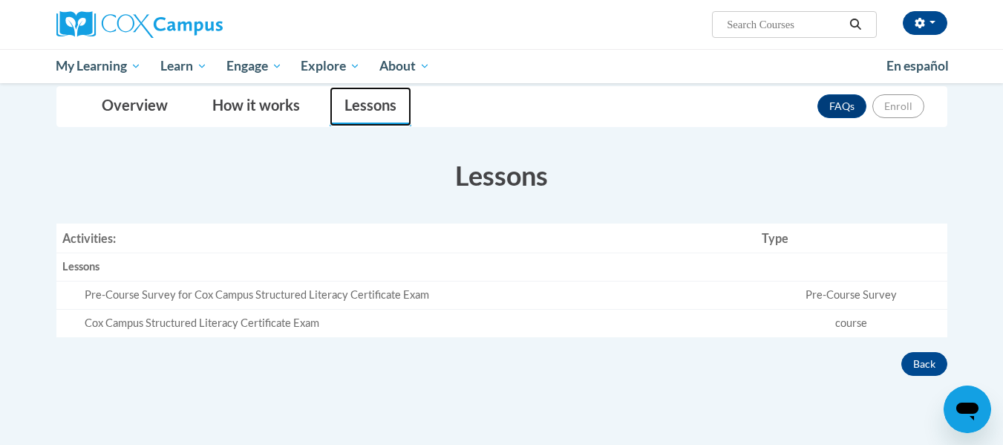
scroll to position [297, 0]
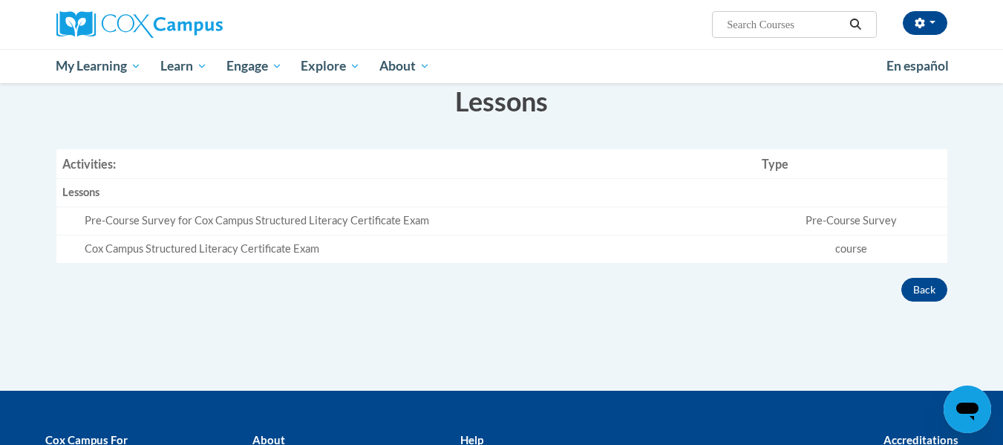
click at [838, 246] on td "course" at bounding box center [851, 248] width 191 height 27
click at [936, 280] on button "Back" at bounding box center [924, 290] width 46 height 24
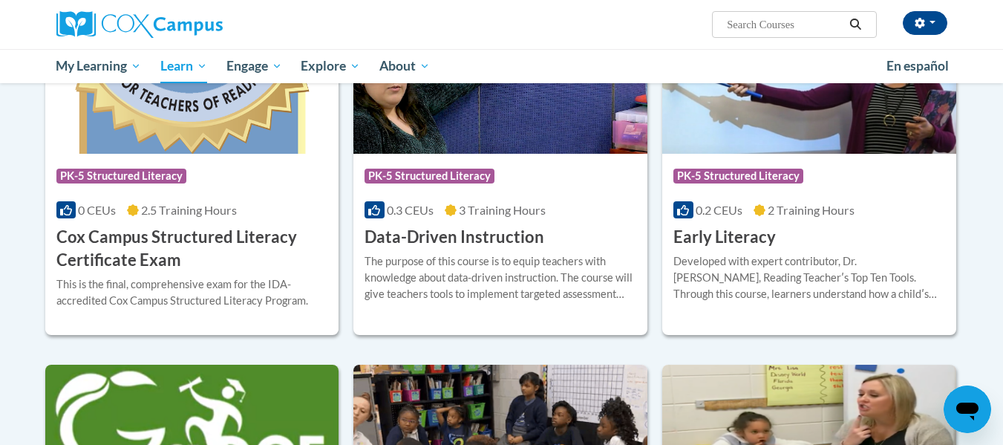
scroll to position [520, 0]
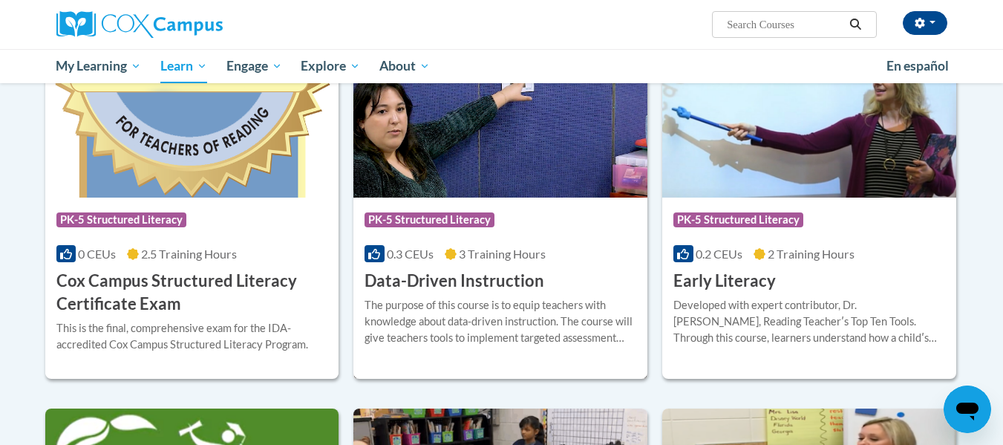
click at [497, 255] on span "3 Training Hours" at bounding box center [502, 253] width 87 height 14
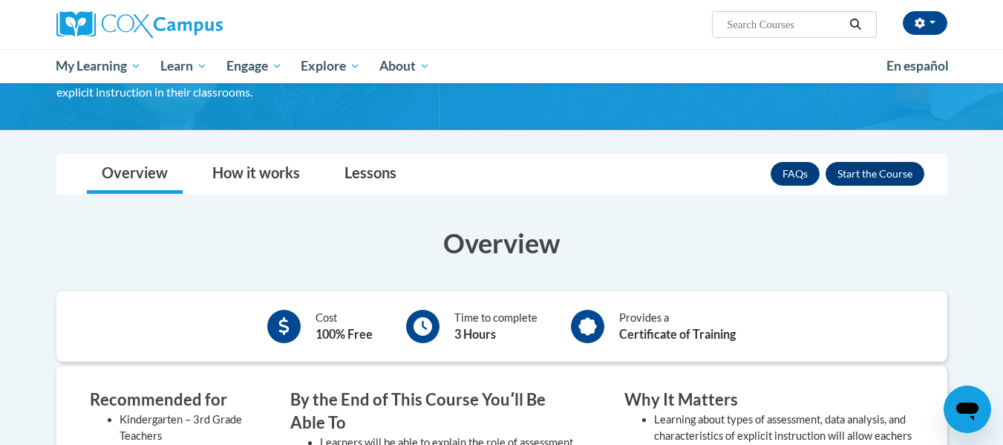
scroll to position [74, 0]
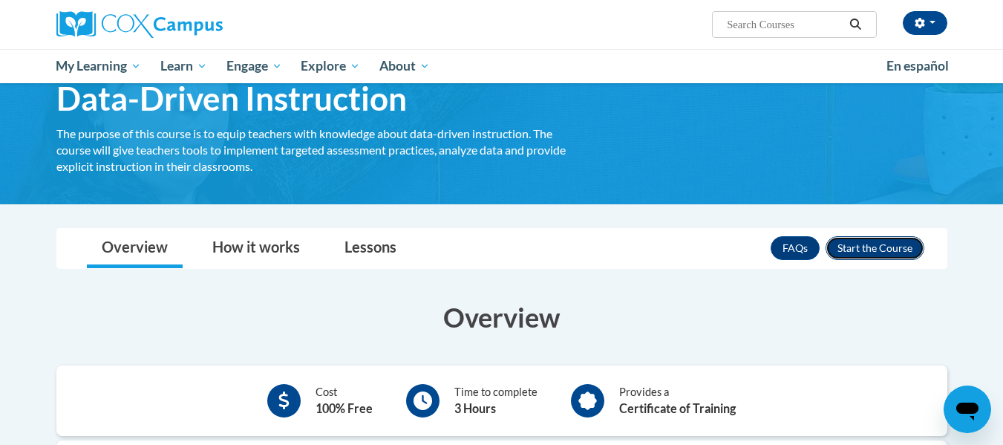
click at [902, 243] on button "Enroll" at bounding box center [874, 248] width 99 height 24
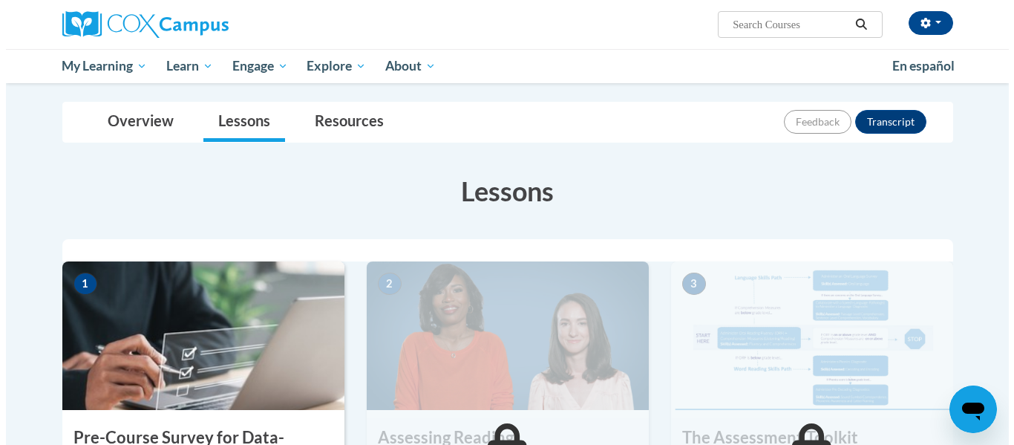
scroll to position [297, 0]
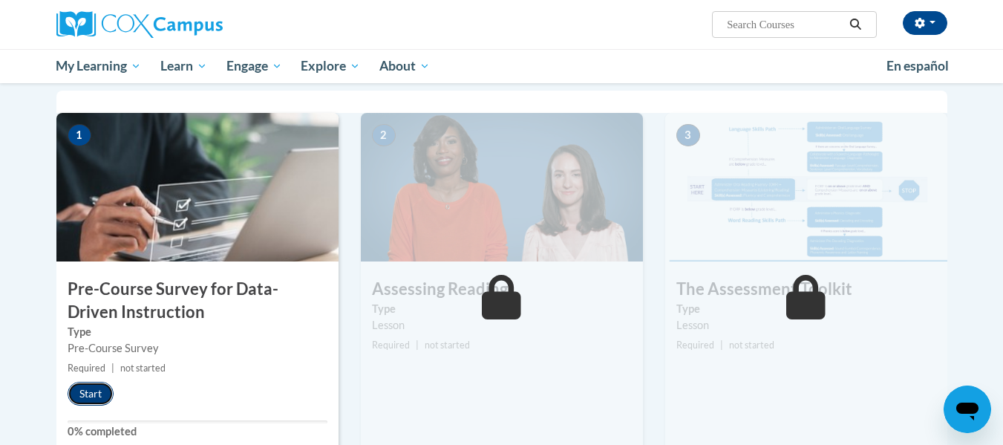
click at [73, 391] on button "Start" at bounding box center [91, 393] width 46 height 24
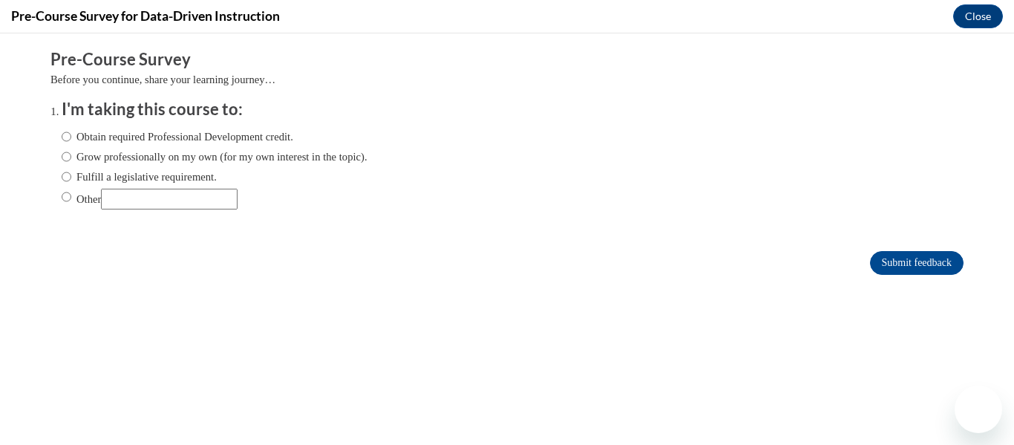
scroll to position [0, 0]
drag, startPoint x: 164, startPoint y: 394, endPoint x: 82, endPoint y: 162, distance: 246.5
click at [82, 162] on label "Grow professionally on my own (for my own interest in the topic)." at bounding box center [215, 156] width 306 height 16
click at [71, 162] on input "Grow professionally on my own (for my own interest in the topic)." at bounding box center [67, 156] width 10 height 16
radio input "true"
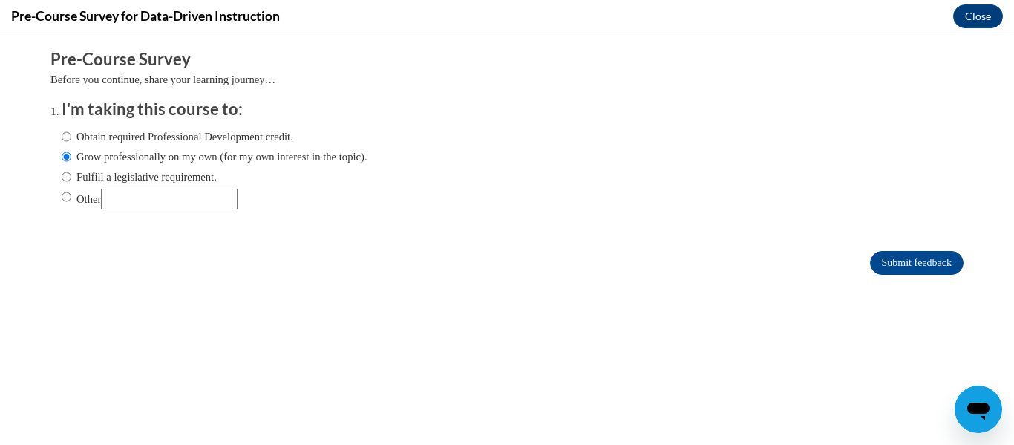
click at [151, 171] on label "Fulfill a legislative requirement." at bounding box center [139, 176] width 155 height 16
click at [71, 171] on input "Fulfill a legislative requirement." at bounding box center [67, 176] width 10 height 16
radio input "true"
click at [917, 257] on input "Submit feedback" at bounding box center [917, 263] width 94 height 24
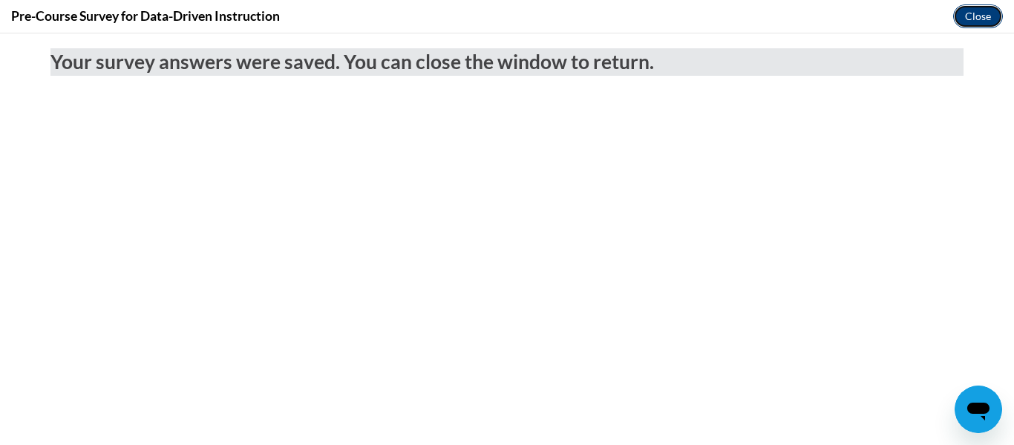
click at [980, 16] on button "Close" at bounding box center [978, 16] width 50 height 24
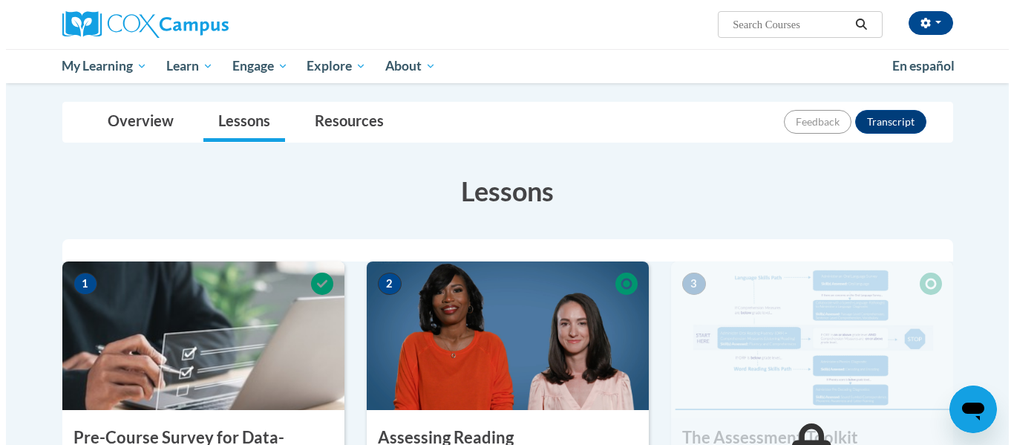
scroll to position [371, 0]
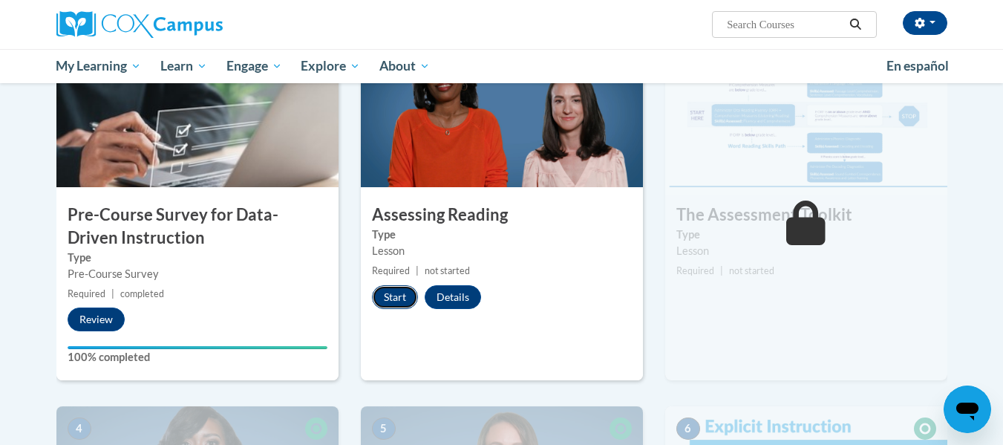
click at [389, 298] on button "Start" at bounding box center [395, 297] width 46 height 24
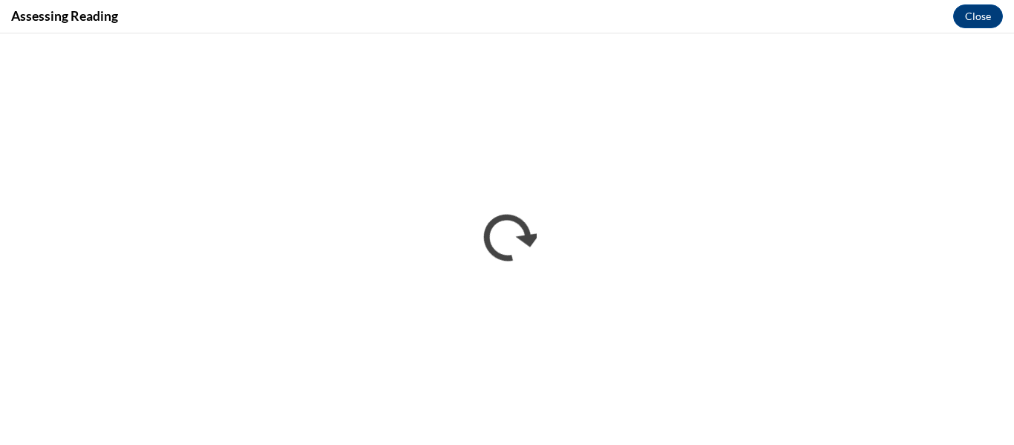
scroll to position [0, 0]
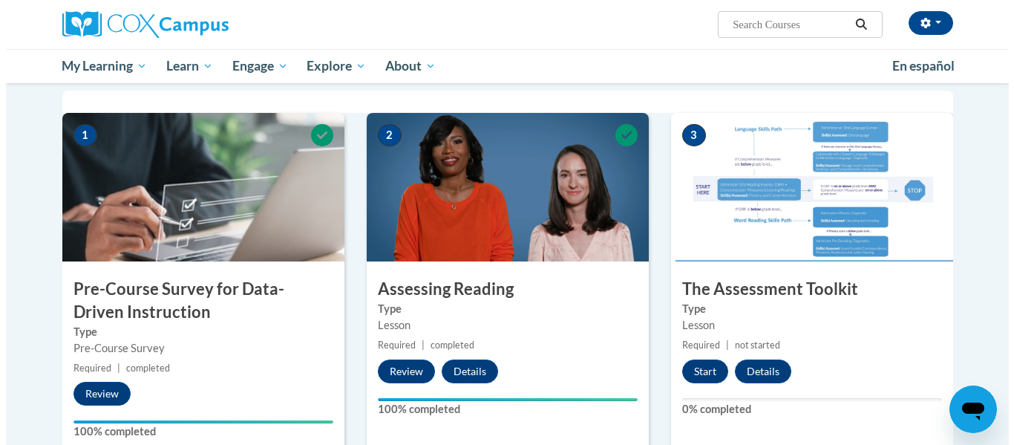
scroll to position [371, 0]
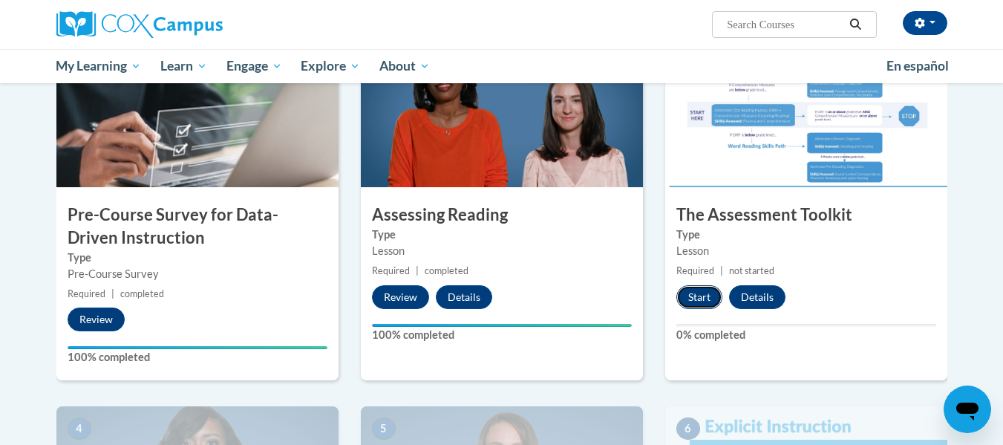
click at [703, 301] on button "Start" at bounding box center [699, 297] width 46 height 24
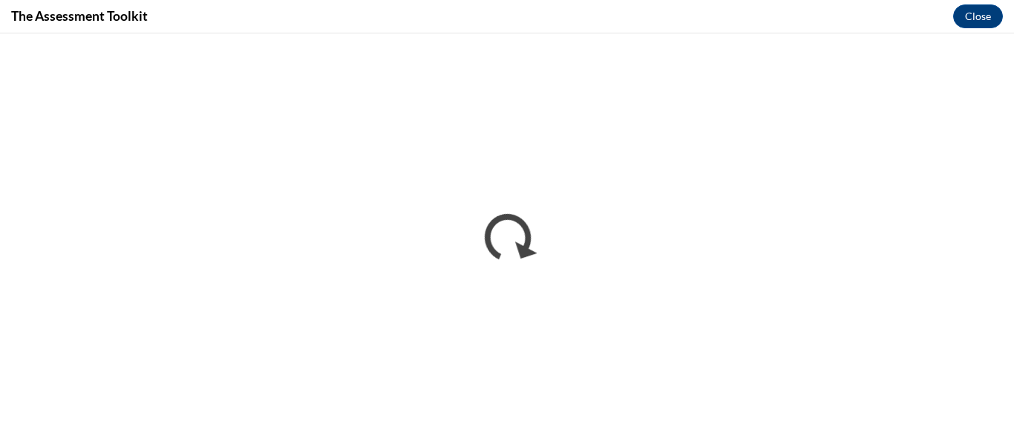
scroll to position [0, 0]
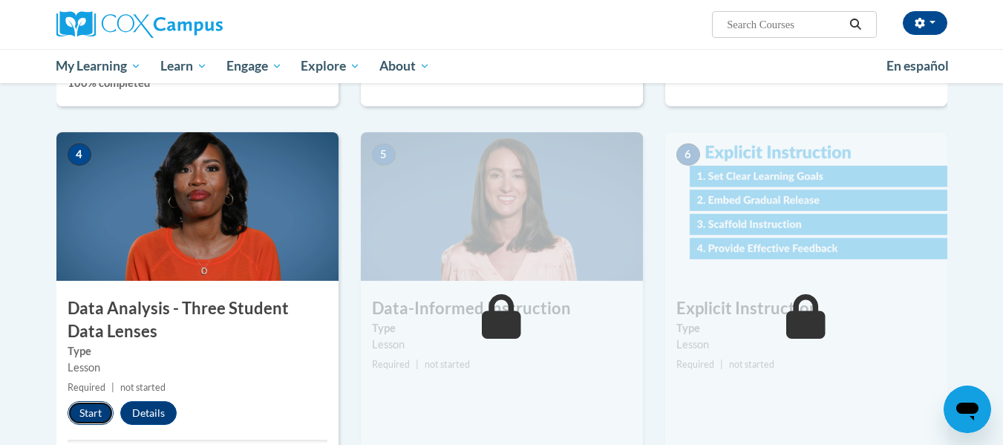
click at [84, 410] on button "Start" at bounding box center [91, 413] width 46 height 24
